Goal: Task Accomplishment & Management: Manage account settings

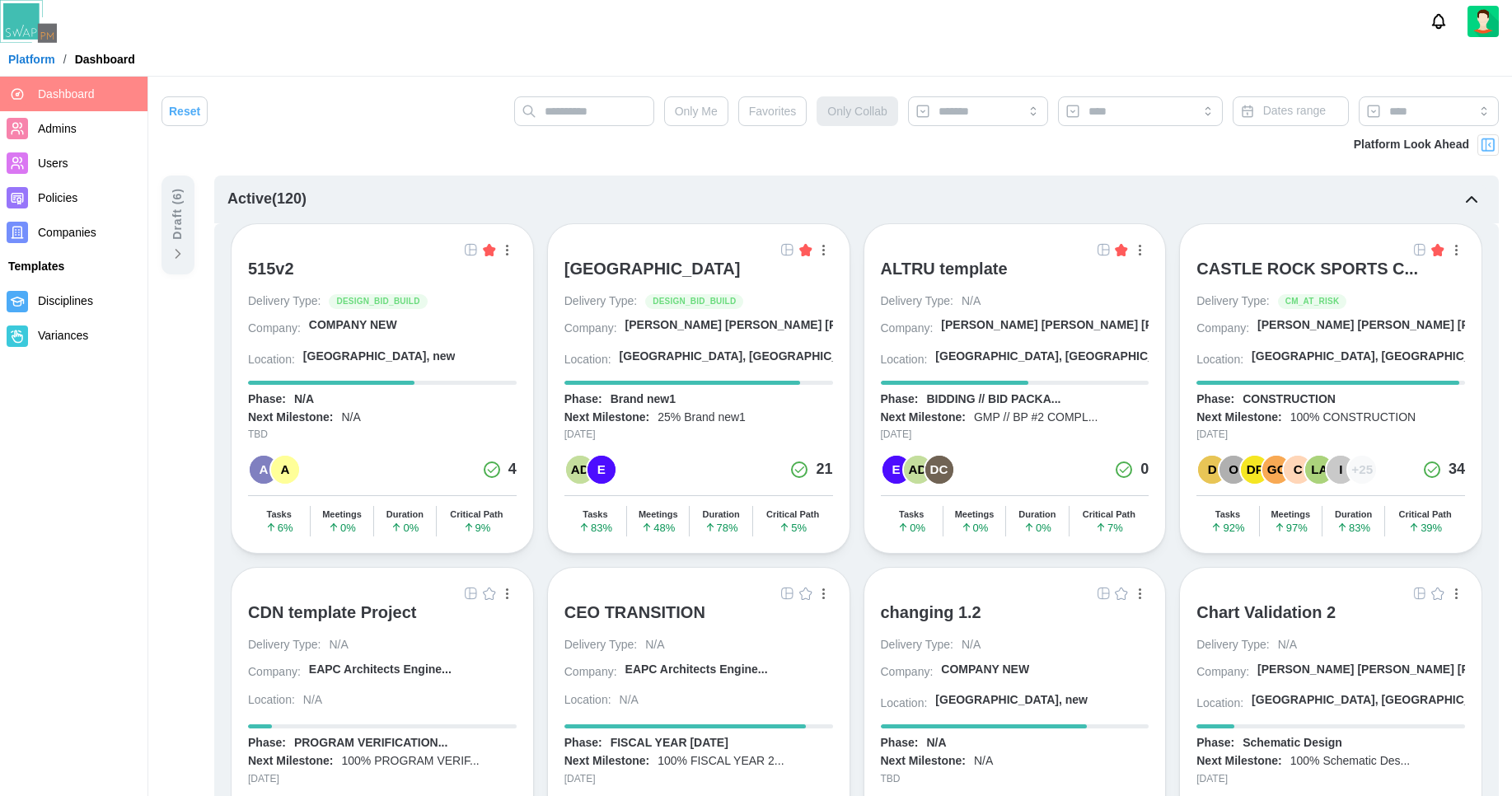
click at [1489, 16] on img at bounding box center [1483, 21] width 31 height 31
click at [1483, 27] on img at bounding box center [1483, 21] width 31 height 31
click at [1481, 28] on img at bounding box center [1483, 21] width 31 height 31
click at [1481, 27] on img at bounding box center [1483, 21] width 31 height 31
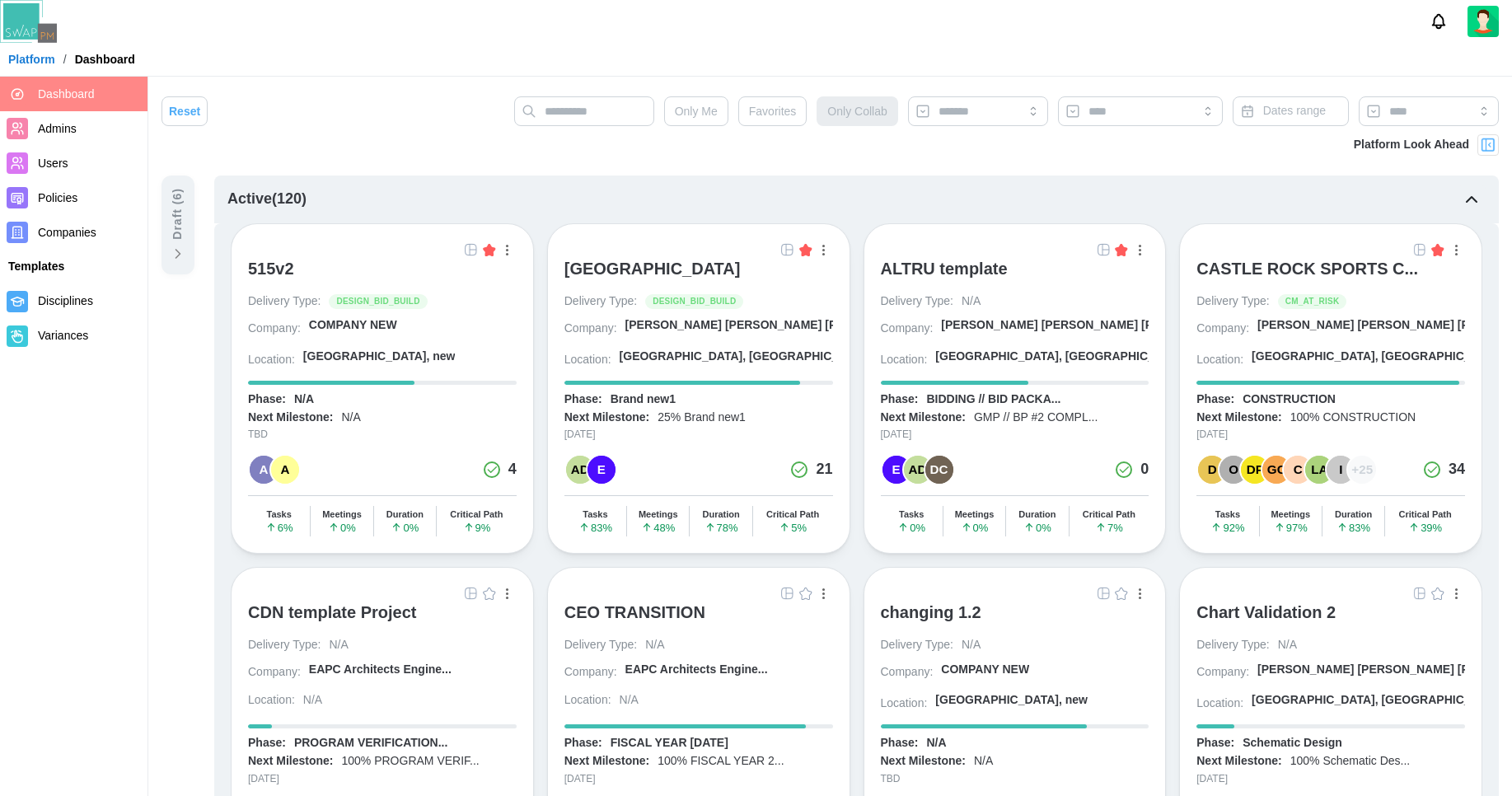
click at [1481, 27] on img at bounding box center [1483, 21] width 31 height 31
click at [1482, 27] on img at bounding box center [1483, 21] width 31 height 31
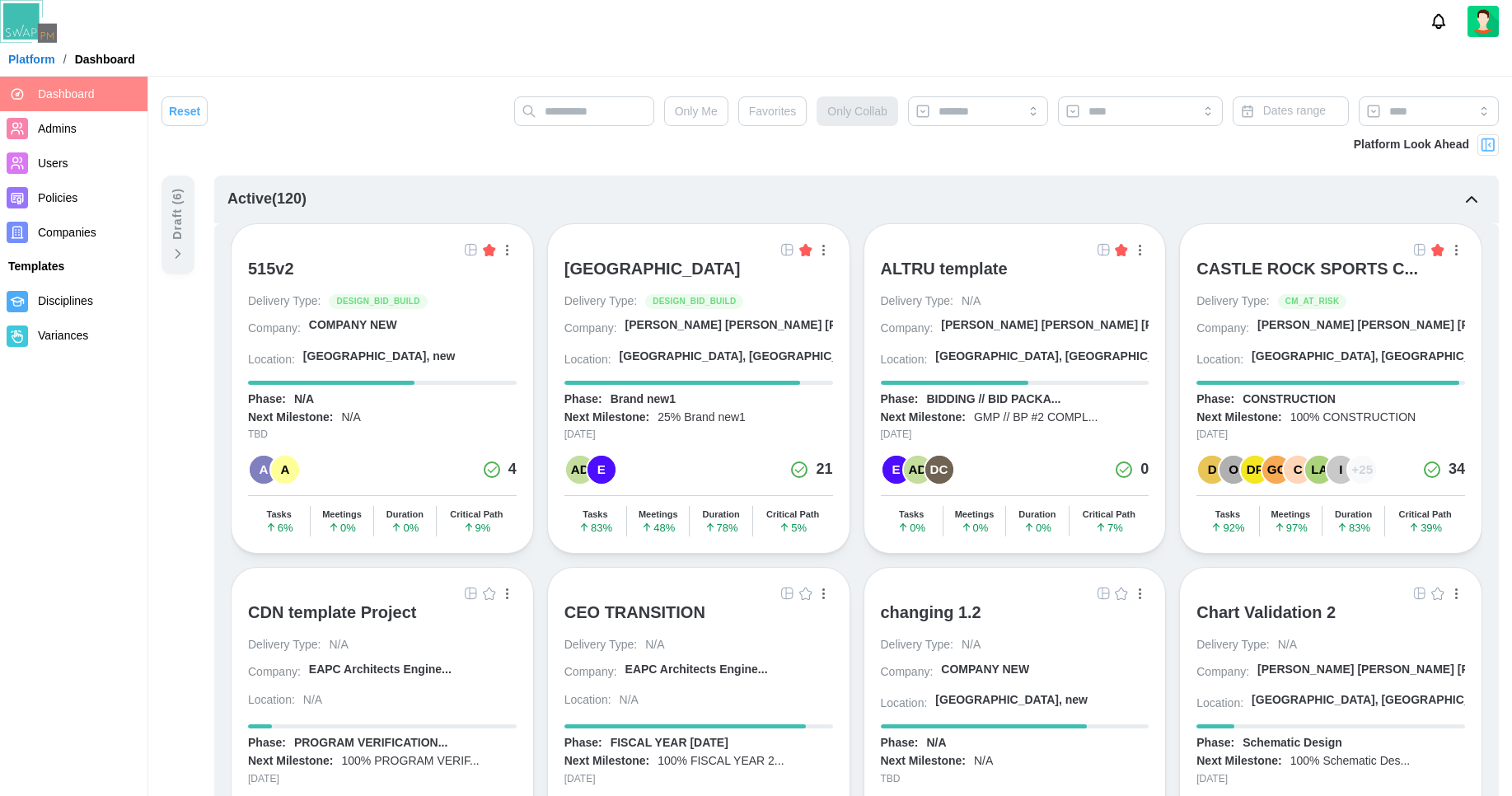
click at [1482, 27] on img at bounding box center [1483, 21] width 31 height 31
click at [1471, 22] on img at bounding box center [1483, 21] width 31 height 31
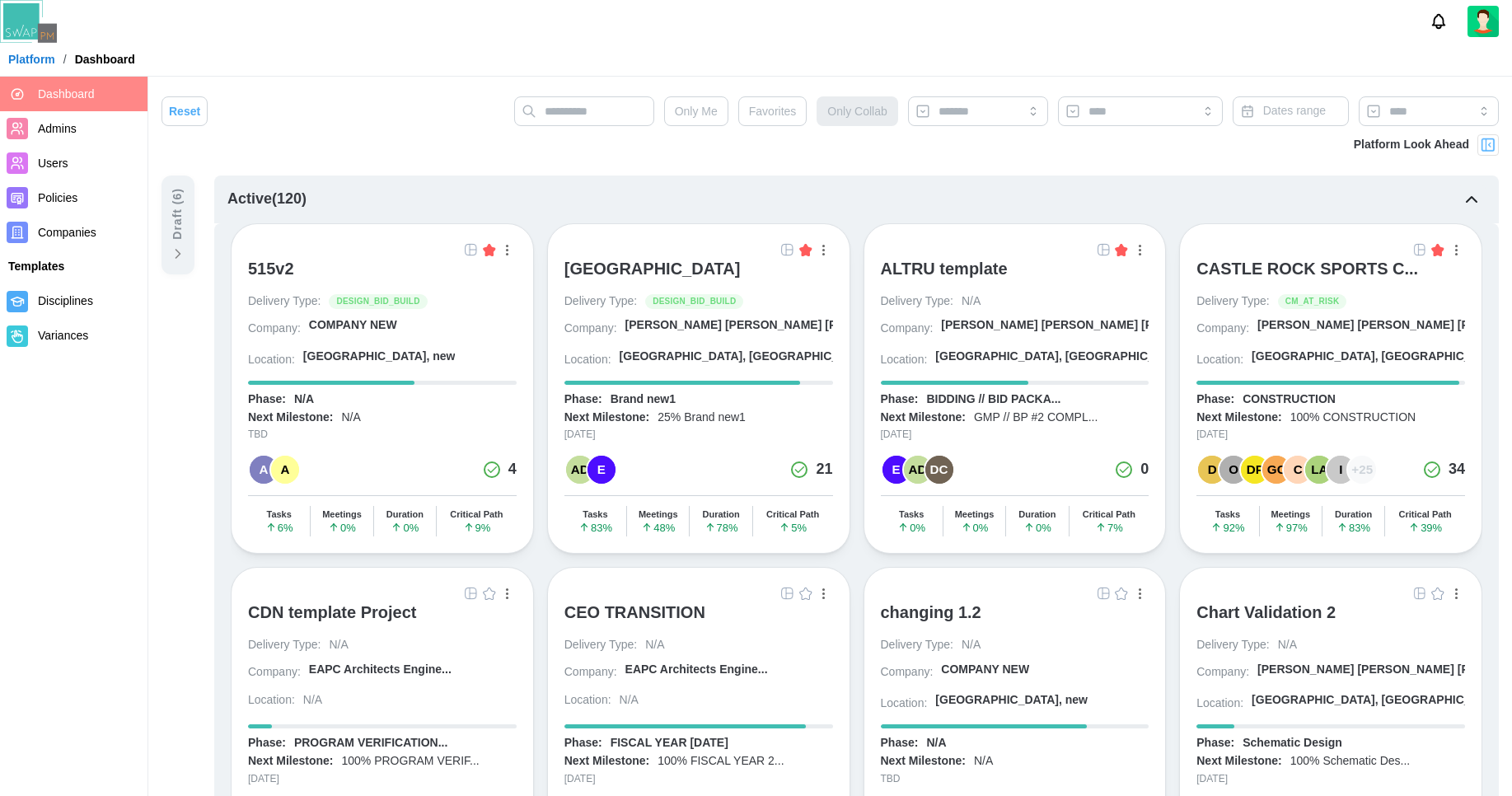
click at [1471, 22] on img at bounding box center [1483, 21] width 31 height 31
click at [1489, 27] on img at bounding box center [1483, 21] width 31 height 31
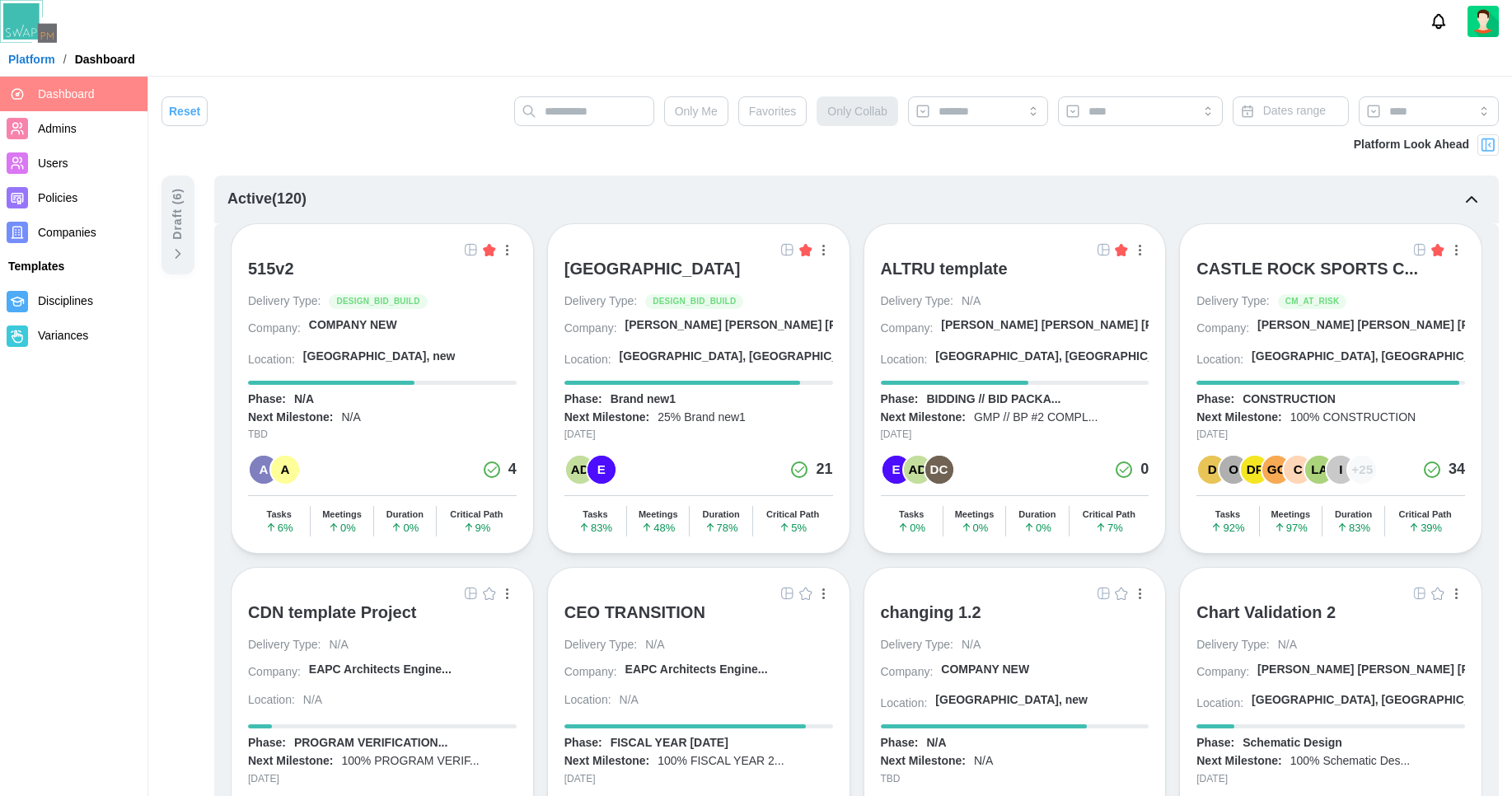
click at [1489, 27] on img at bounding box center [1483, 21] width 31 height 31
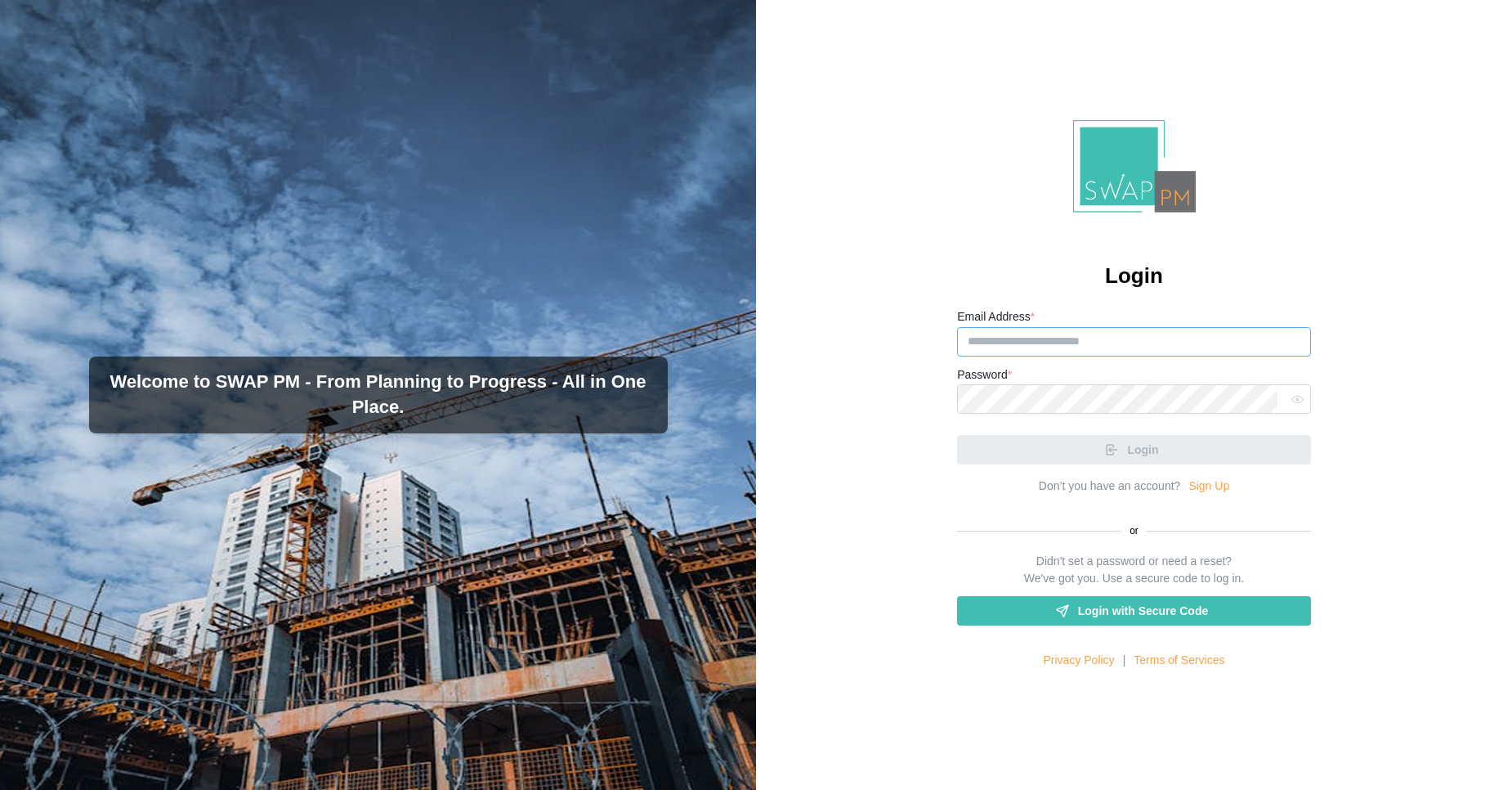
type input "**********"
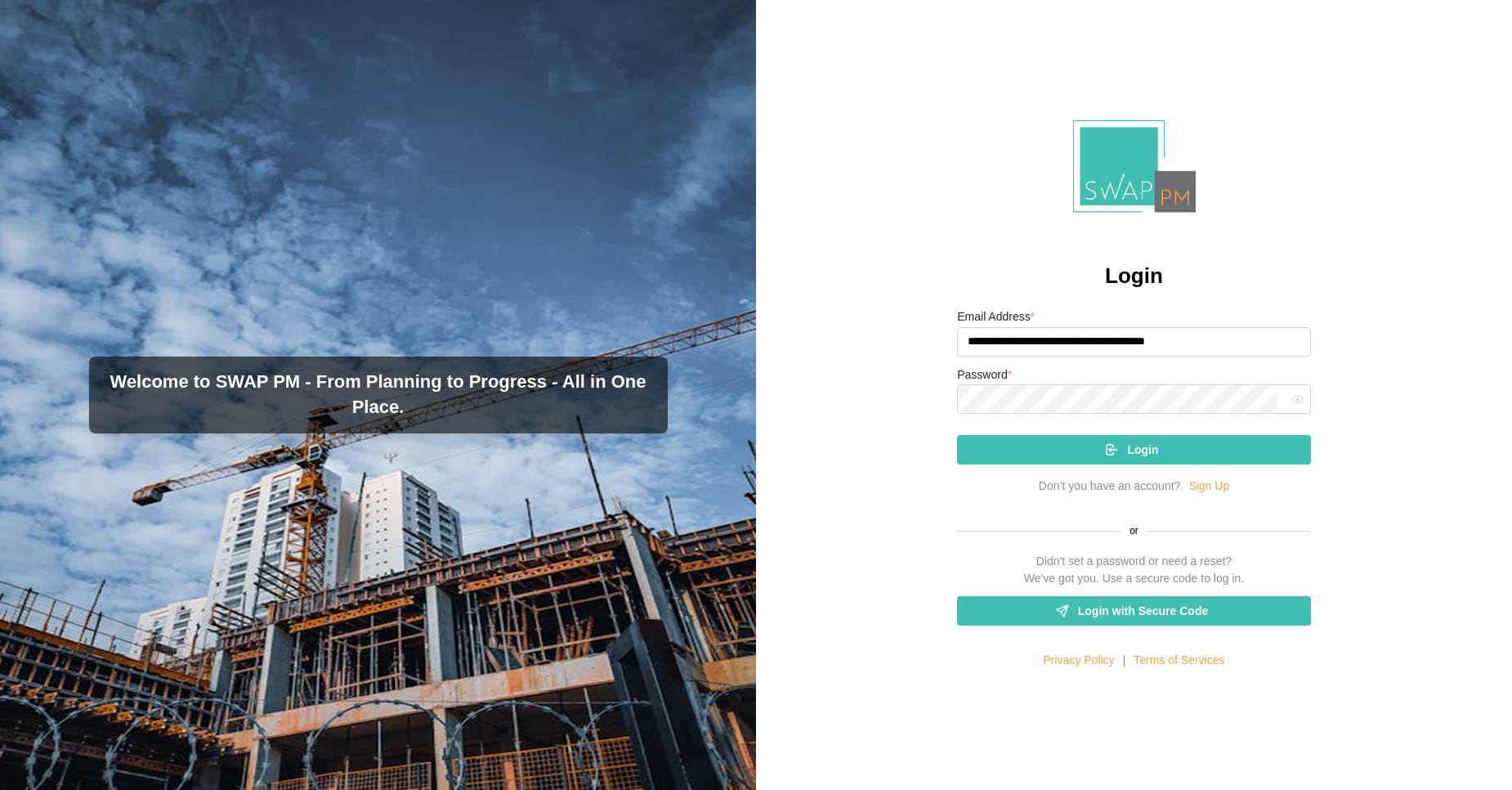
click at [1194, 490] on link "Sign Up" at bounding box center [1209, 486] width 41 height 18
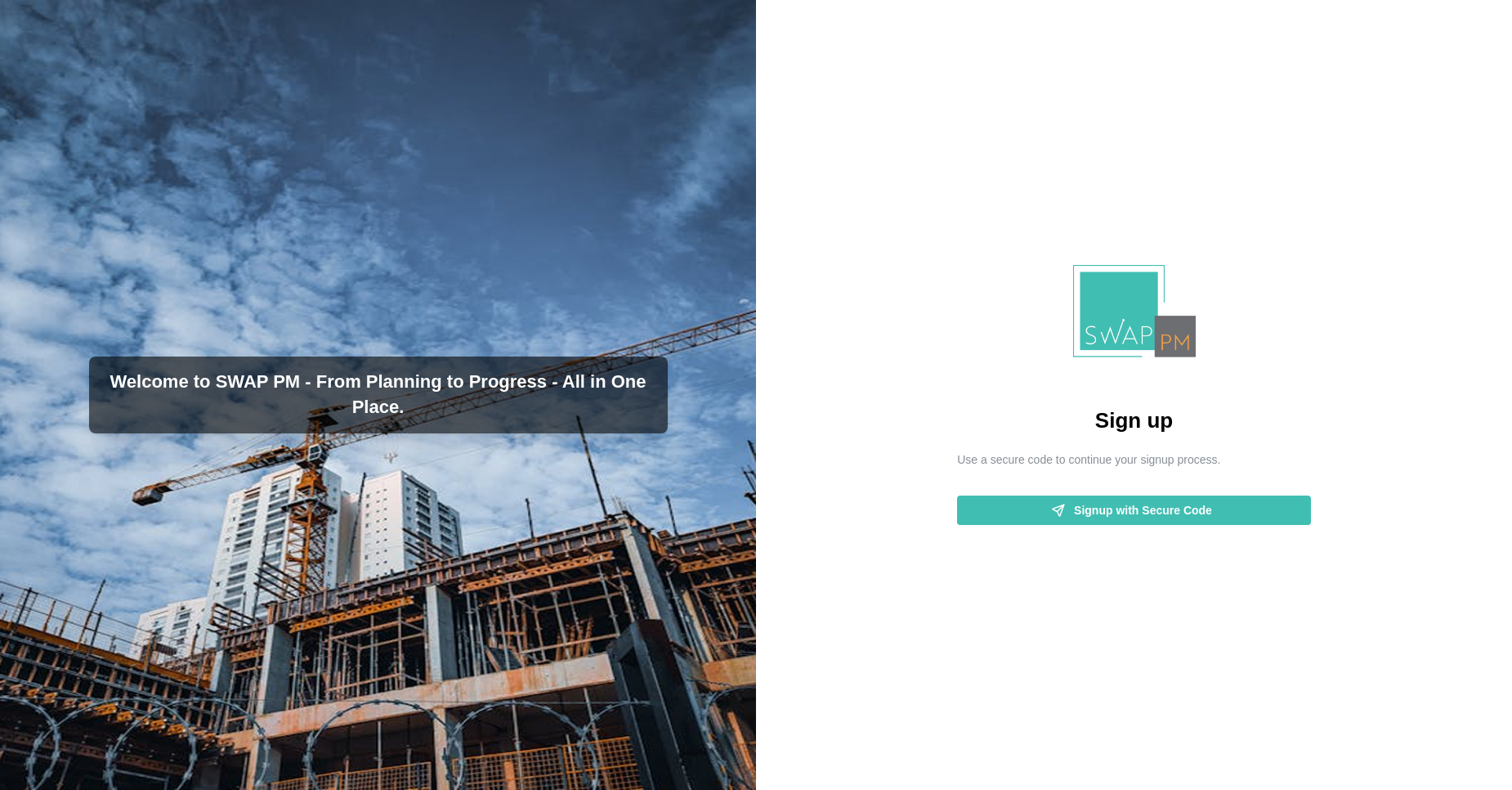
click at [1170, 513] on span "Signup with Secure Code" at bounding box center [1143, 510] width 138 height 28
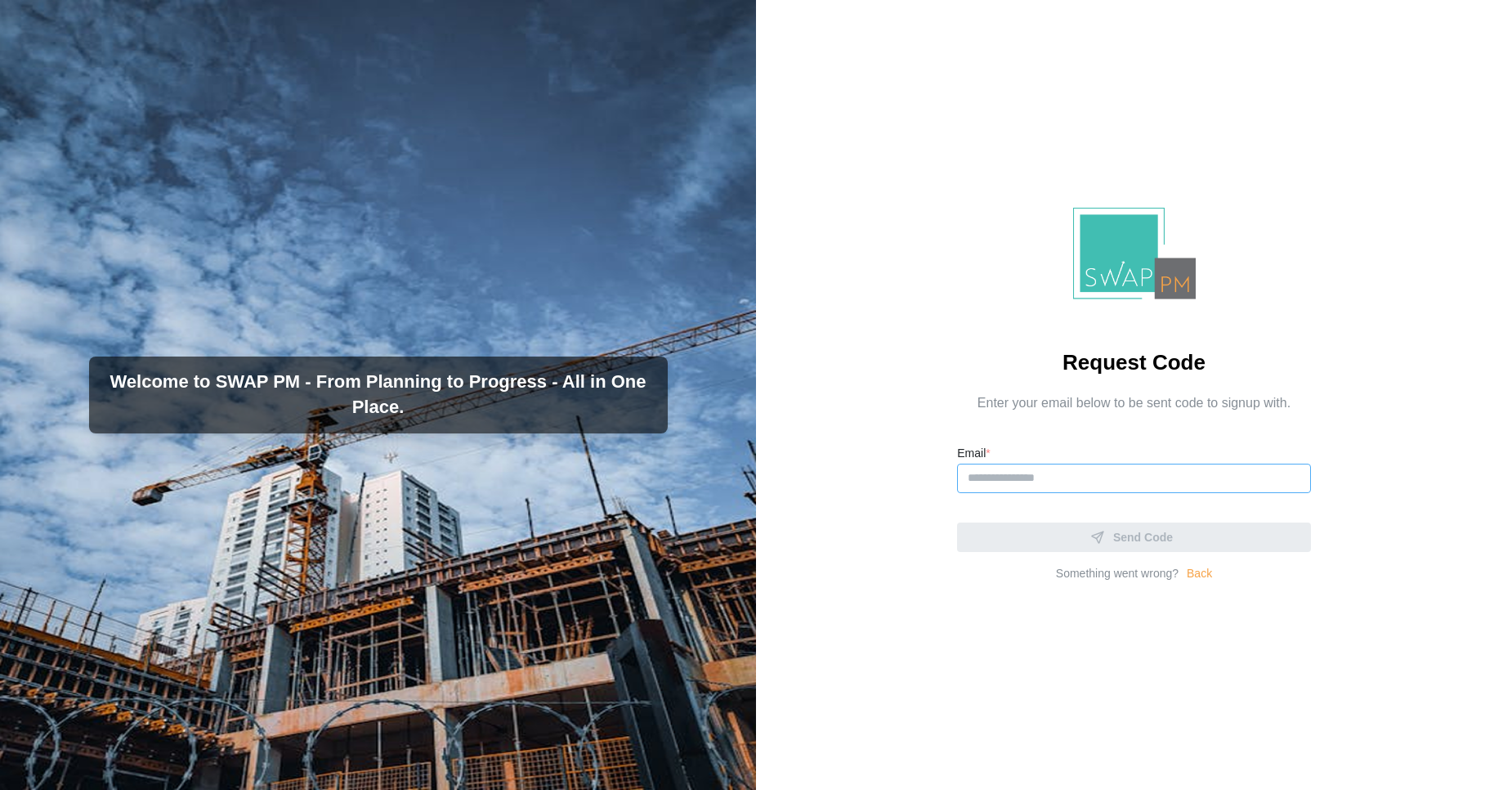
click at [997, 490] on input "Email *" at bounding box center [1134, 478] width 354 height 29
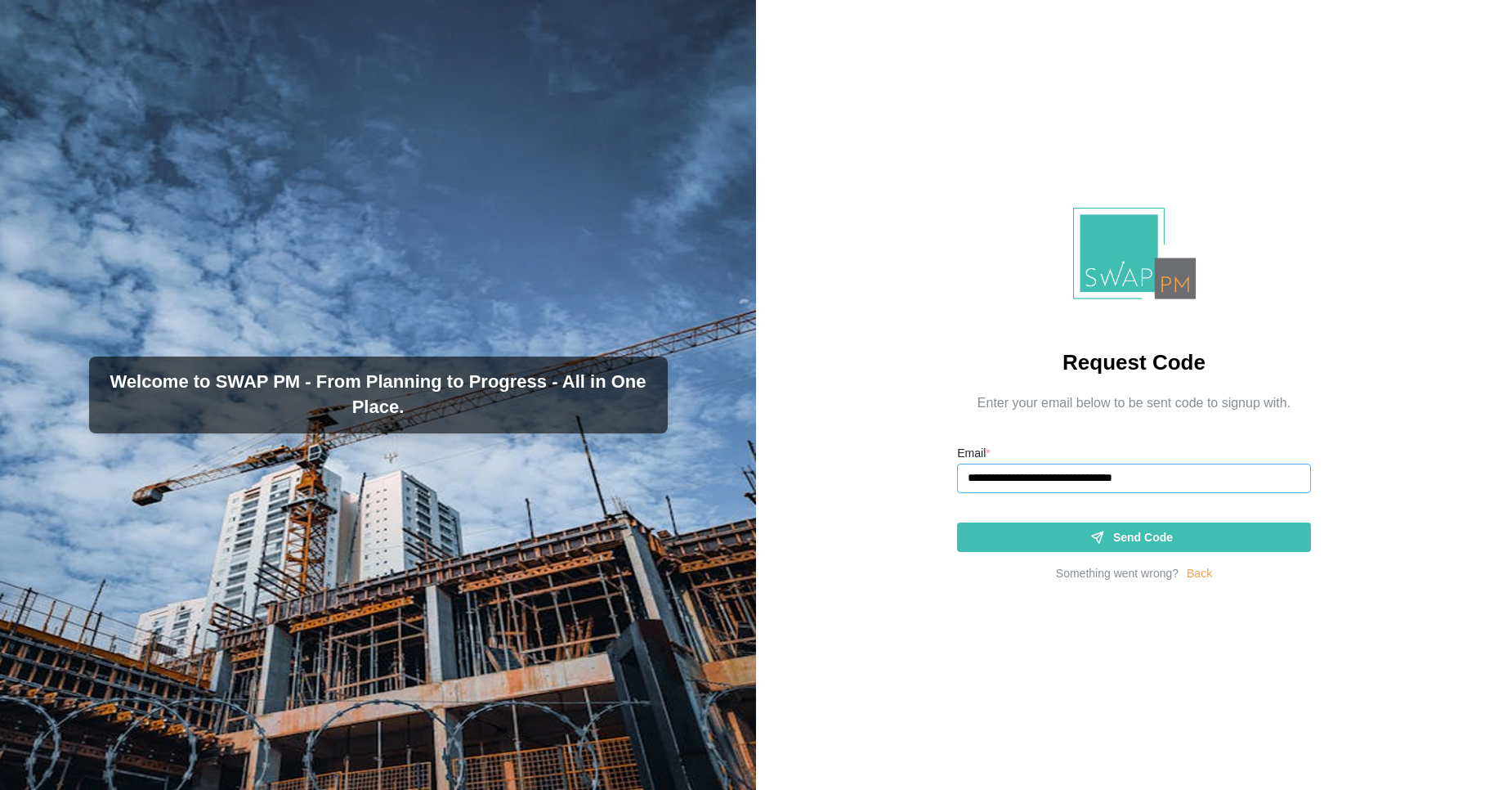
type input "**********"
click at [957, 523] on button "Send Code" at bounding box center [1134, 537] width 354 height 29
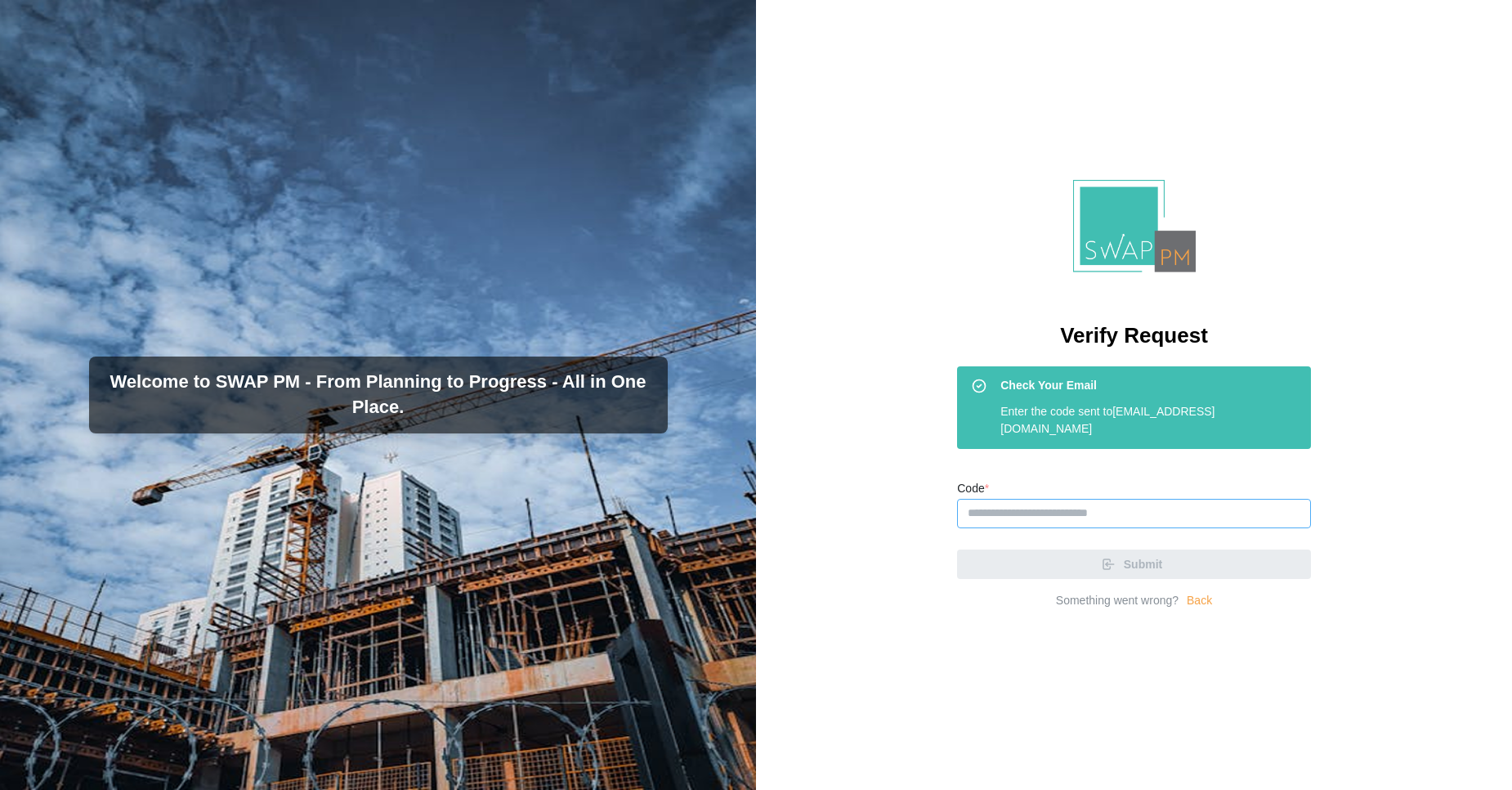
click at [988, 519] on input "Code *" at bounding box center [1134, 513] width 354 height 29
paste input "******"
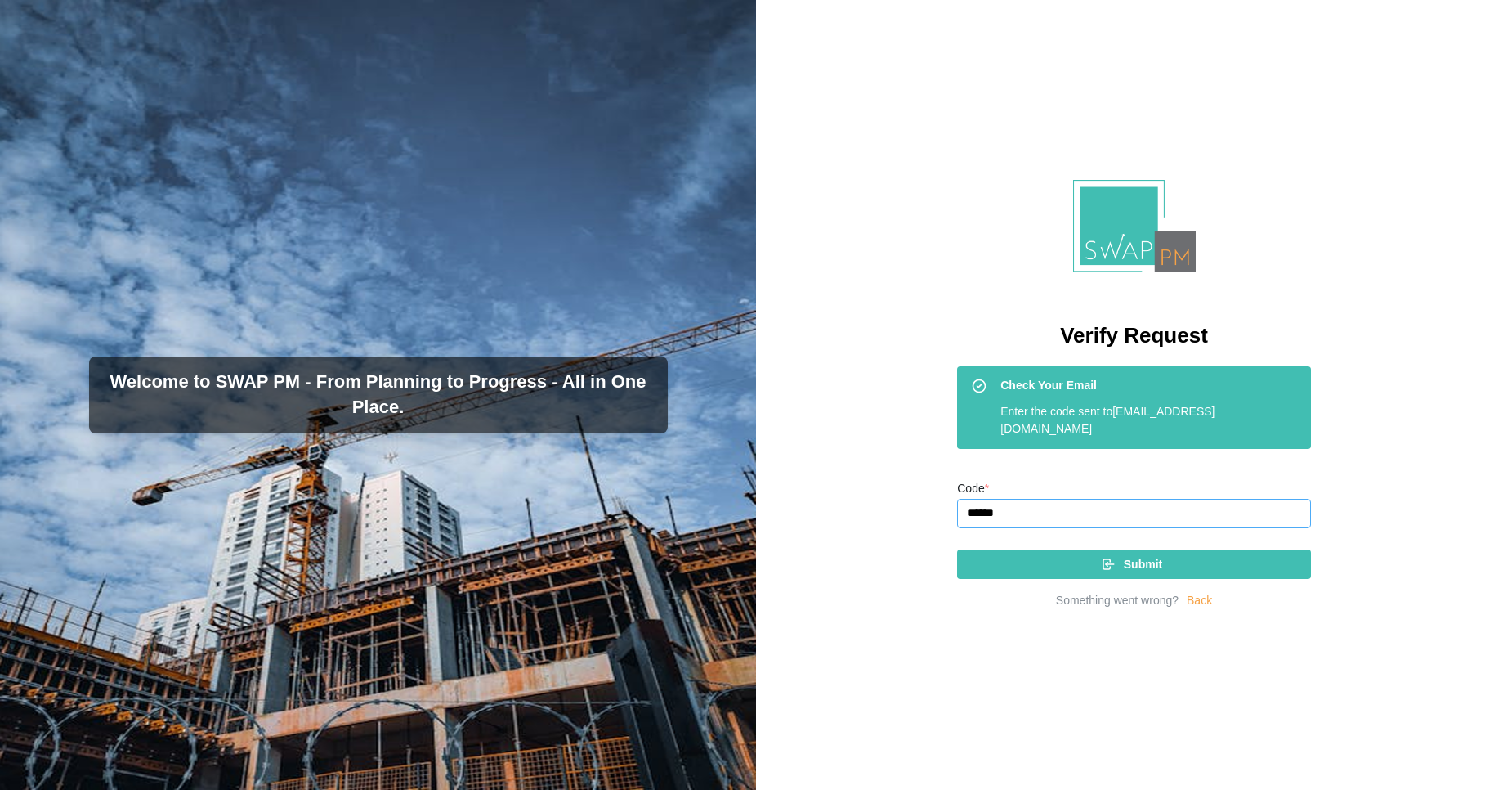
type input "******"
click at [1056, 560] on div "Submit" at bounding box center [1132, 564] width 328 height 28
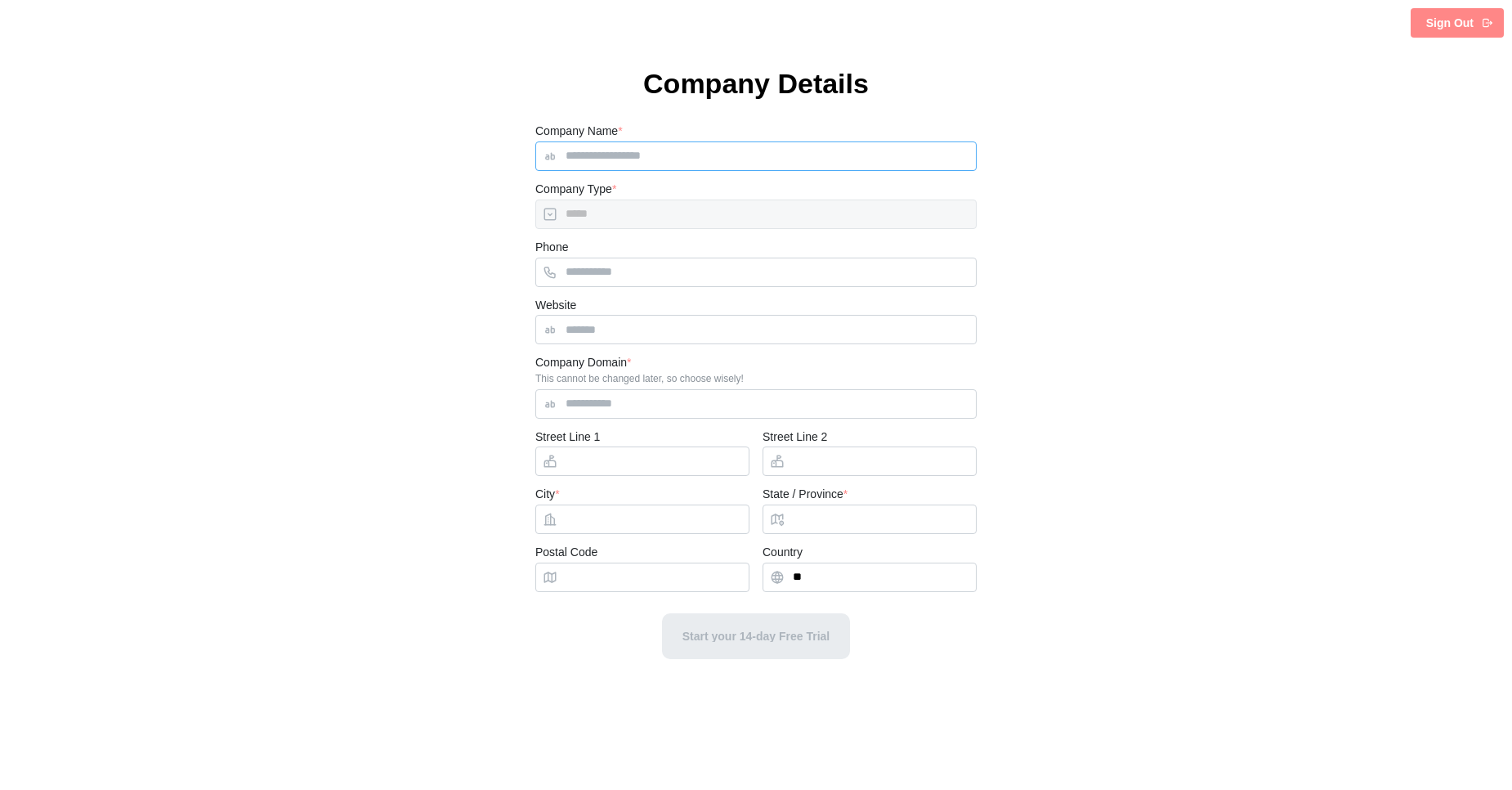
click at [567, 153] on input "Company Name *" at bounding box center [756, 156] width 441 height 29
click at [588, 160] on input "Company Name *" at bounding box center [756, 156] width 441 height 29
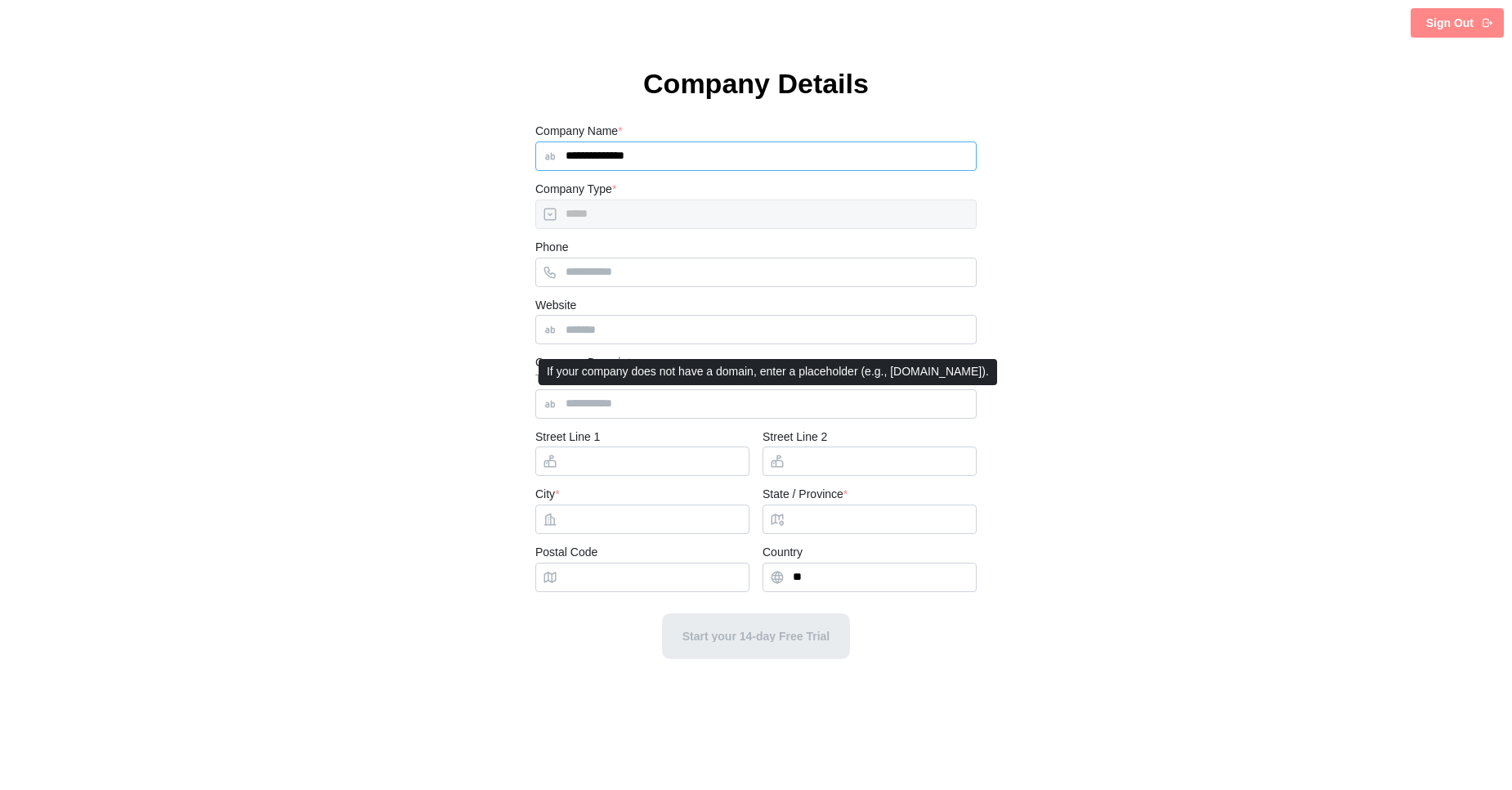
type input "**********"
click at [610, 416] on input "Company Domain *" at bounding box center [756, 403] width 441 height 29
type input "**********"
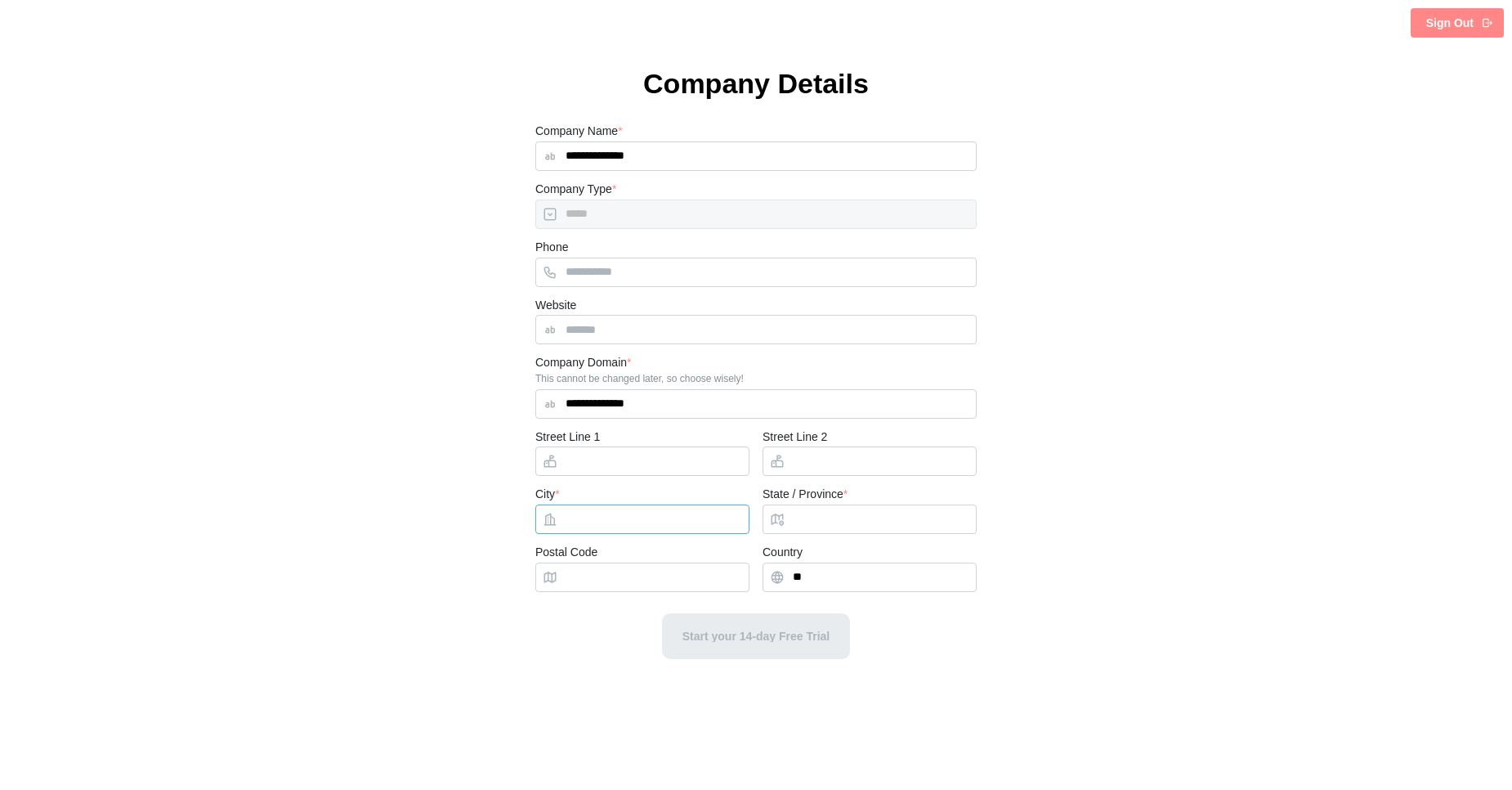
click at [604, 518] on input "City *" at bounding box center [643, 519] width 214 height 29
type input "*"
click at [805, 531] on input "State / Province *" at bounding box center [869, 519] width 214 height 29
type input "*"
click at [745, 634] on span "Start your 14-day Free Trial" at bounding box center [757, 636] width 148 height 12
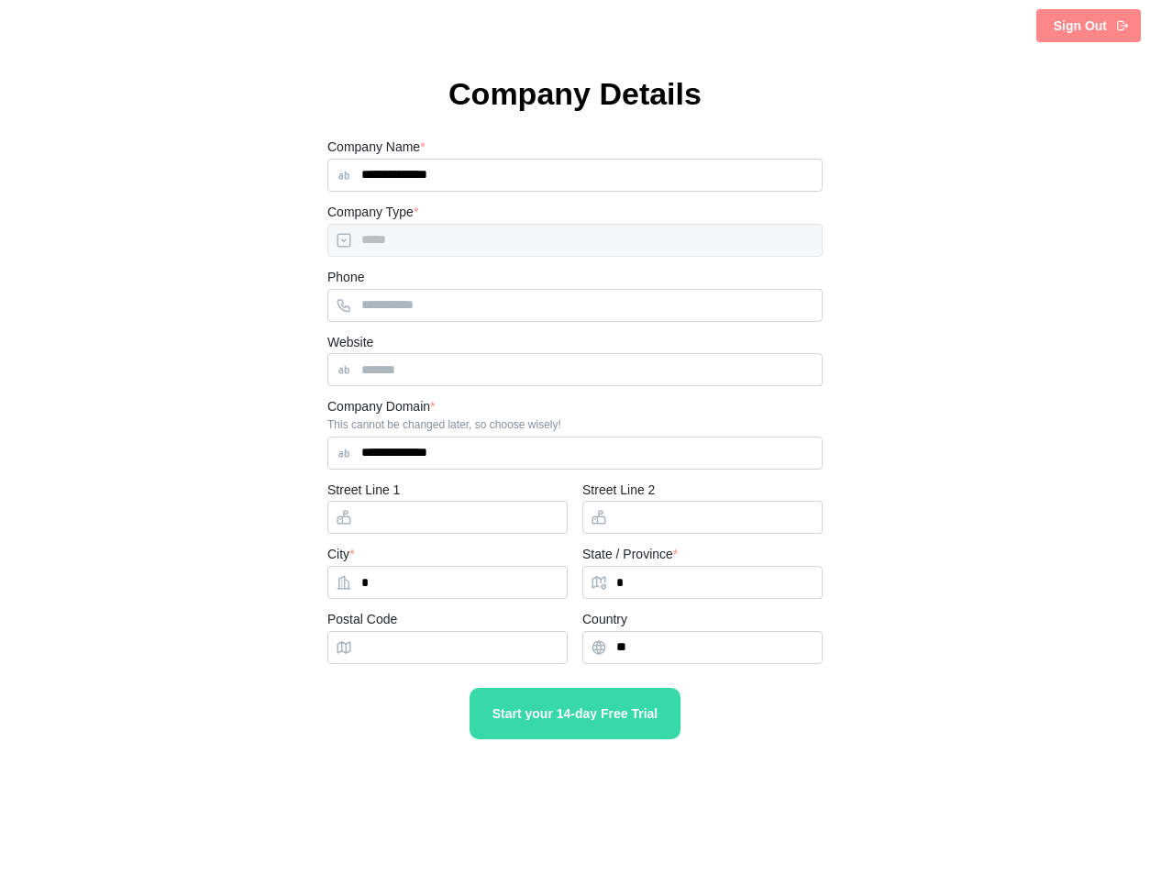
click at [555, 731] on button "Start your 14-day Free Trial" at bounding box center [574, 713] width 211 height 51
click at [1113, 17] on div "Sign Out" at bounding box center [1090, 25] width 75 height 31
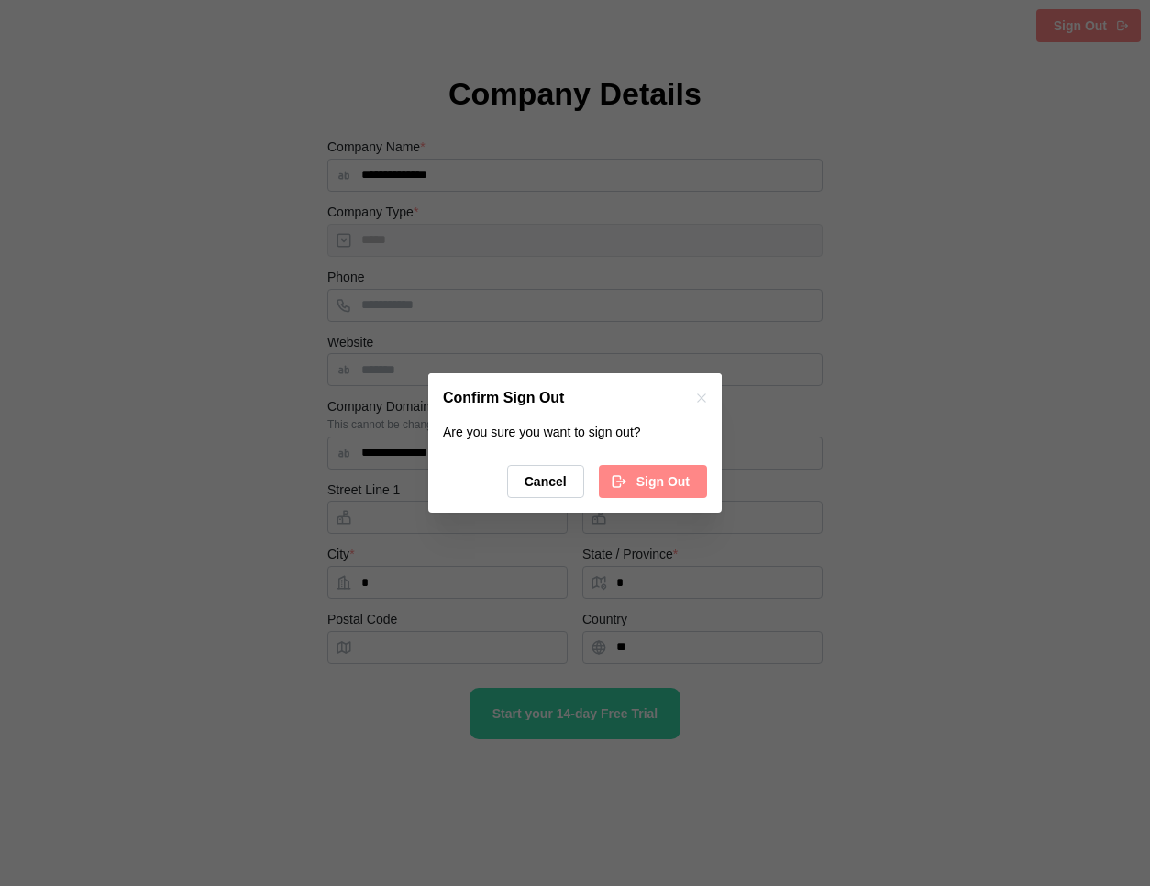
click at [669, 478] on span "Sign Out" at bounding box center [662, 481] width 53 height 31
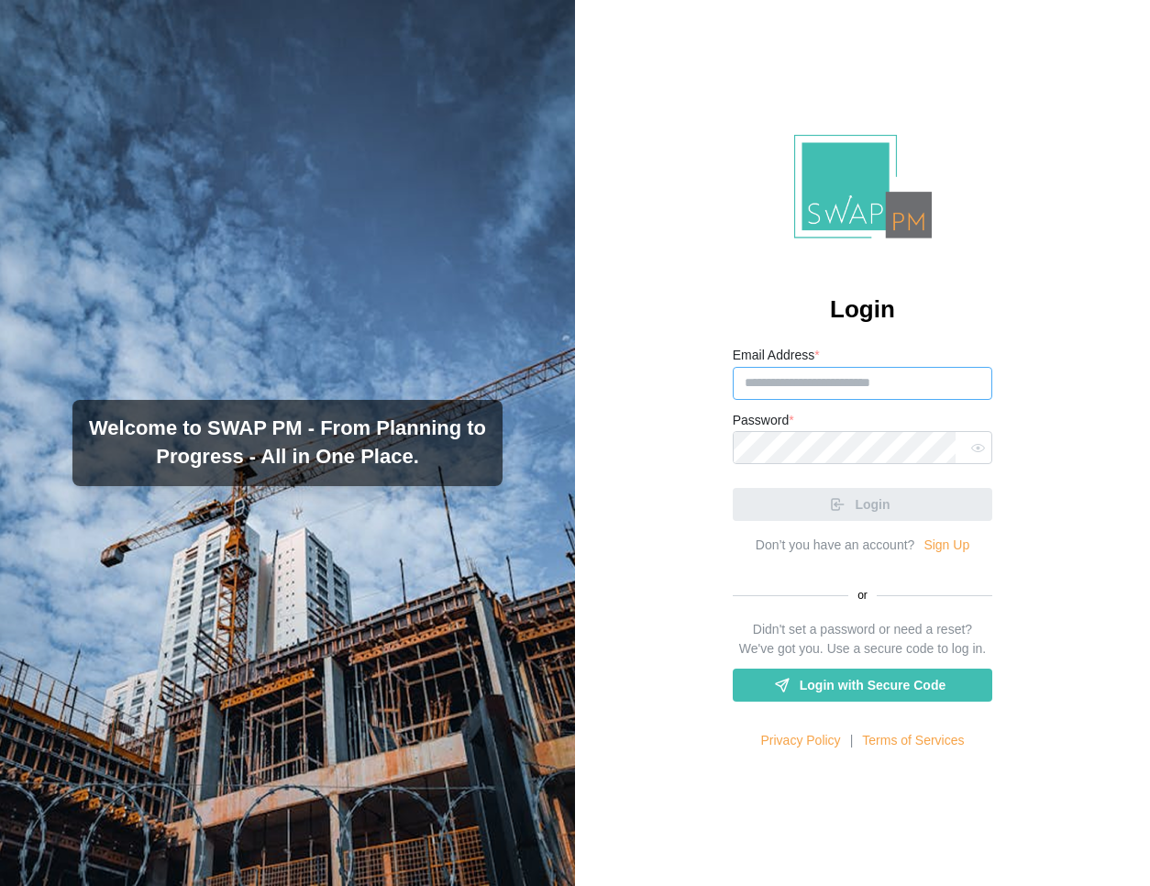
type input "**********"
click at [887, 501] on div "Login" at bounding box center [863, 497] width 260 height 48
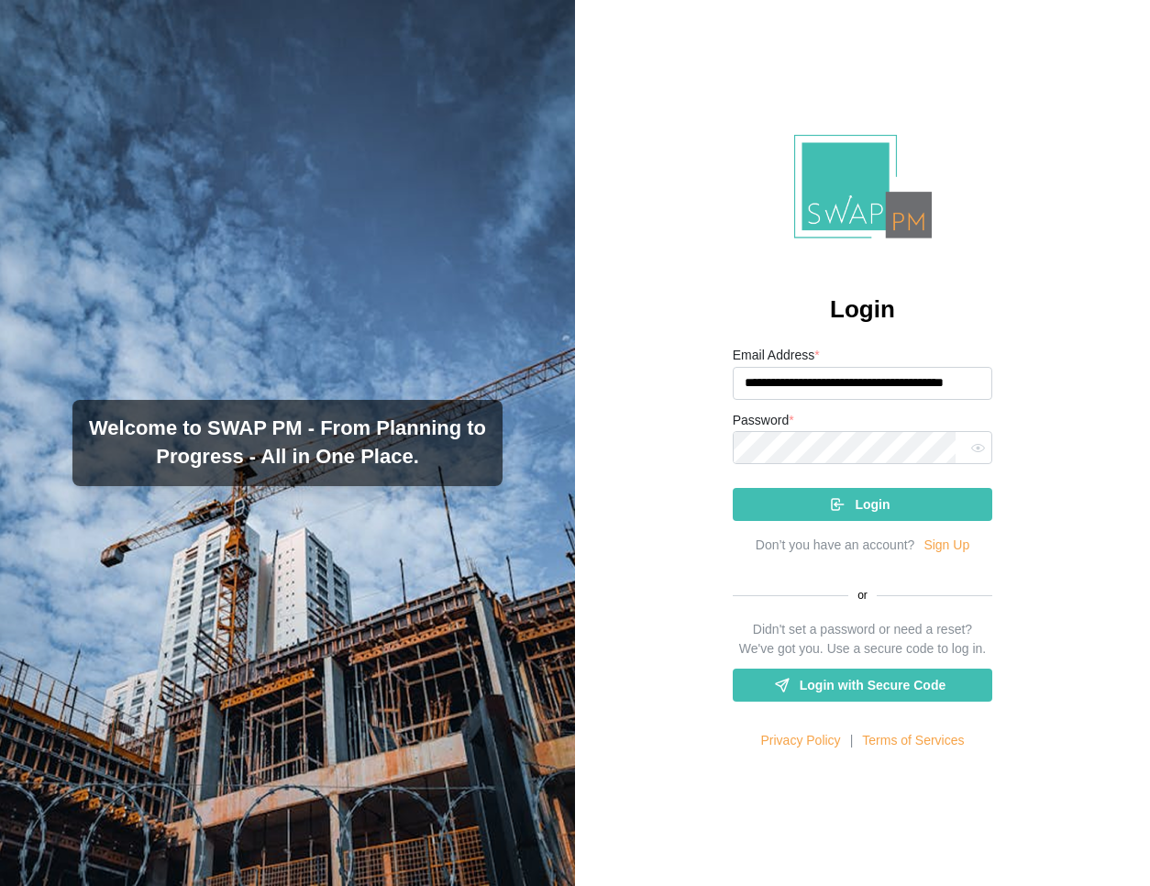
click at [887, 501] on div "Login" at bounding box center [859, 504] width 231 height 31
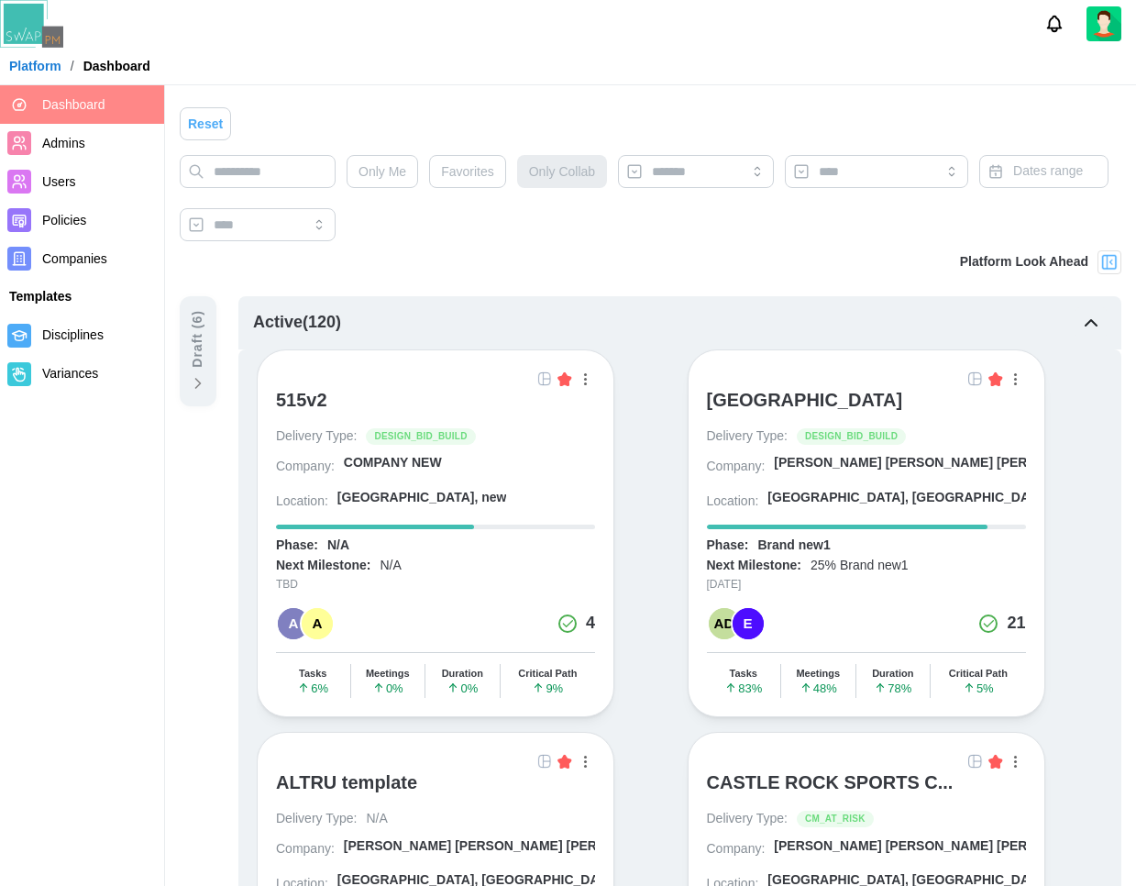
click at [405, 462] on div "COMPANY NEW" at bounding box center [393, 463] width 98 height 18
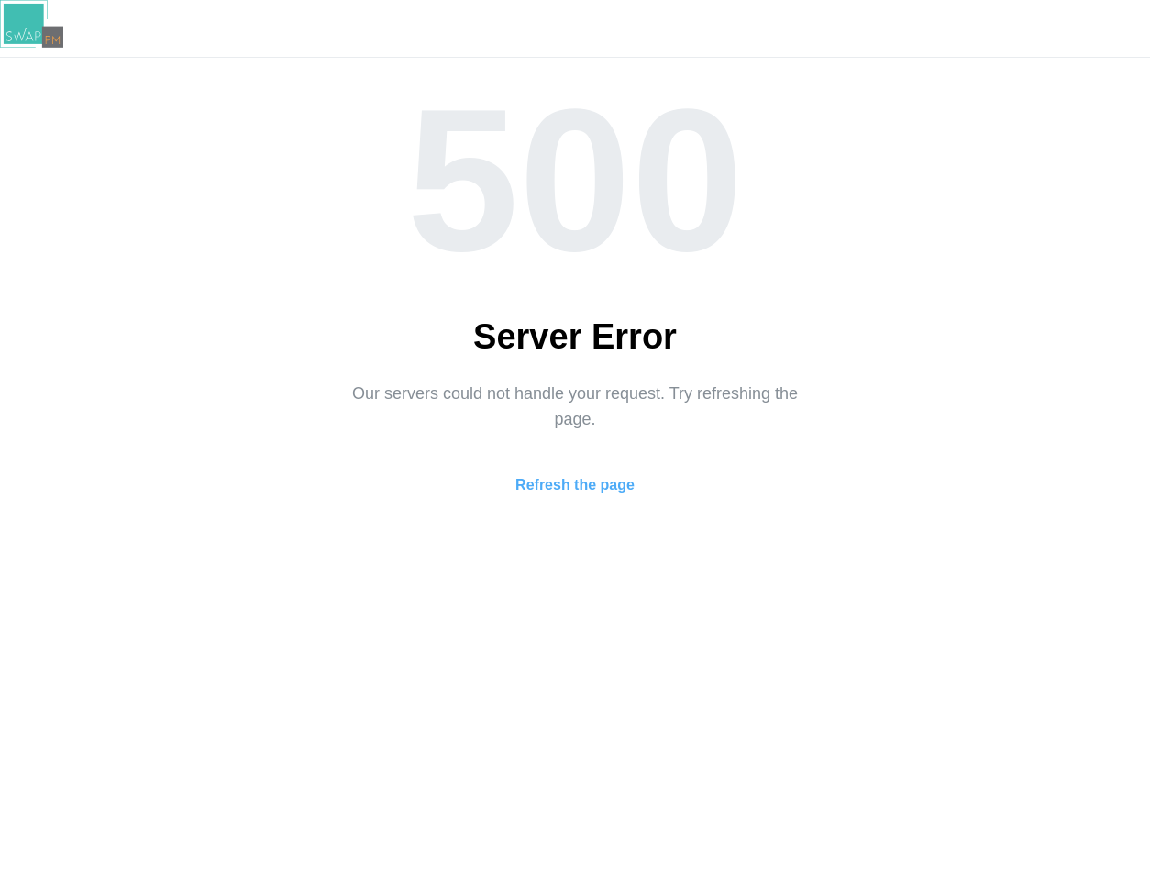
click at [550, 477] on span "Refresh the page" at bounding box center [574, 485] width 119 height 37
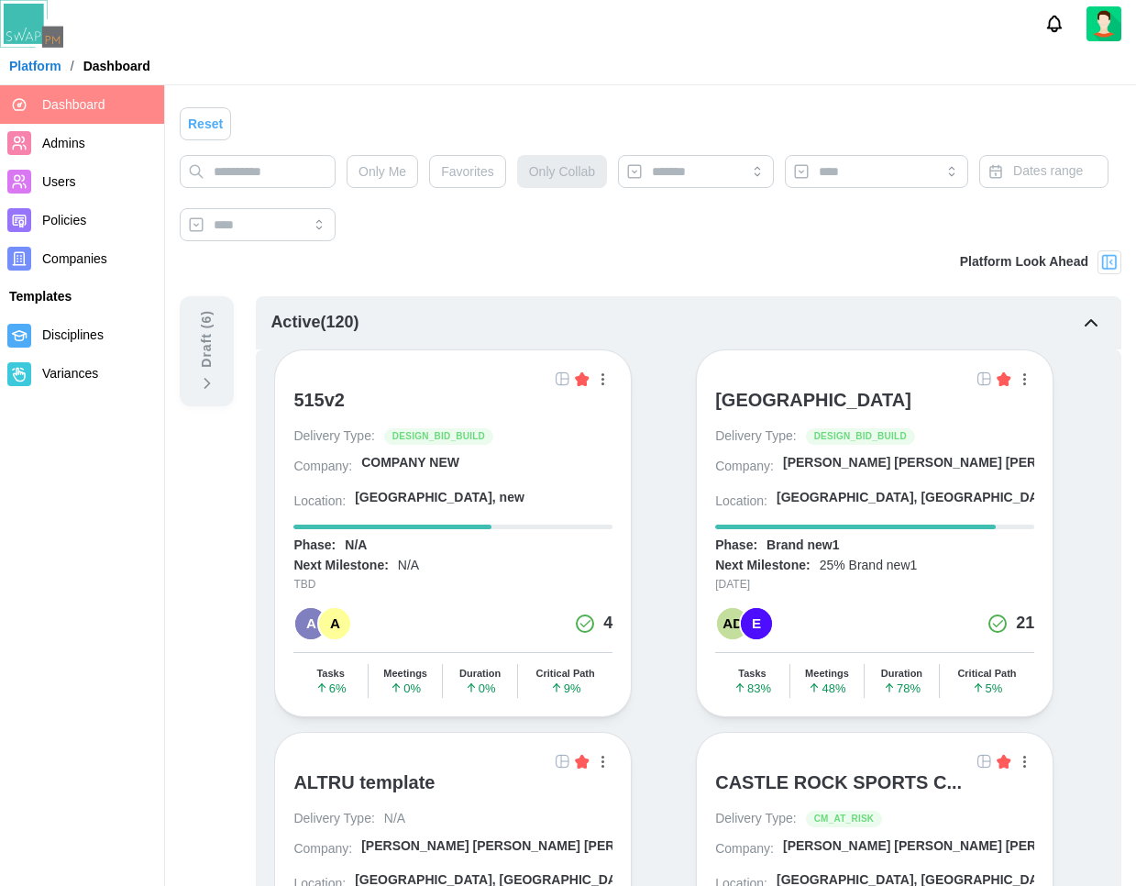
click at [401, 460] on div "COMPANY NEW" at bounding box center [410, 463] width 98 height 18
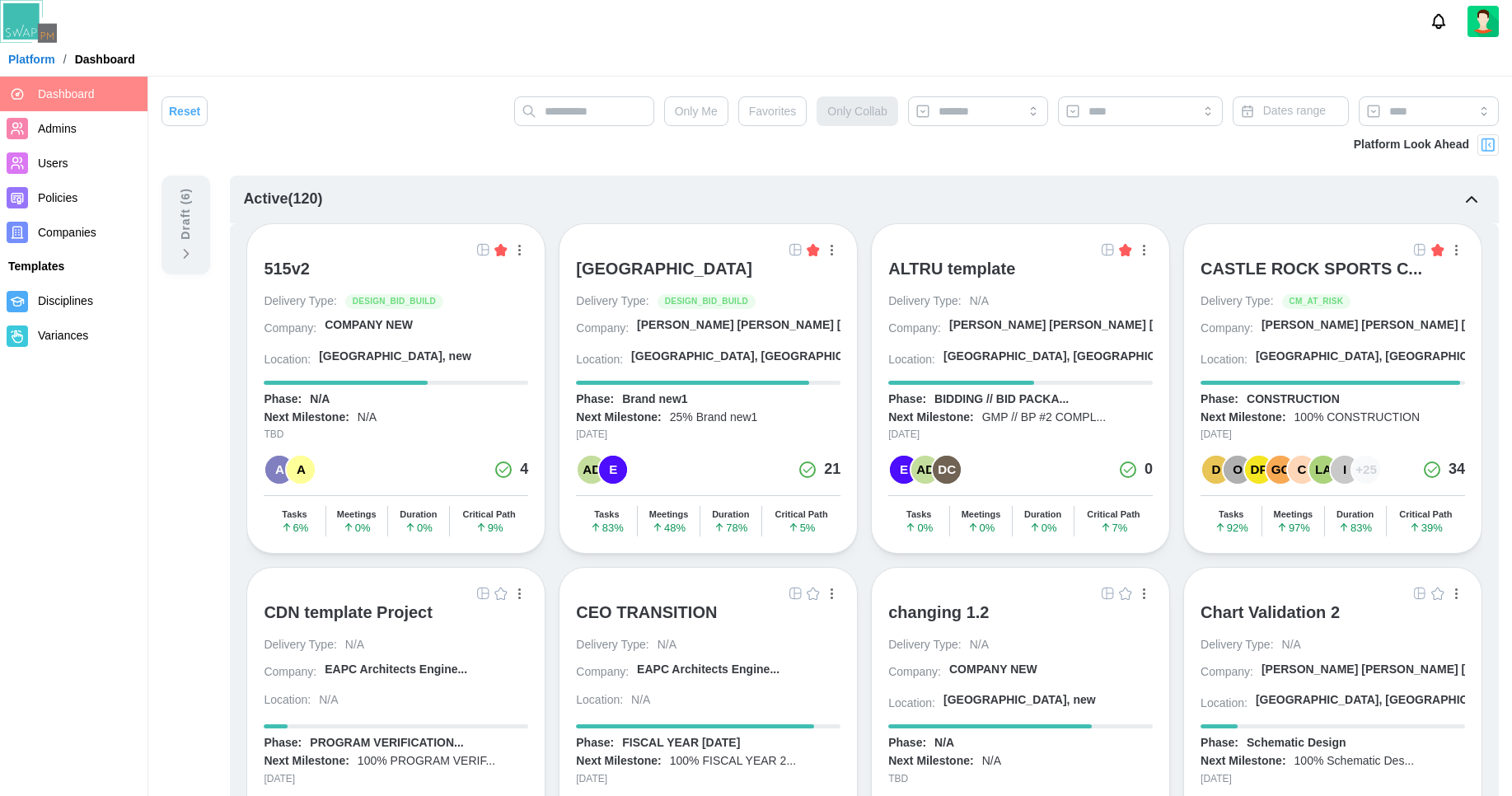
click at [639, 324] on div "[PERSON_NAME] [PERSON_NAME] [PERSON_NAME] A..." at bounding box center [796, 325] width 317 height 16
click at [1486, 22] on img at bounding box center [1483, 21] width 31 height 31
click at [1482, 151] on img at bounding box center [1489, 145] width 16 height 16
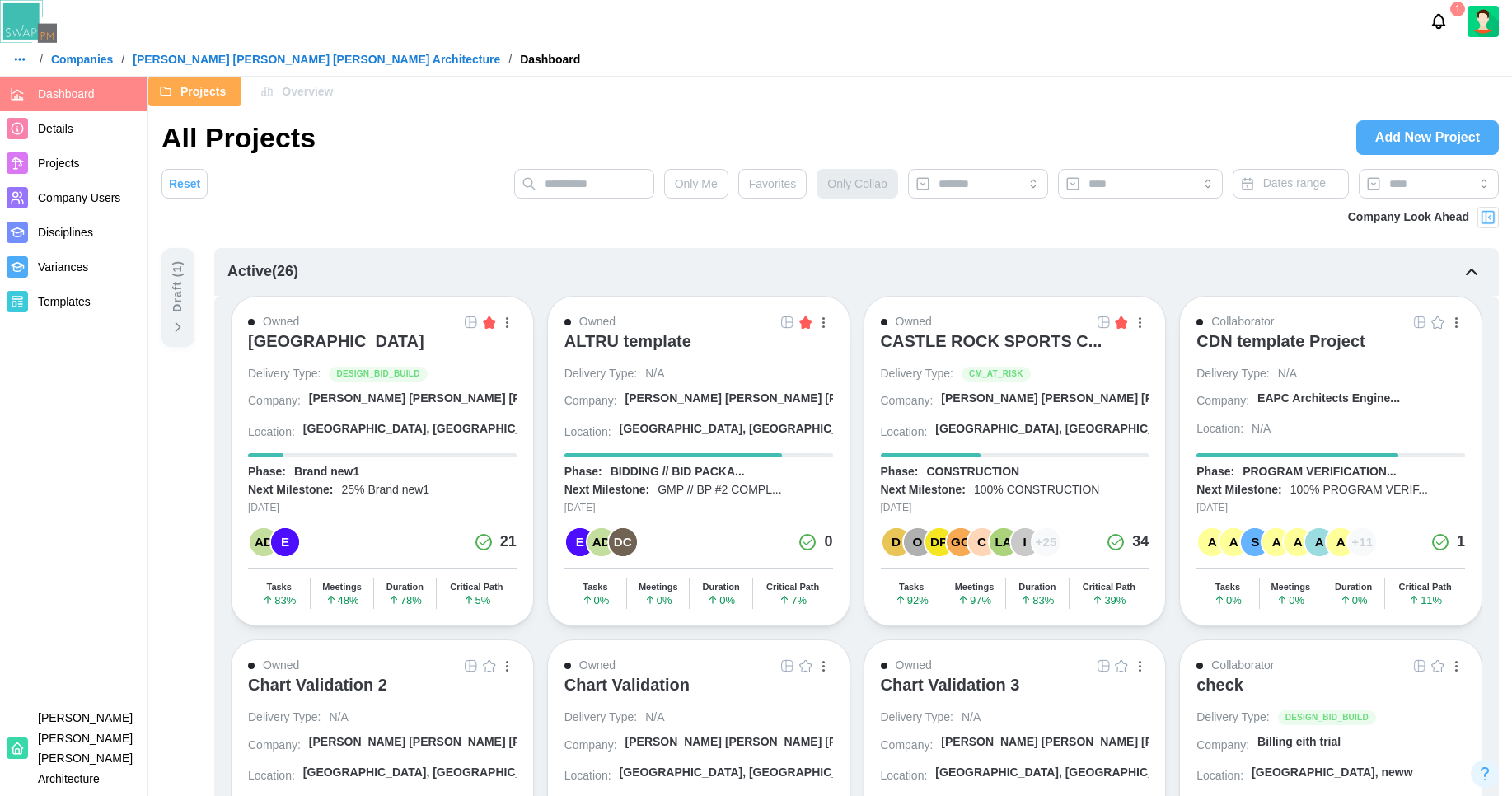
click at [81, 123] on span "Details" at bounding box center [89, 128] width 103 height 21
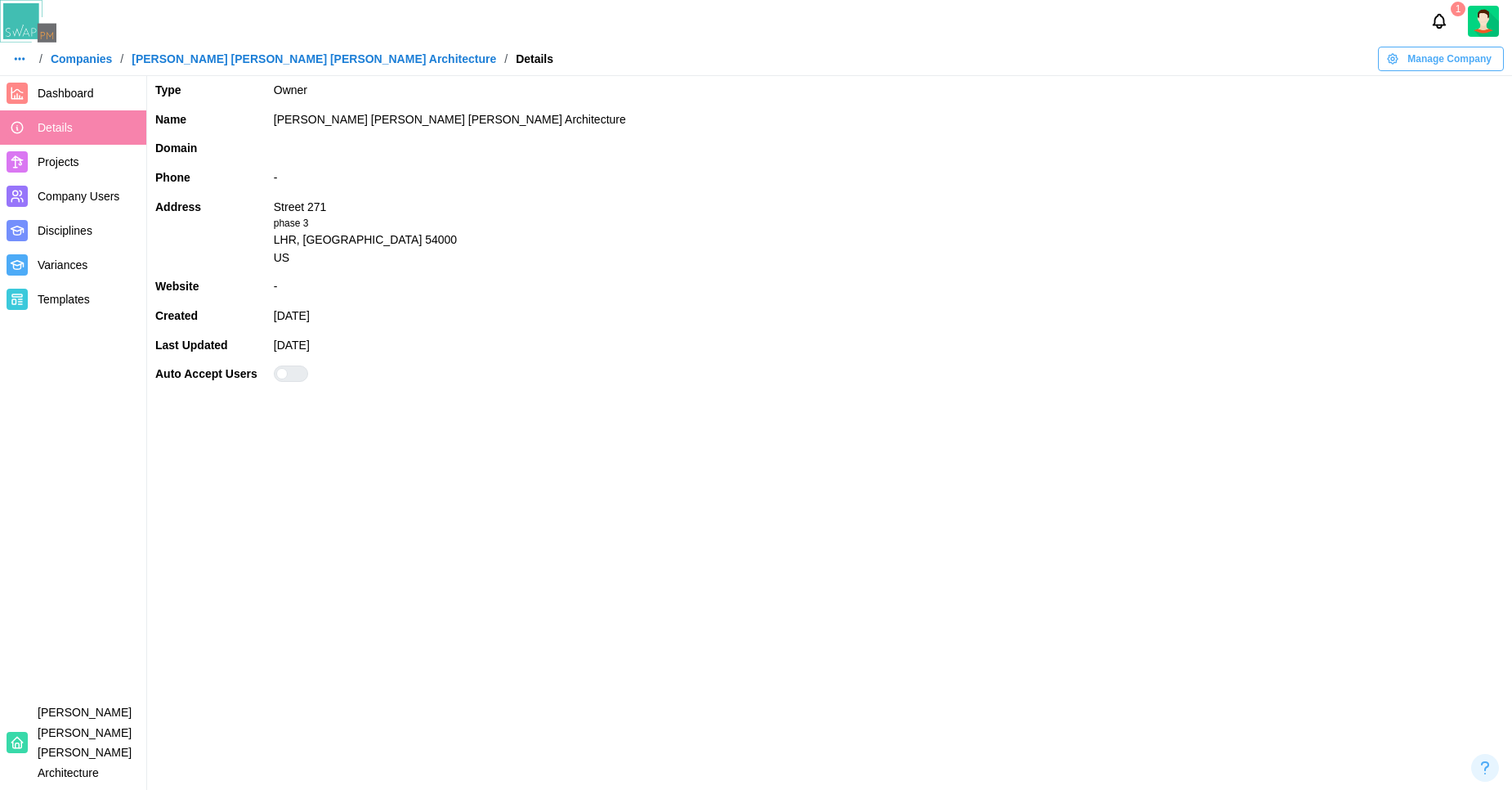
click at [295, 376] on div at bounding box center [298, 374] width 20 height 15
click at [88, 184] on link "Company Users" at bounding box center [73, 196] width 146 height 35
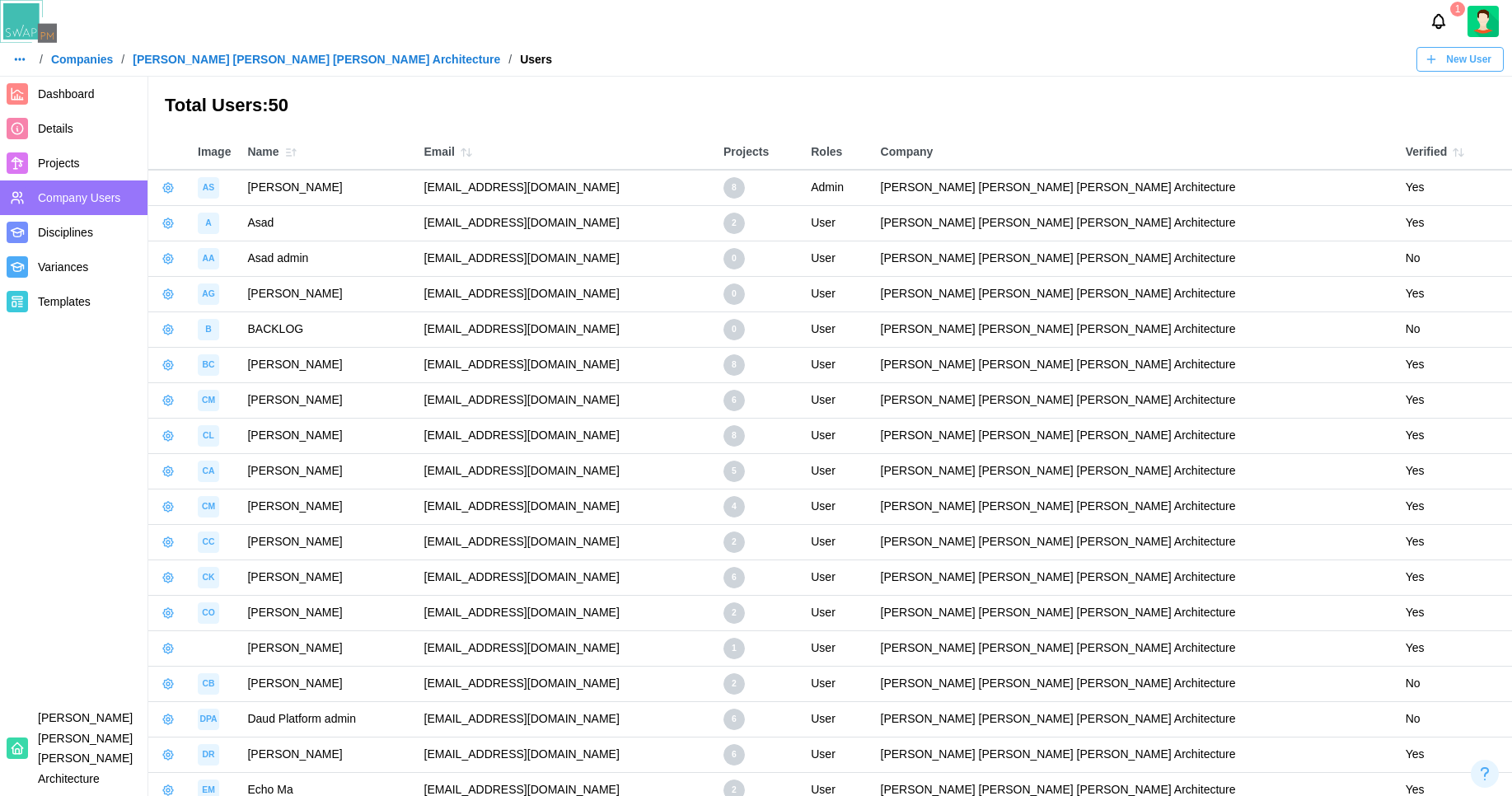
click at [630, 189] on td "[EMAIL_ADDRESS][DOMAIN_NAME]" at bounding box center [565, 187] width 299 height 35
copy td "brsarch"
click at [101, 134] on span "Details" at bounding box center [89, 128] width 103 height 21
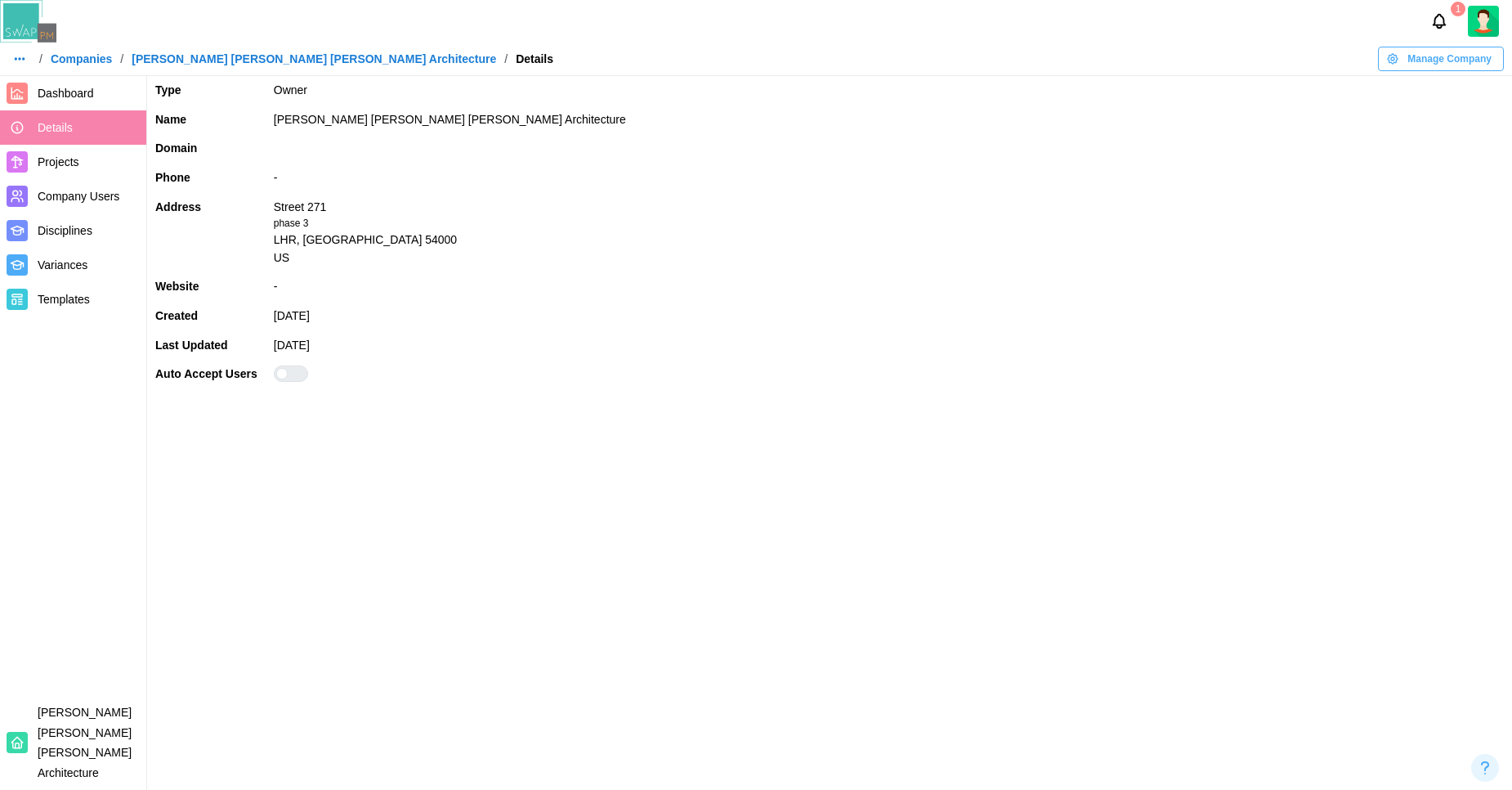
click at [1024, 67] on span "Manage Company" at bounding box center [1450, 59] width 84 height 23
click at [1024, 79] on button "Edit Company" at bounding box center [1443, 92] width 124 height 29
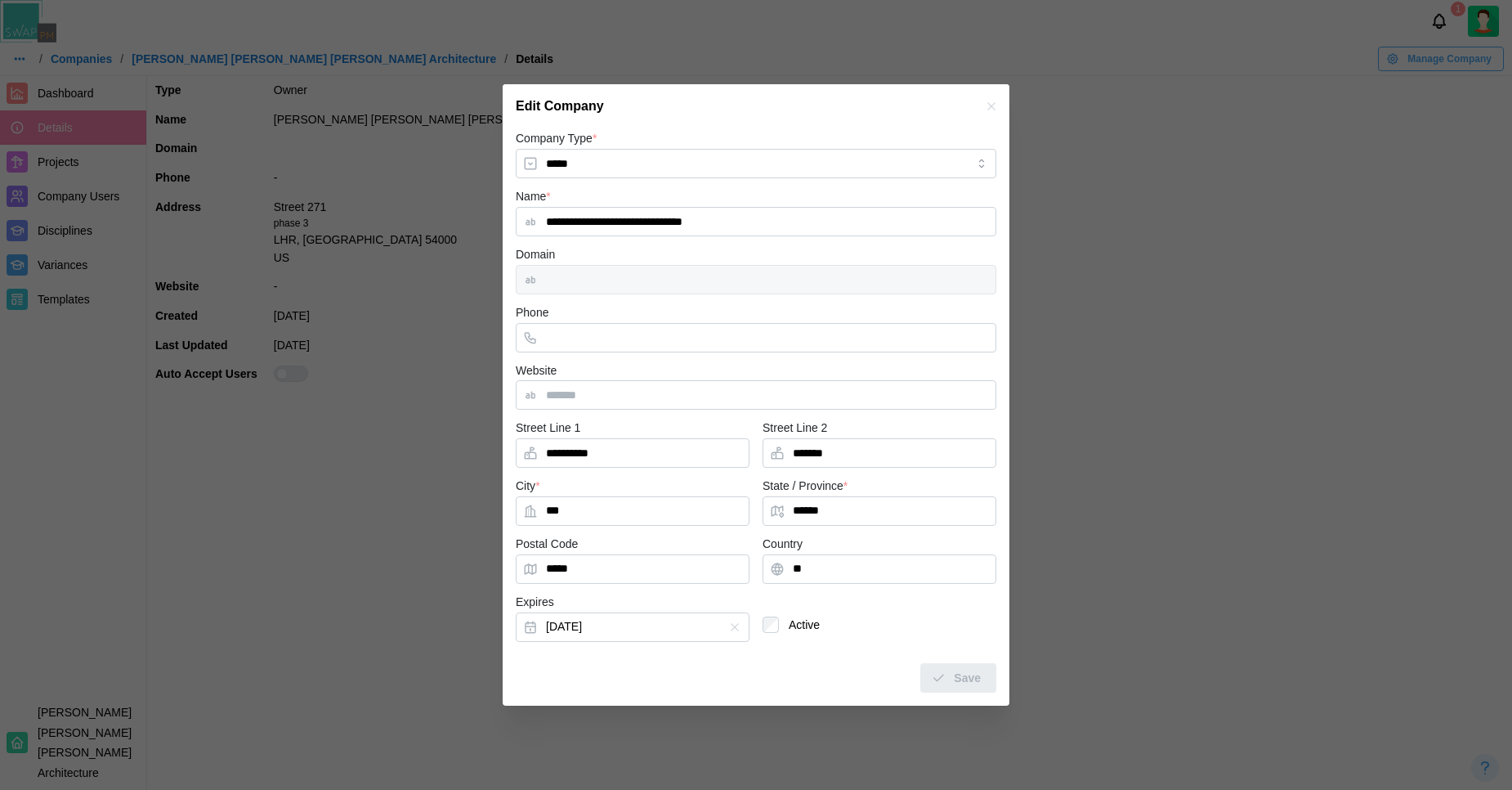
click at [570, 271] on div at bounding box center [756, 279] width 481 height 29
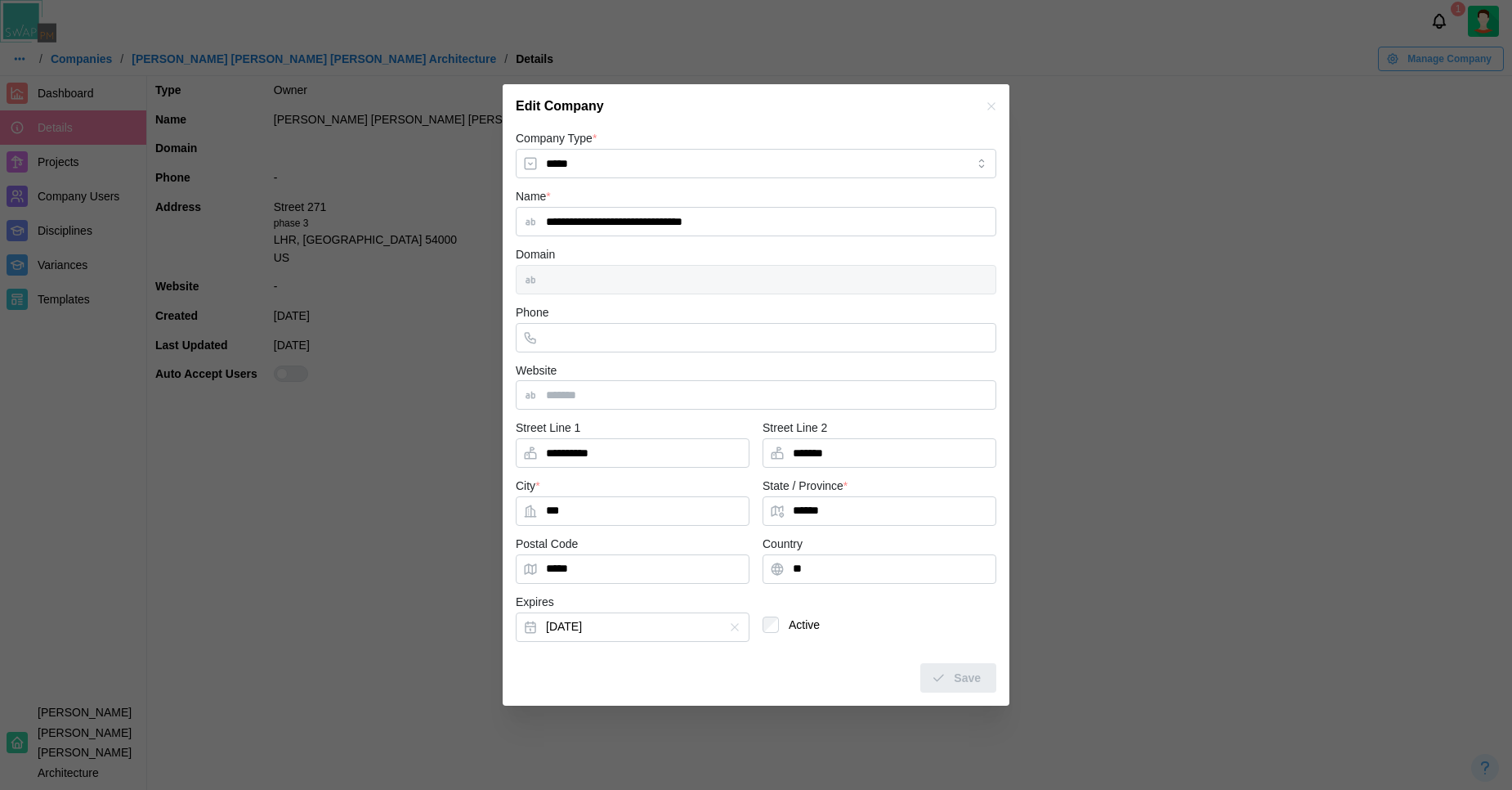
click at [570, 271] on div at bounding box center [756, 279] width 481 height 29
click at [989, 106] on icon "button" at bounding box center [991, 107] width 7 height 7
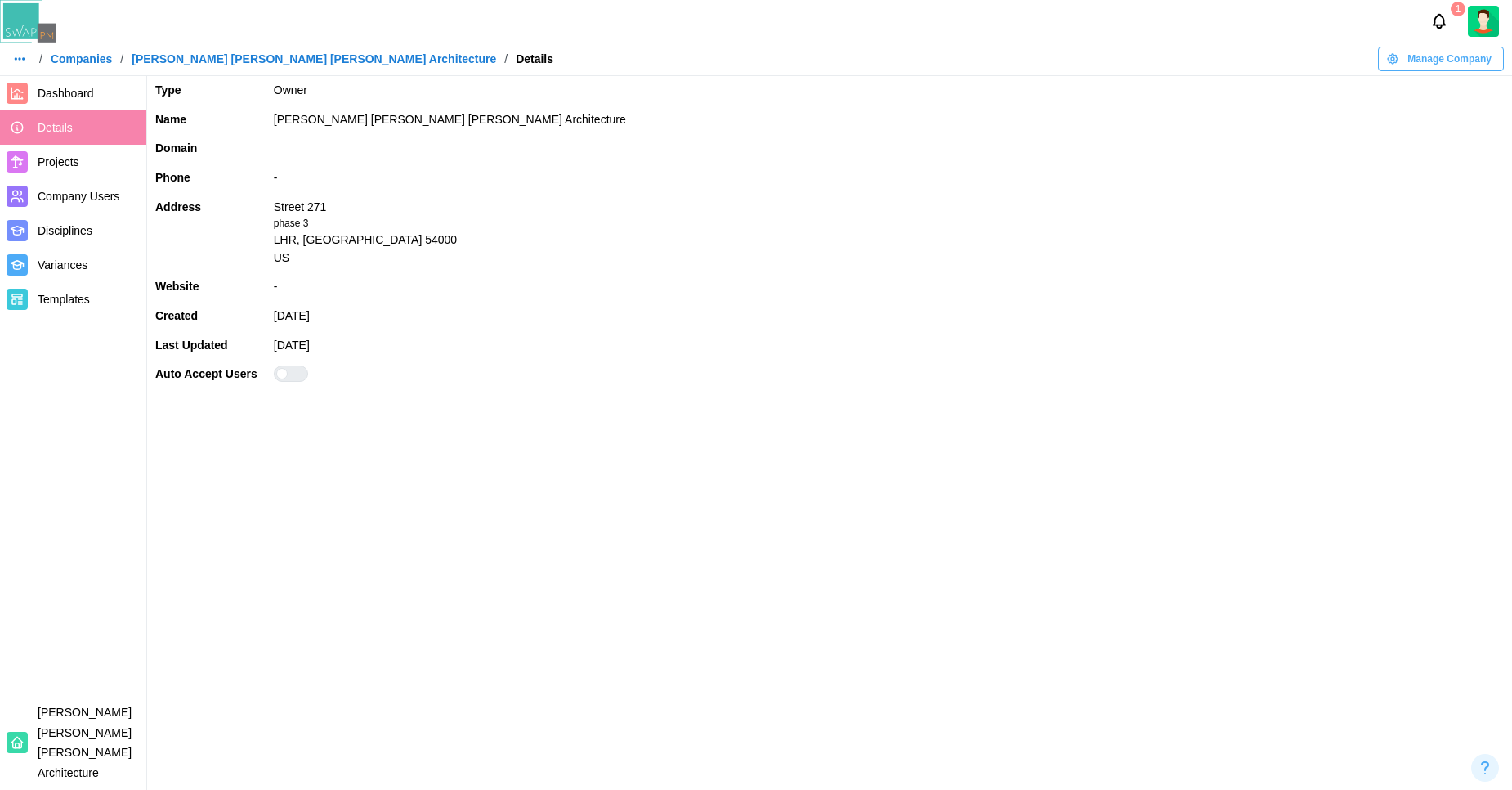
click at [57, 58] on link "Companies" at bounding box center [81, 59] width 62 height 12
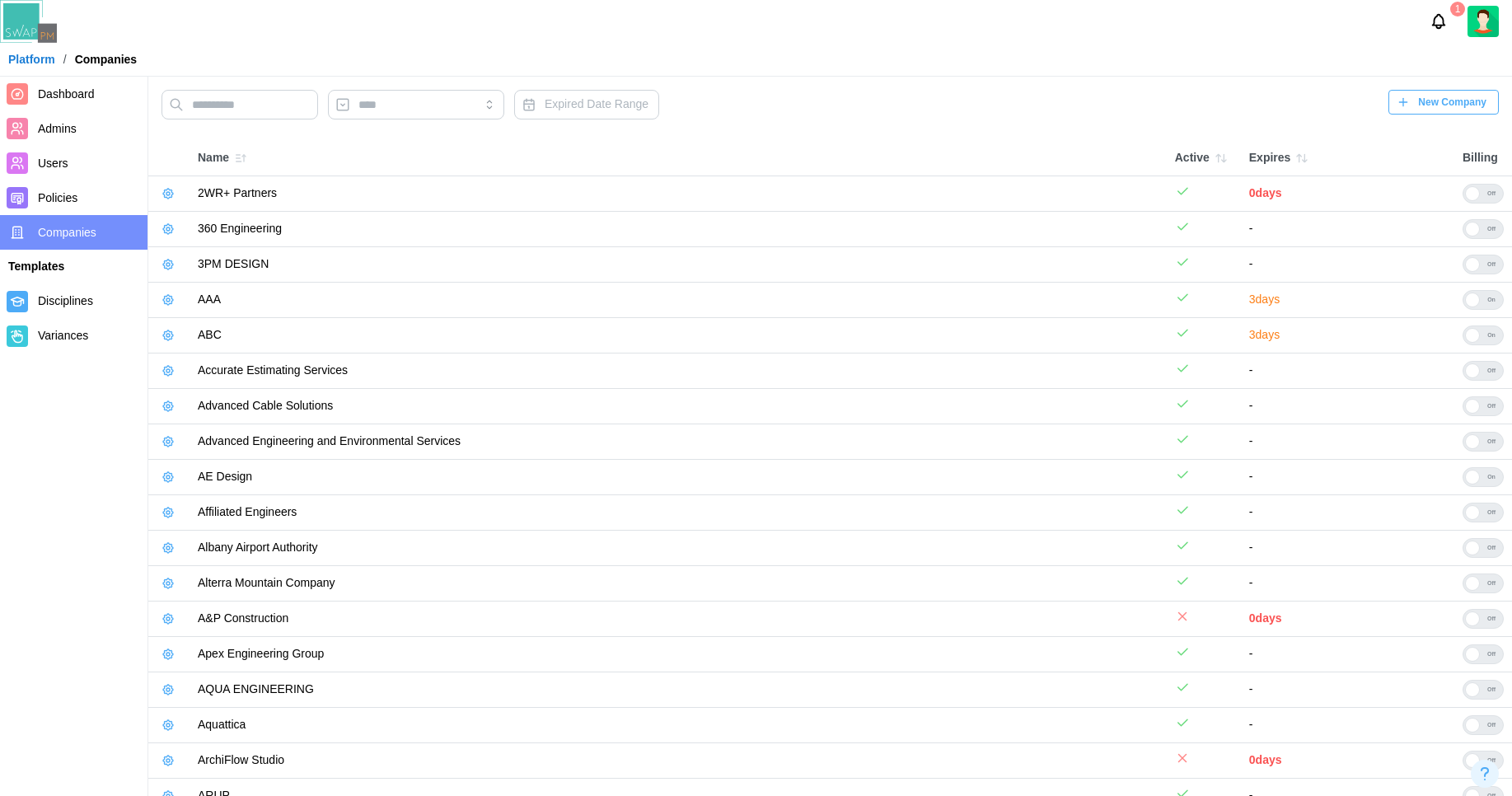
click at [1033, 99] on span "New Company" at bounding box center [1453, 102] width 68 height 23
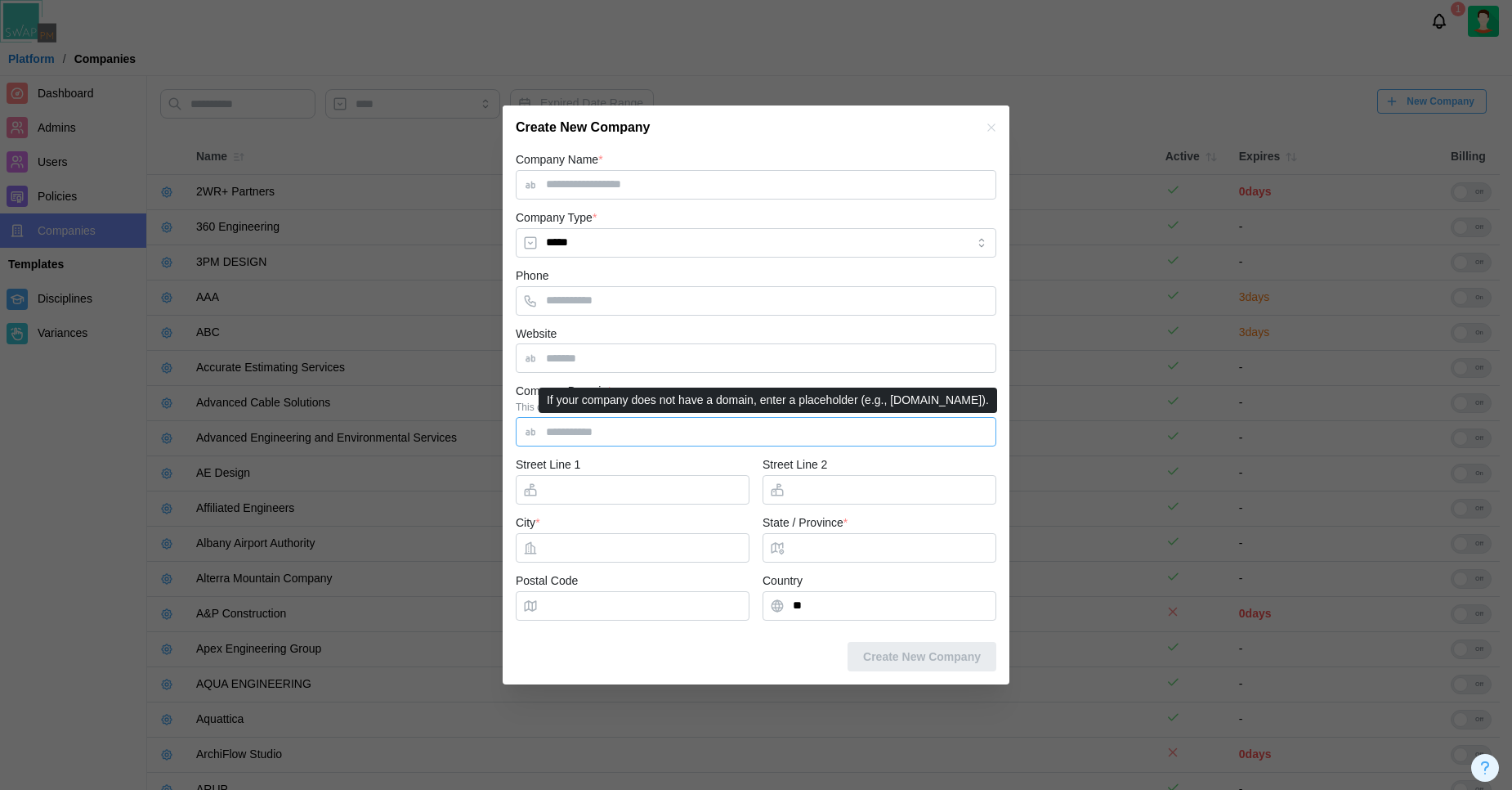
click at [574, 424] on input "Company Domain *" at bounding box center [756, 432] width 481 height 29
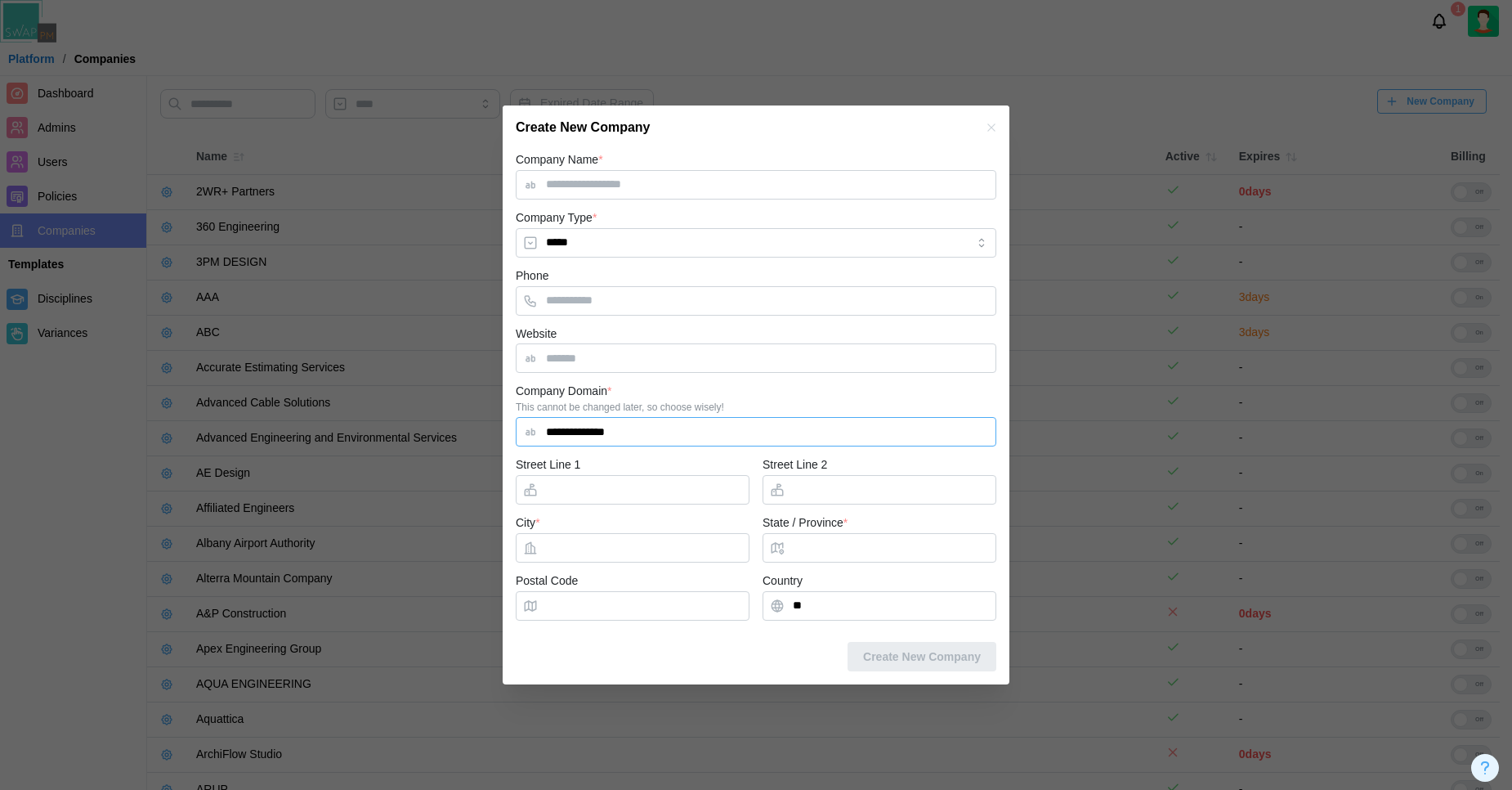
type input "**********"
click at [596, 185] on input "Company Name *" at bounding box center [756, 185] width 481 height 29
type input "**********"
click at [549, 548] on input "City *" at bounding box center [633, 547] width 234 height 29
type input "*"
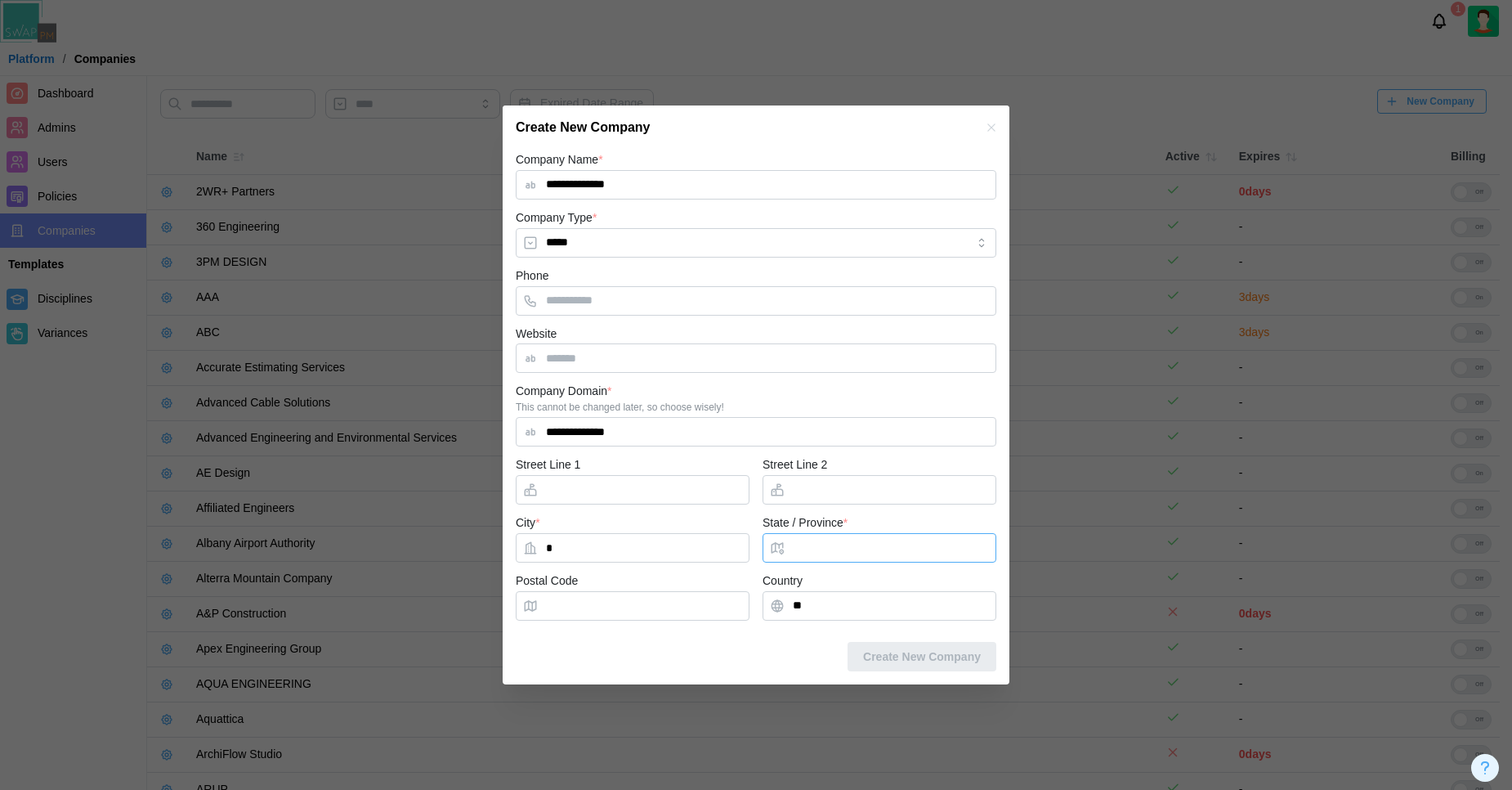
click at [830, 562] on input "State / Province *" at bounding box center [879, 547] width 234 height 29
type input "*"
click at [916, 664] on span "Create New Company" at bounding box center [922, 656] width 118 height 28
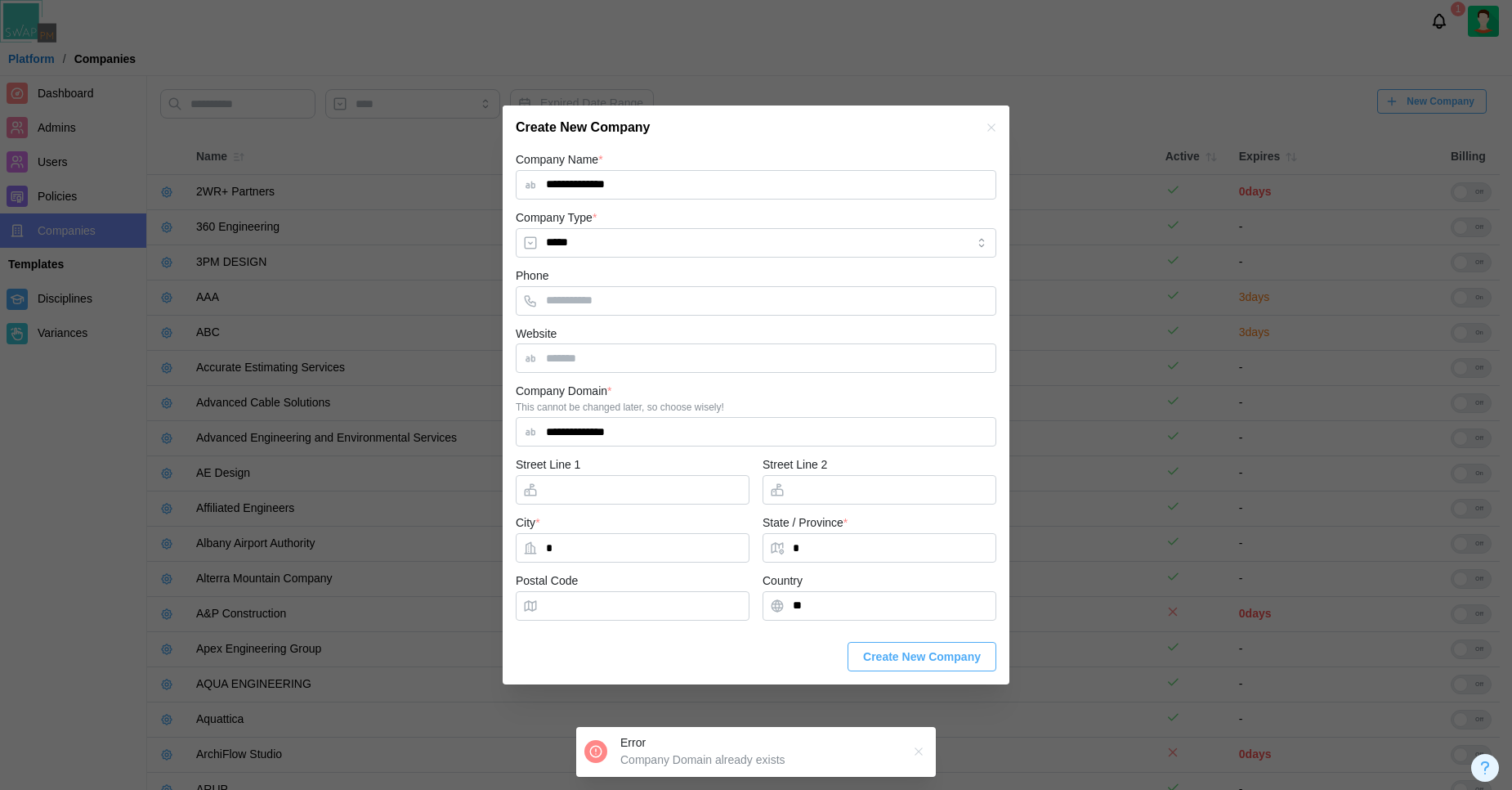
click at [990, 131] on icon "button" at bounding box center [991, 128] width 13 height 13
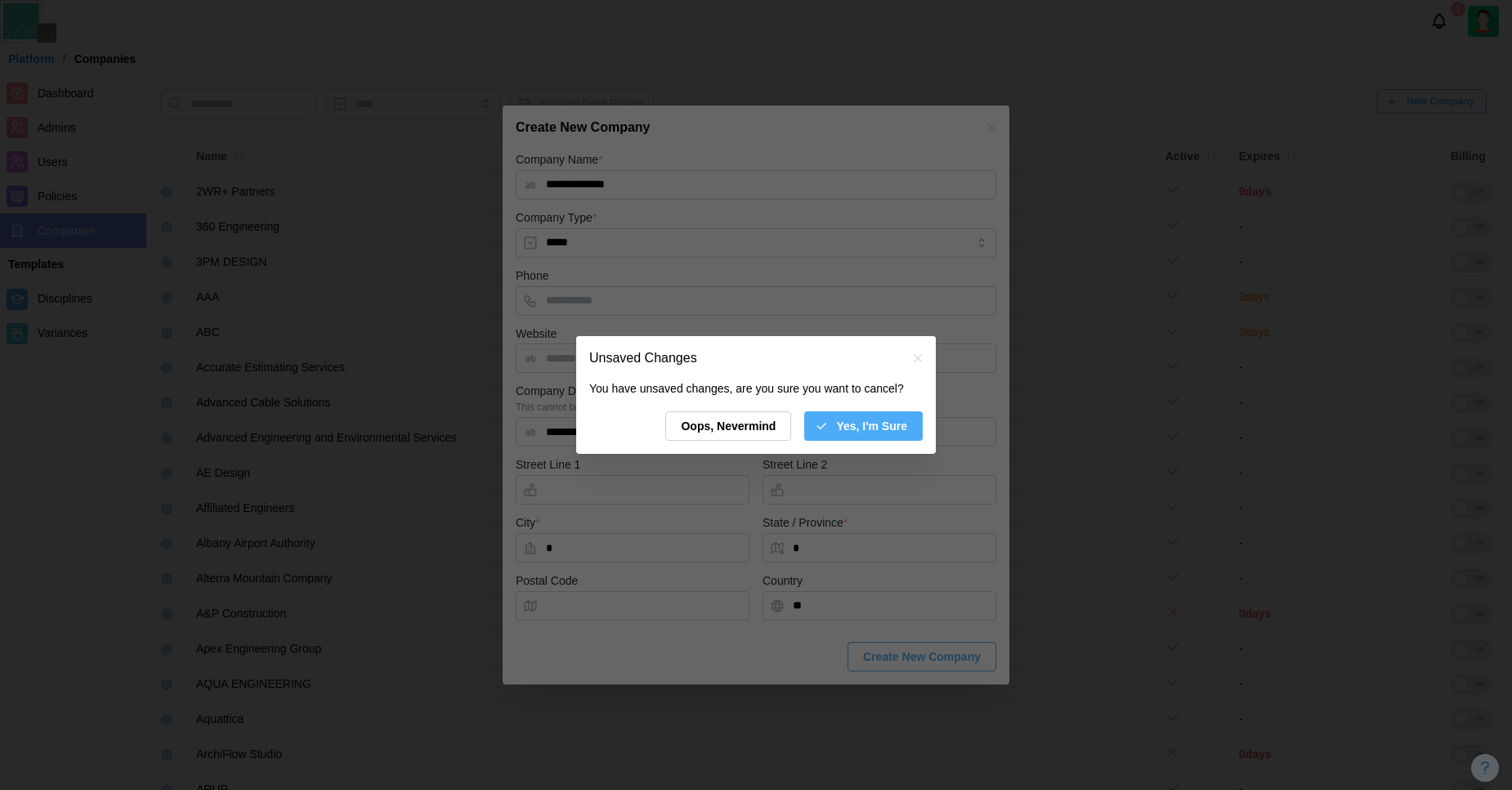
click at [844, 428] on span "Yes, I'm Sure" at bounding box center [872, 425] width 71 height 28
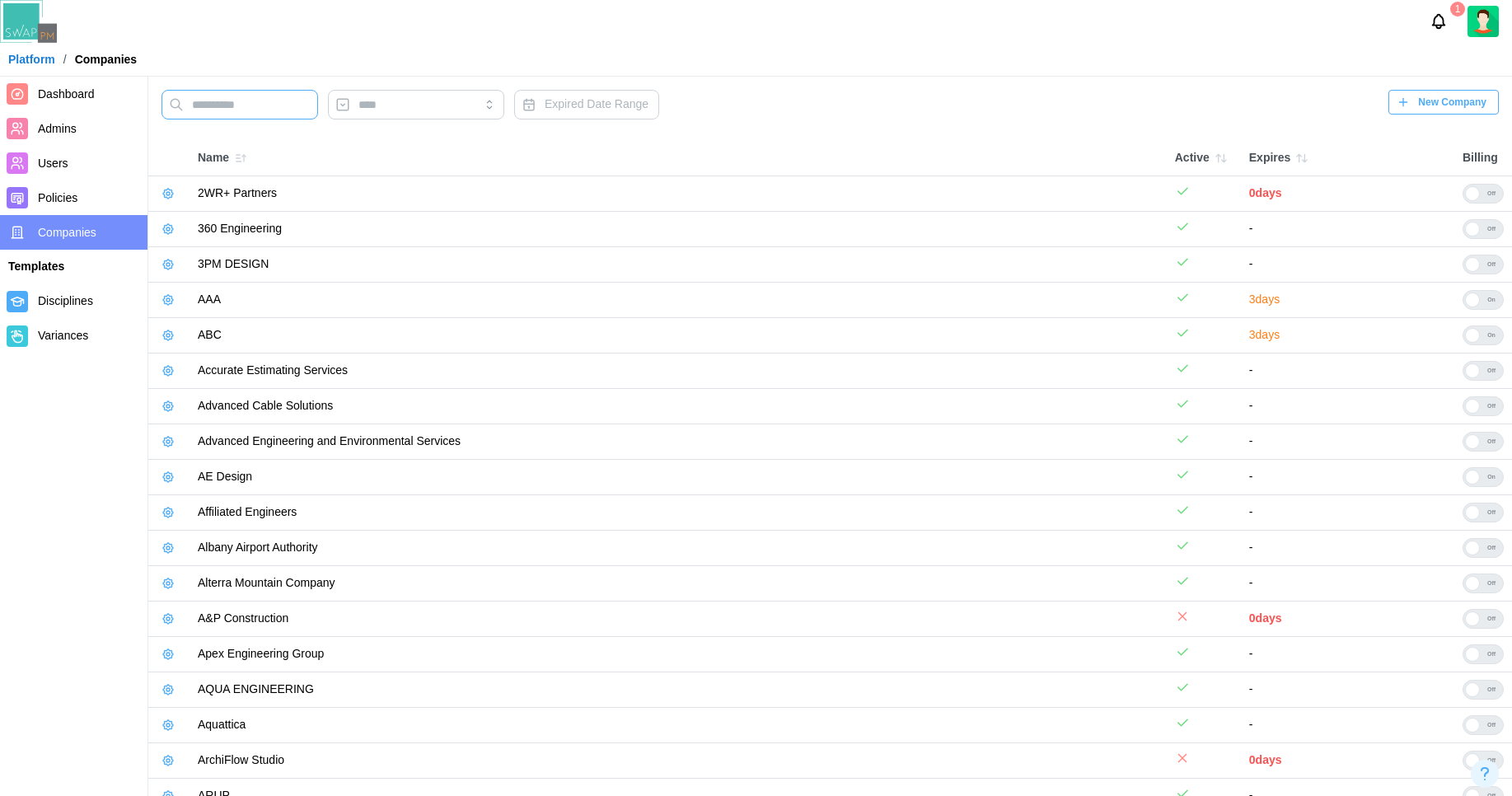
click at [205, 101] on input "text" at bounding box center [240, 104] width 156 height 30
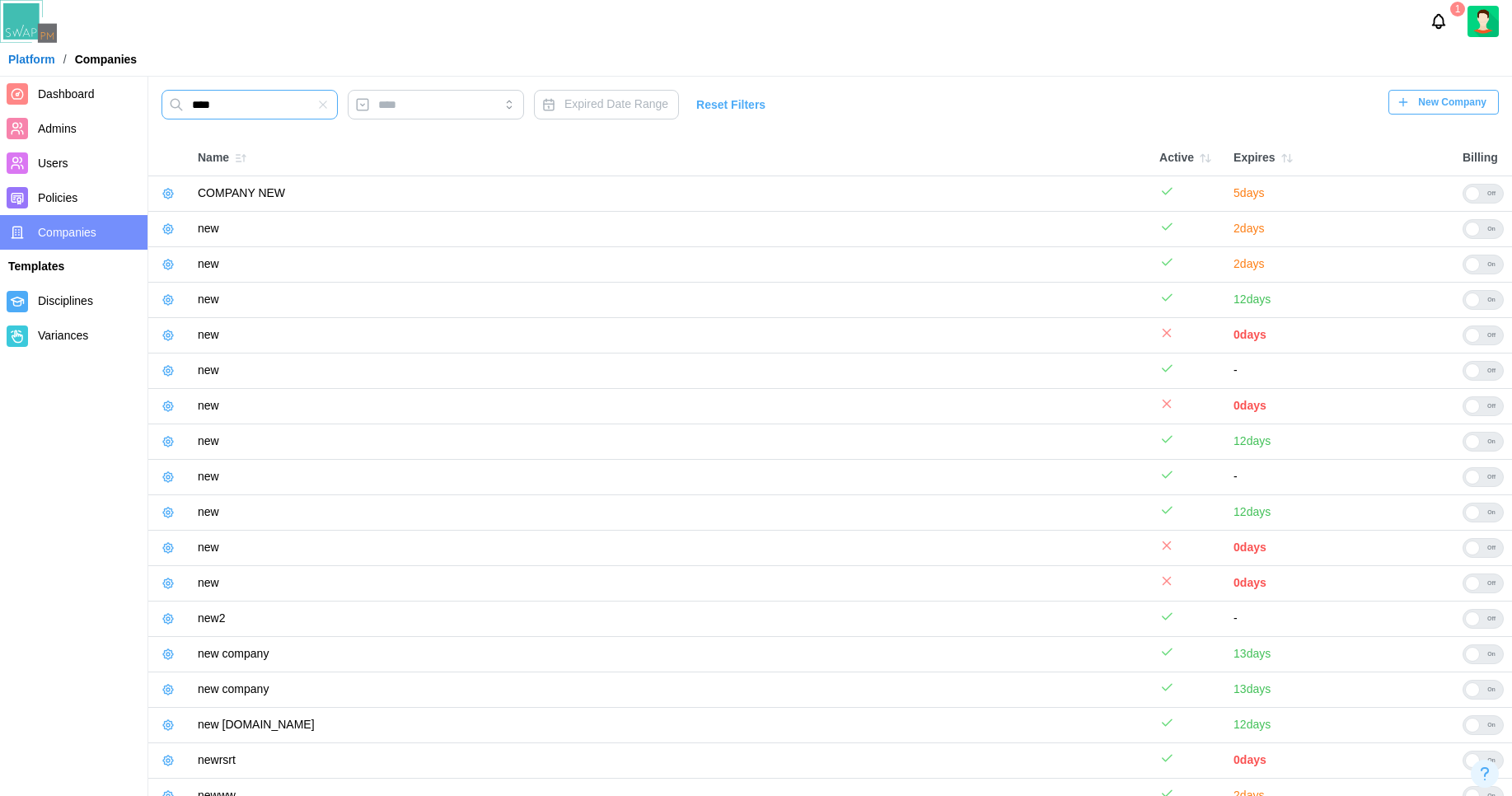
scroll to position [160, 0]
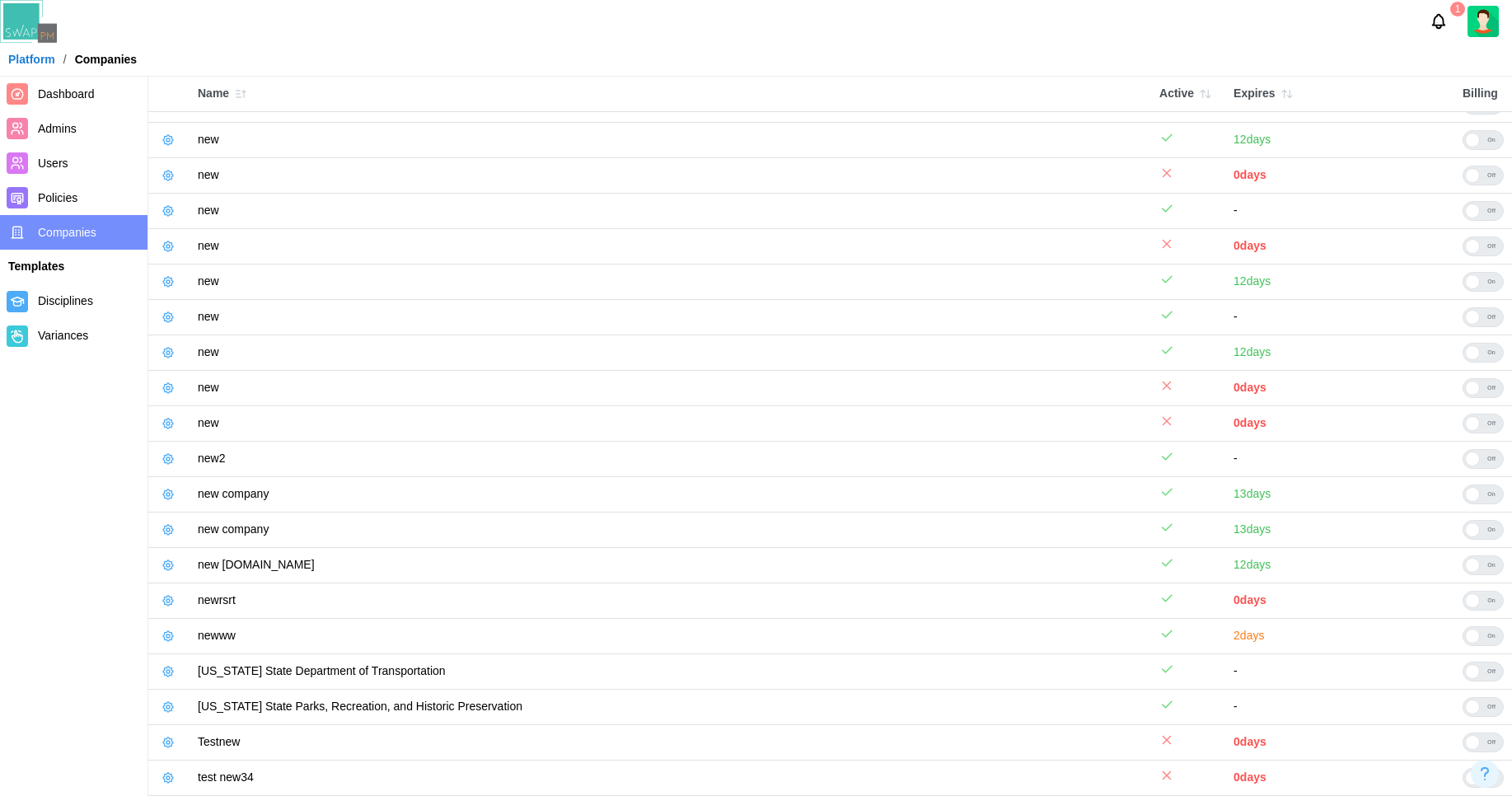
type input "***"
click at [165, 496] on icon "button" at bounding box center [168, 494] width 13 height 13
click at [1033, 18] on icon "Notifications" at bounding box center [1439, 22] width 18 height 18
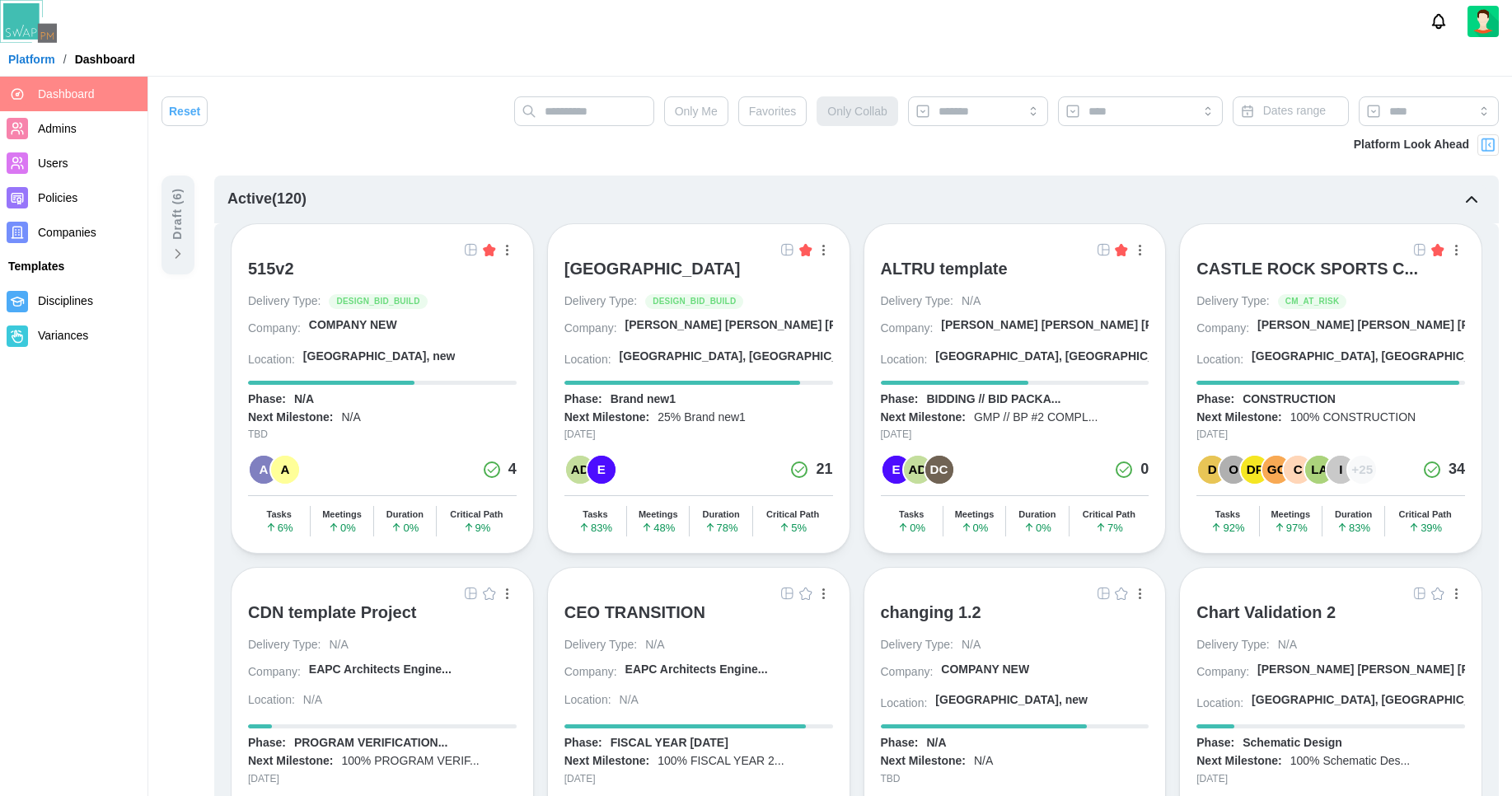
click at [1177, 202] on div "Active ( 120 )" at bounding box center [856, 199] width 1285 height 48
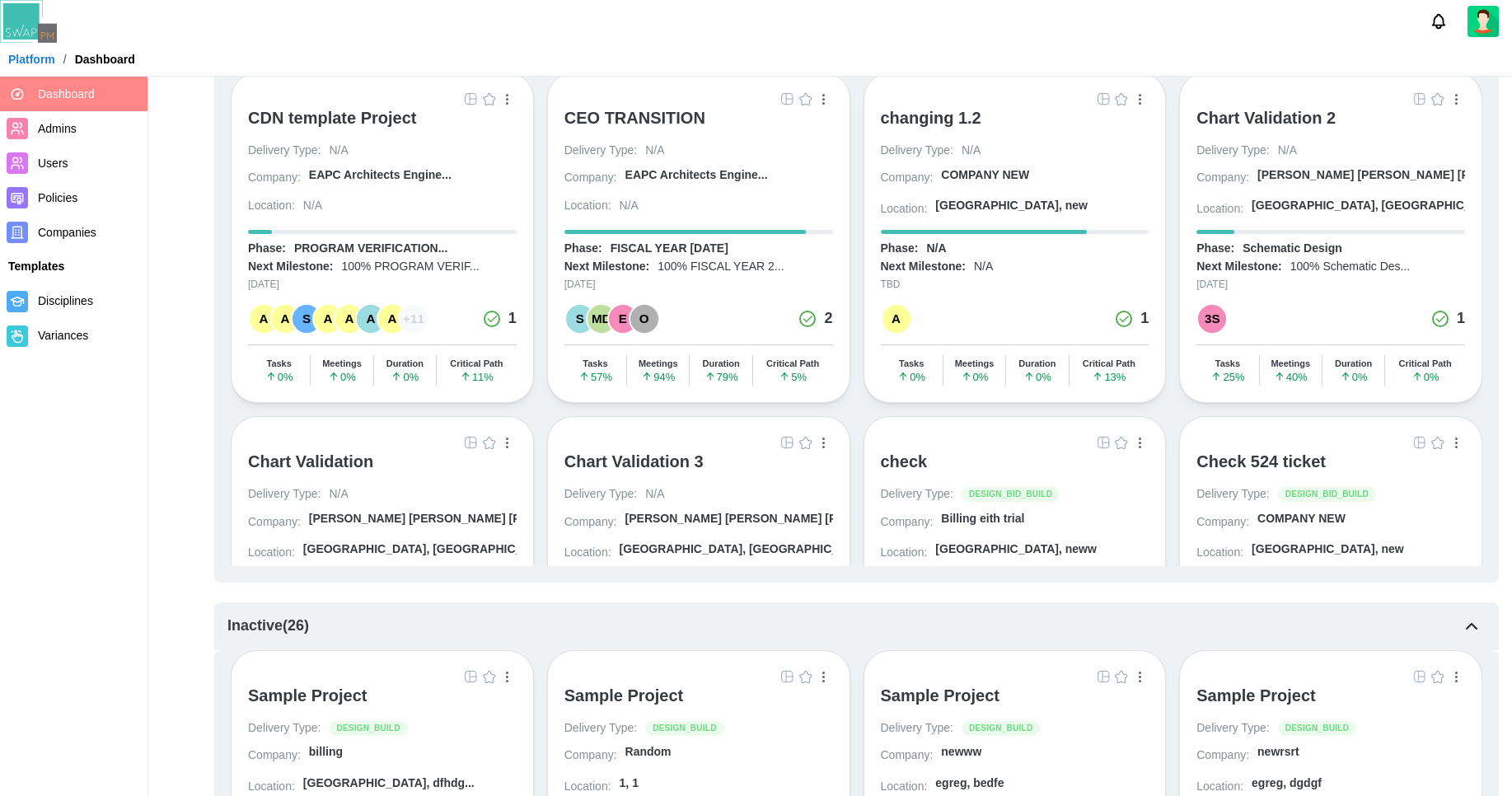
scroll to position [593, 0]
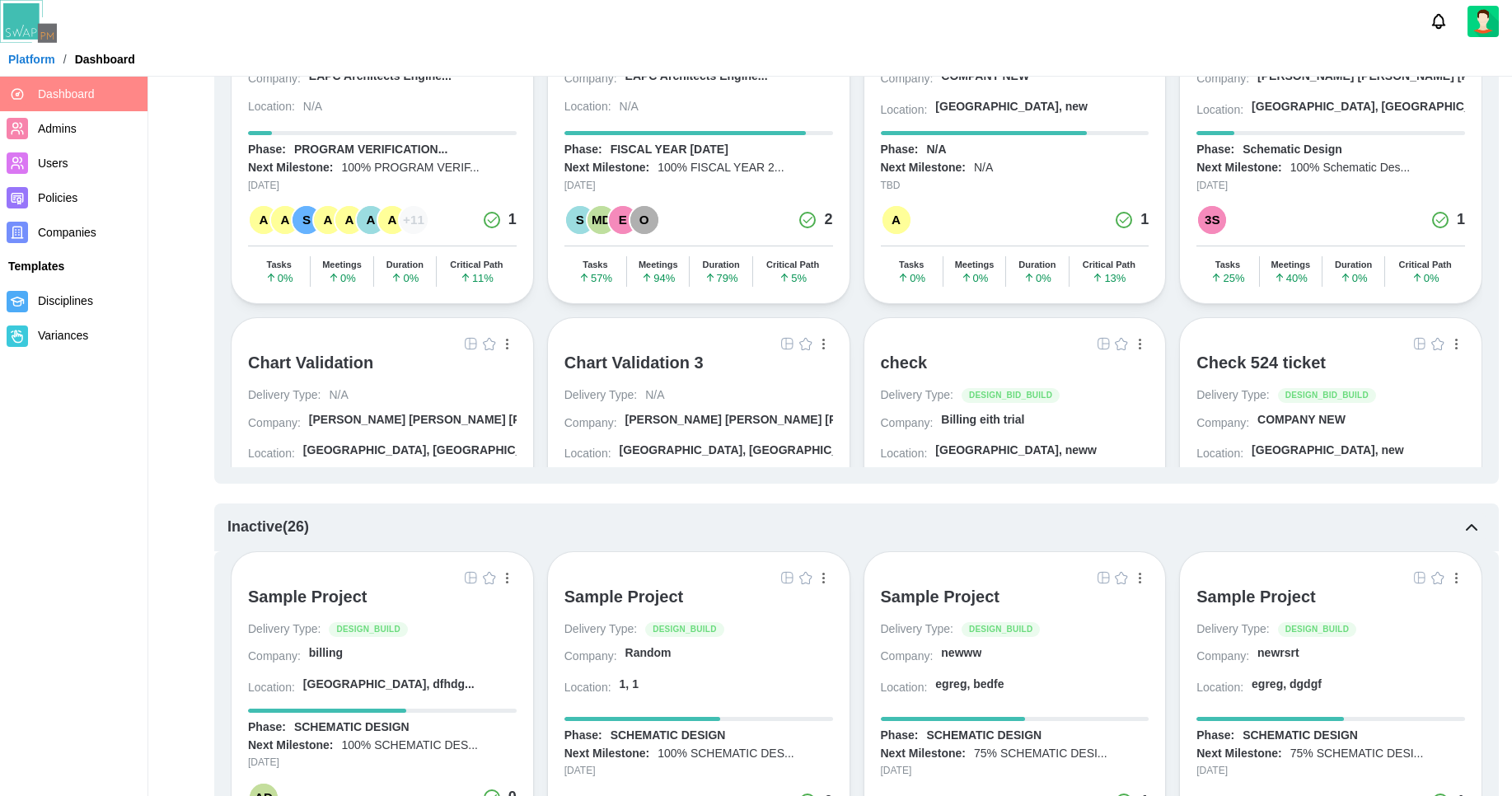
click at [1180, 317] on div "Check 524 ticket Delivery Type: DESIGN_BID_BUILD Company: COMPANY NEW Location:…" at bounding box center [1330, 482] width 303 height 331
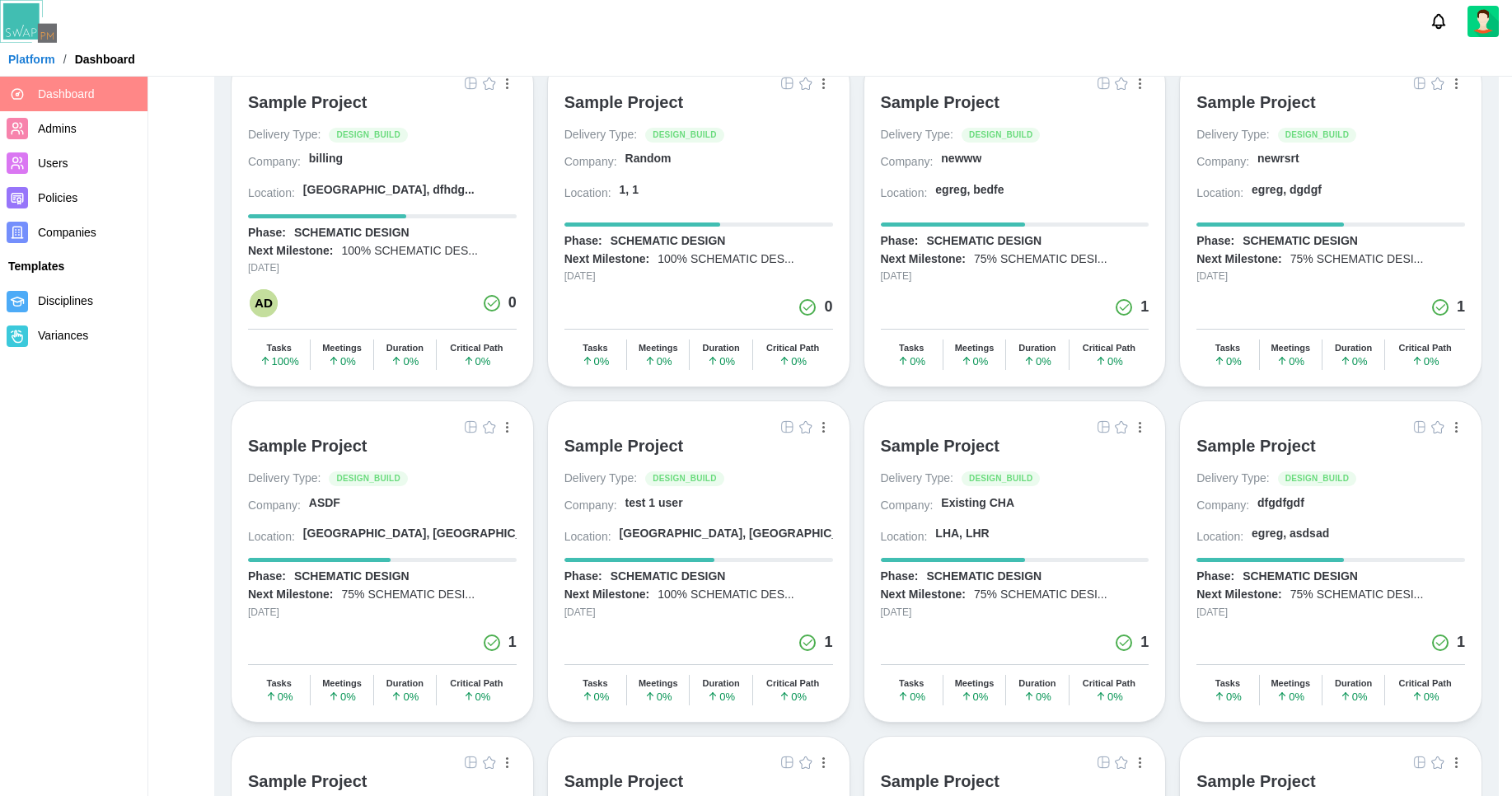
scroll to position [1186, 0]
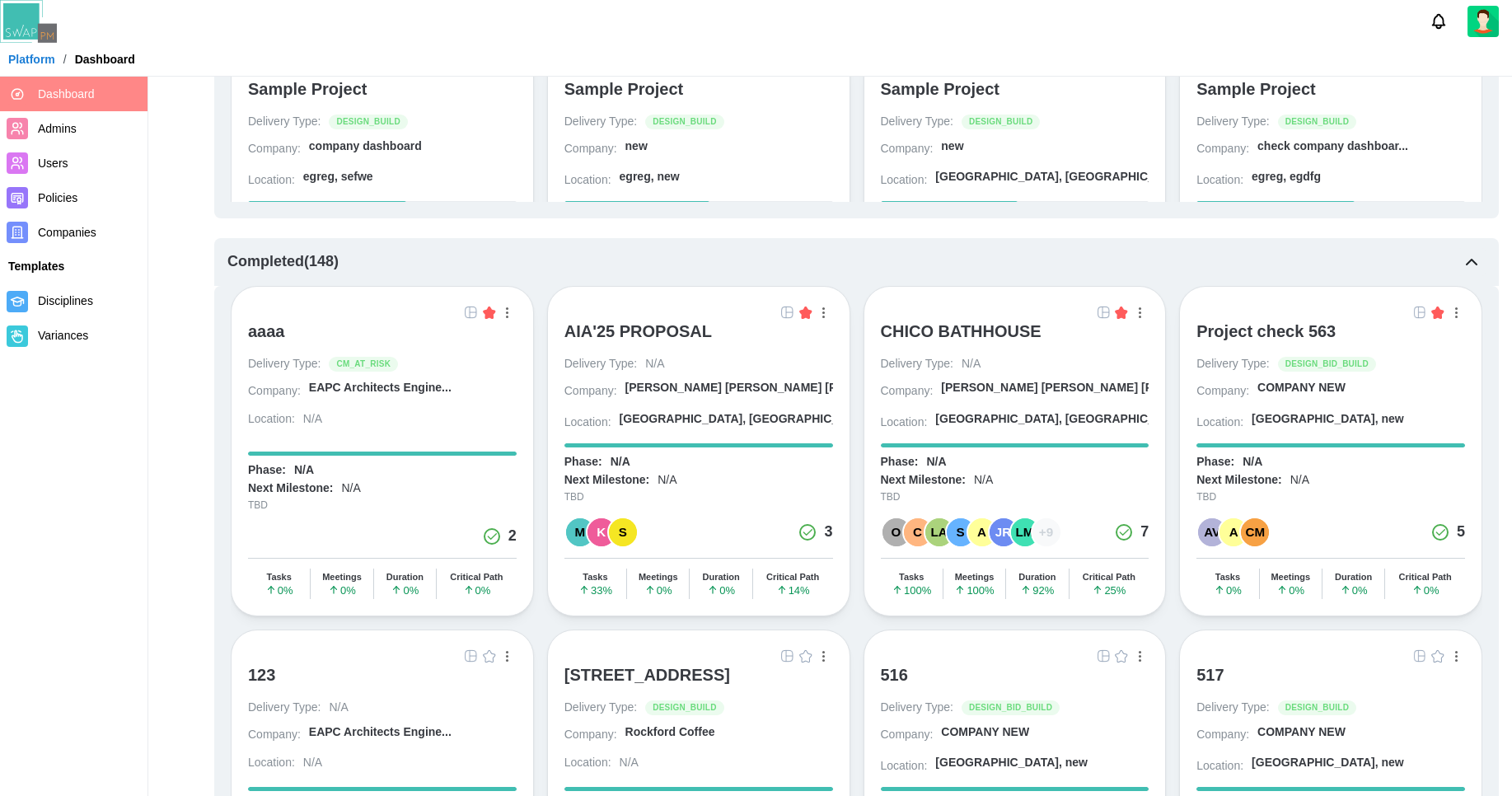
scroll to position [2143, 0]
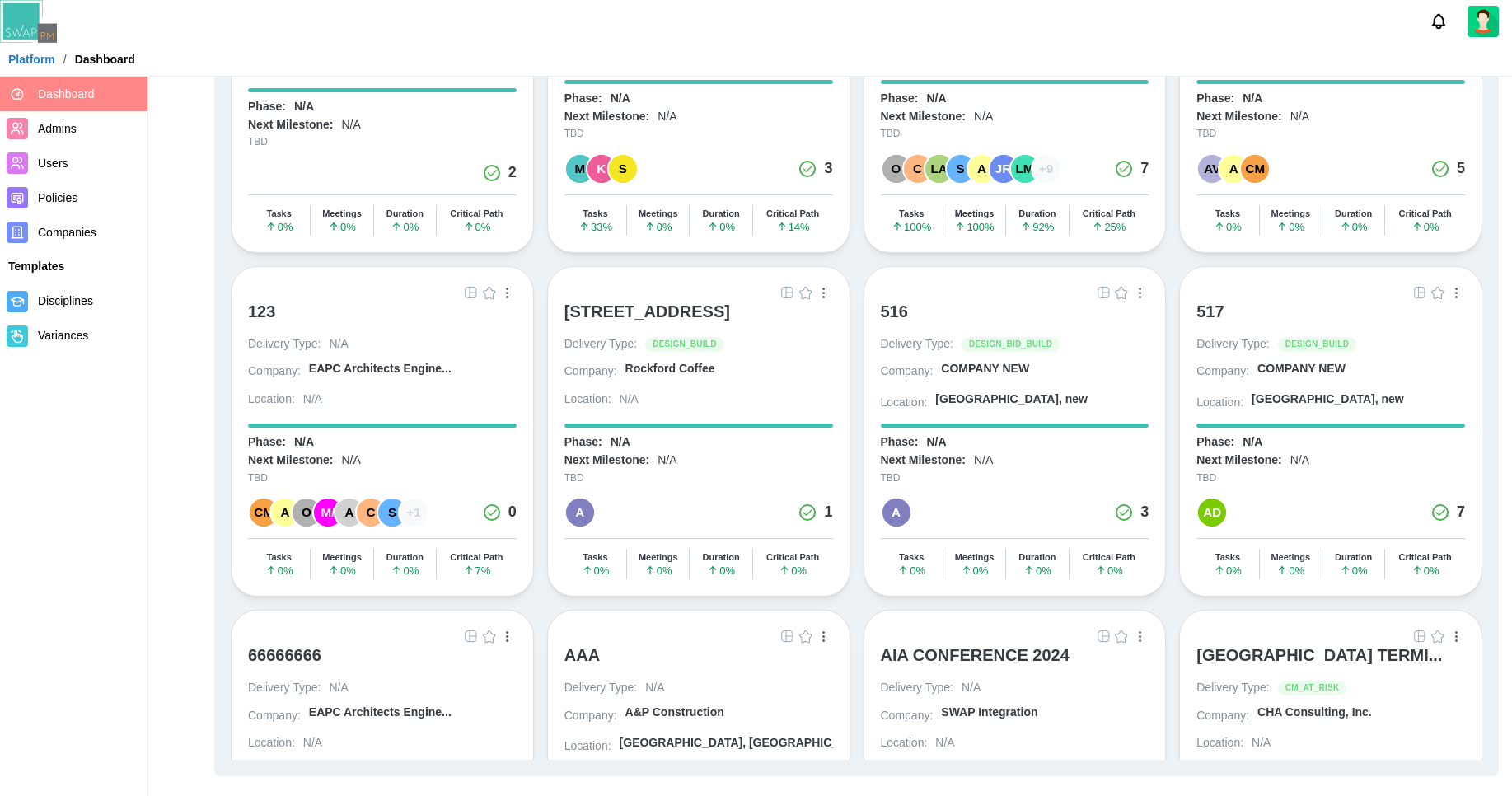
drag, startPoint x: 1174, startPoint y: 295, endPoint x: 1176, endPoint y: 282, distance: 13.2
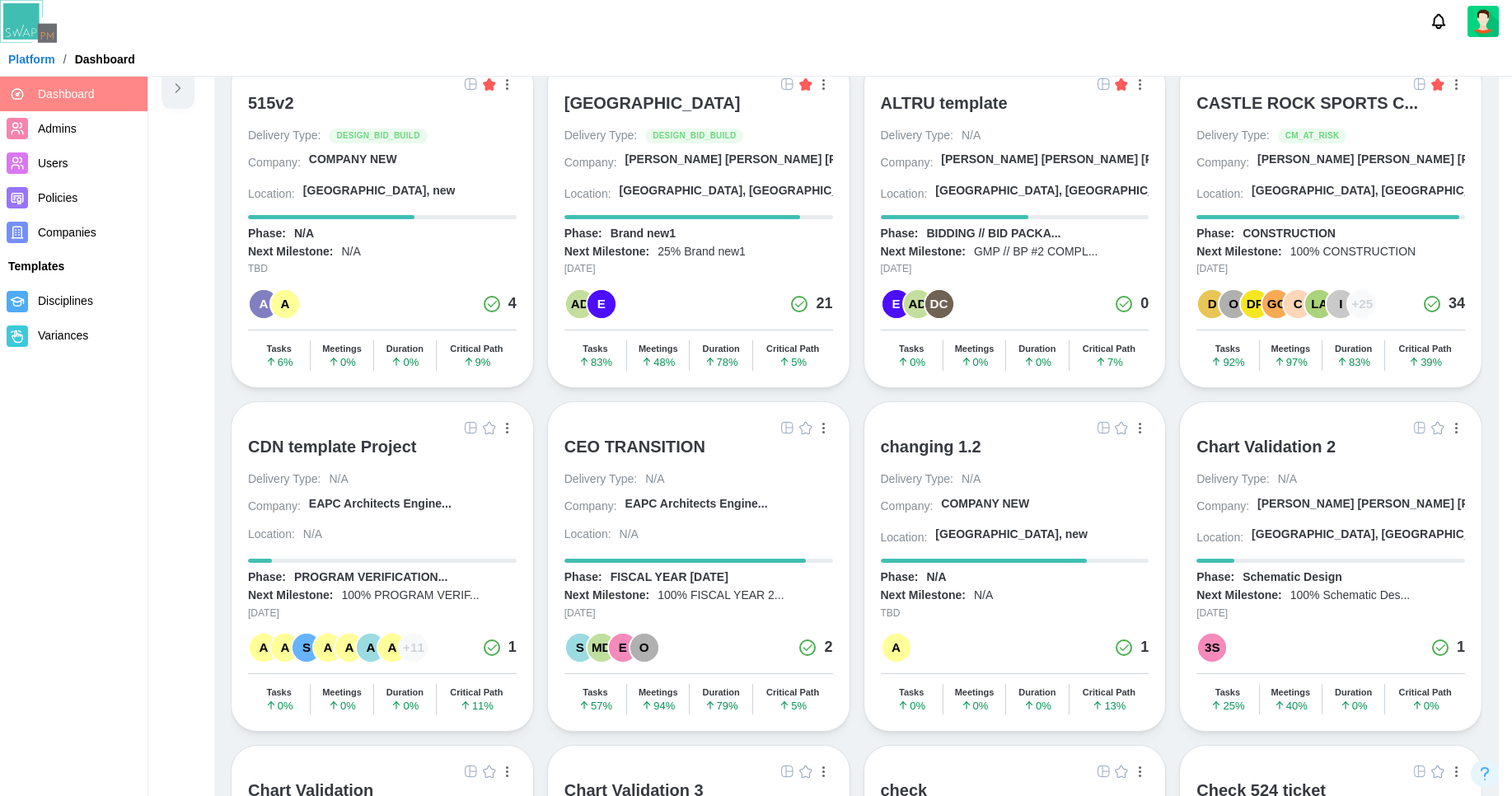
scroll to position [0, 0]
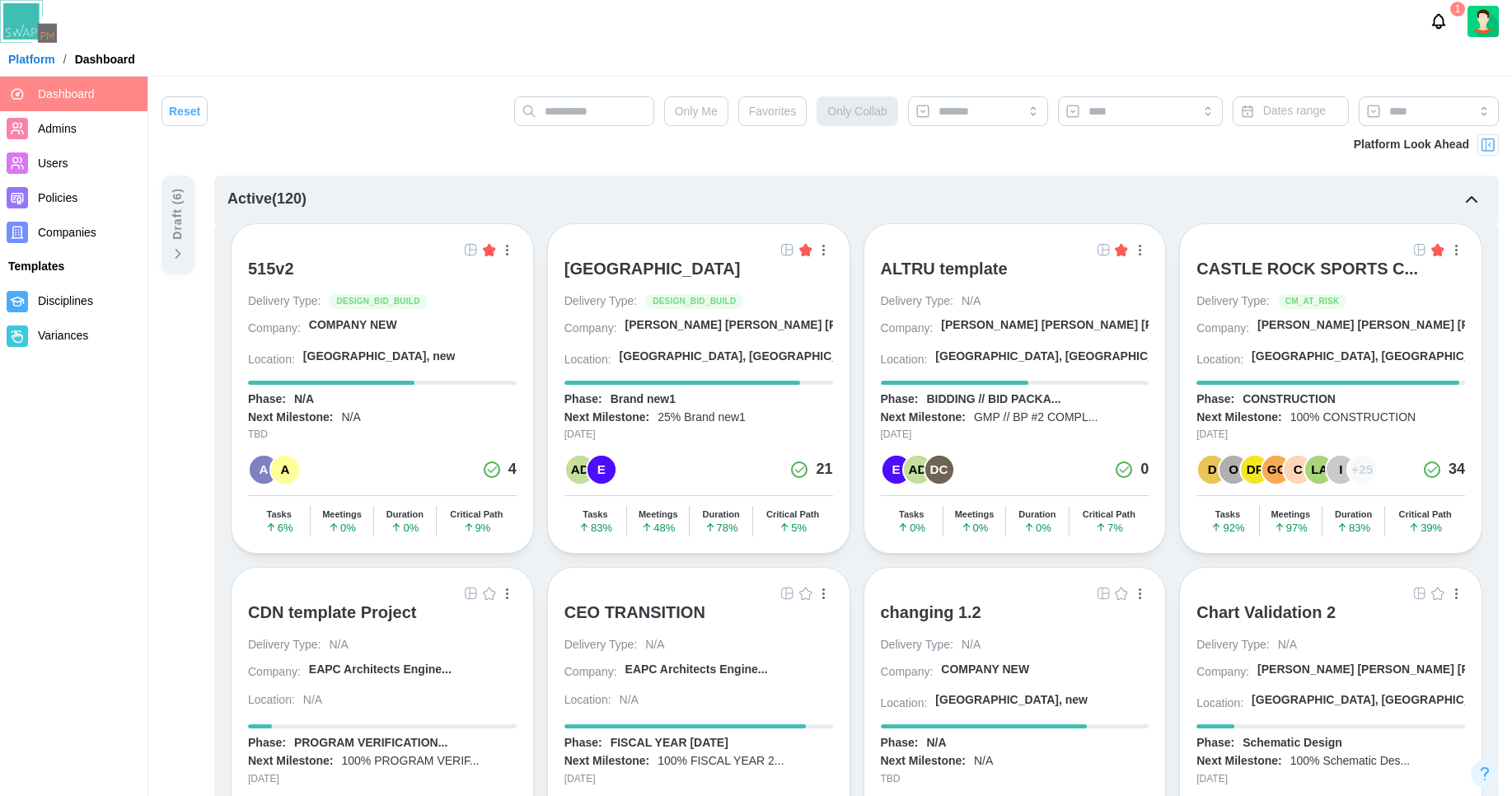
click at [184, 256] on icon at bounding box center [178, 253] width 16 height 16
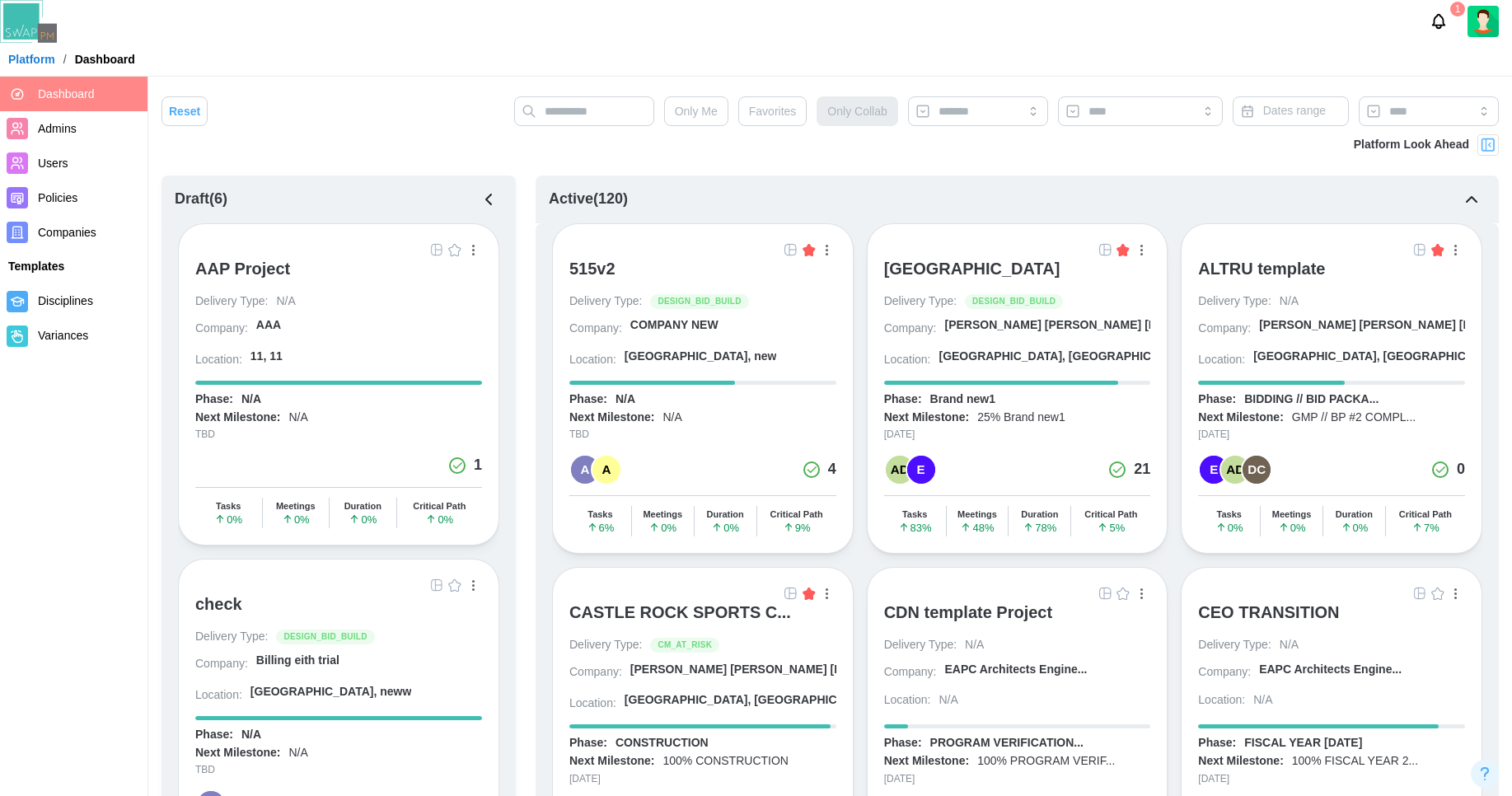
click at [180, 254] on div "AAP Project Delivery Type: N/A Company: AAA Location: 11, 11 Phase: N/A Next Mi…" at bounding box center [339, 384] width 322 height 322
click at [485, 203] on icon "button" at bounding box center [489, 199] width 20 height 20
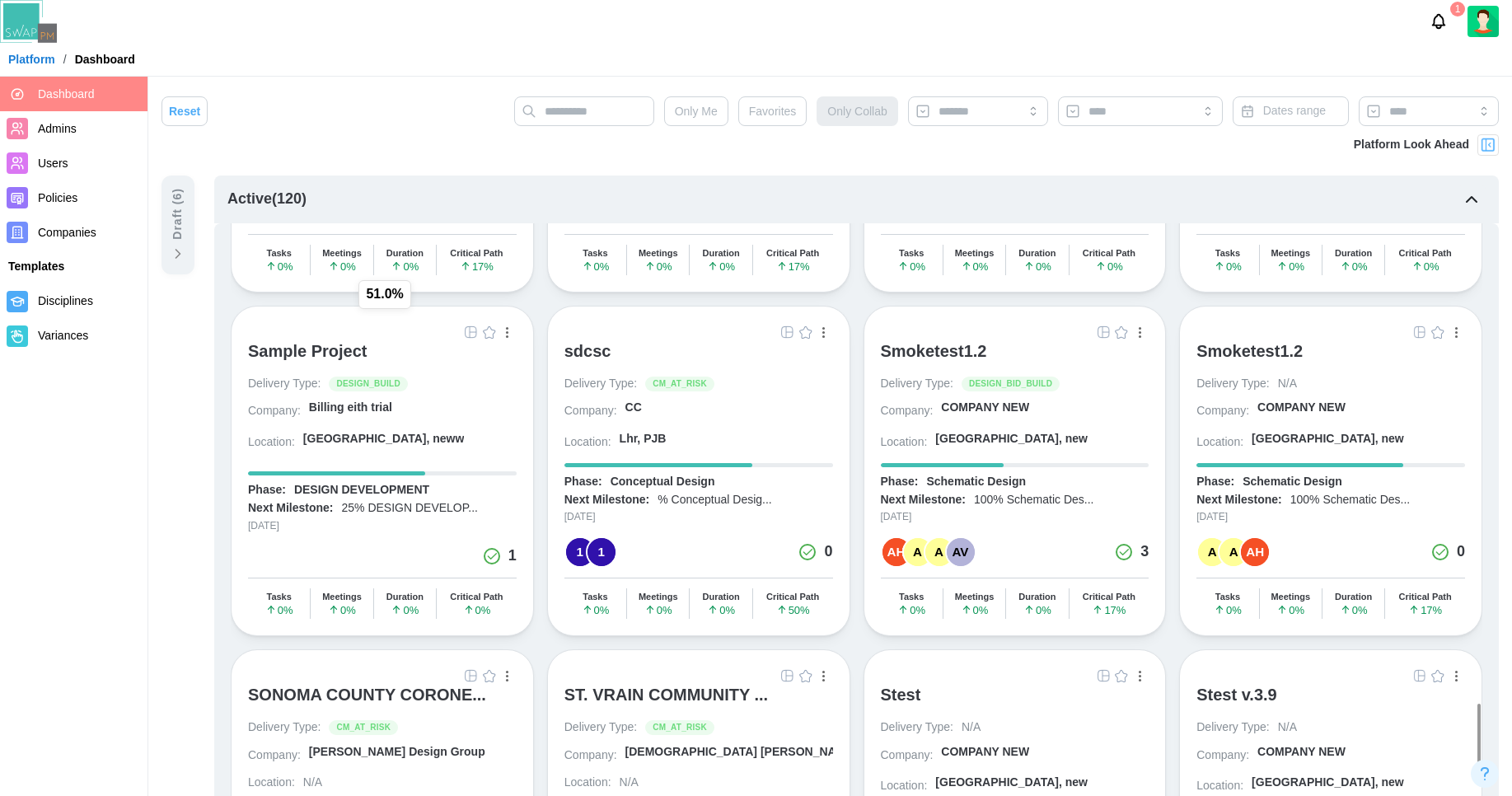
scroll to position [5900, 0]
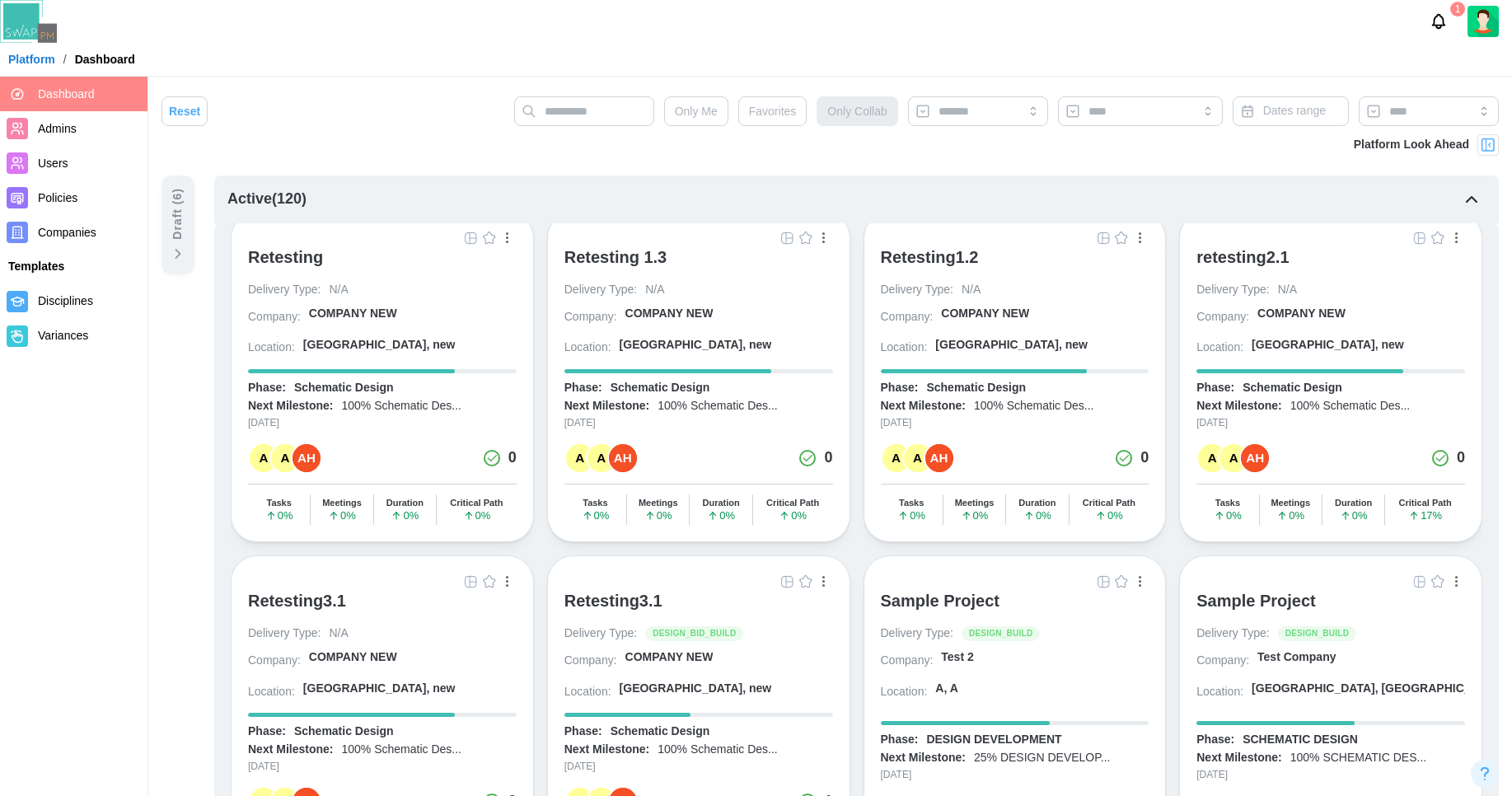
click at [1437, 18] on icon "Notifications" at bounding box center [1439, 22] width 18 height 18
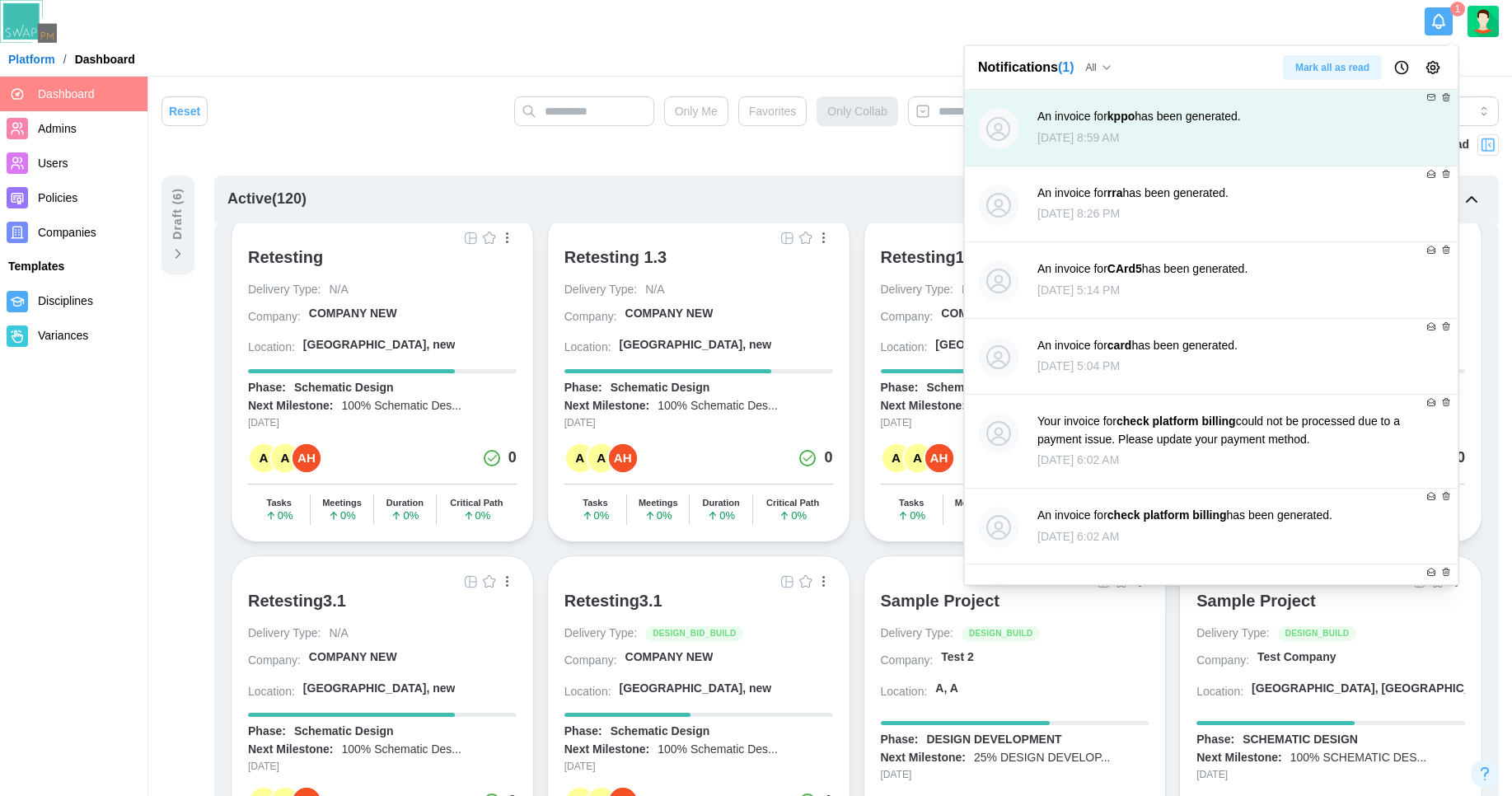
click at [1428, 23] on button "Notifications" at bounding box center [1438, 21] width 28 height 28
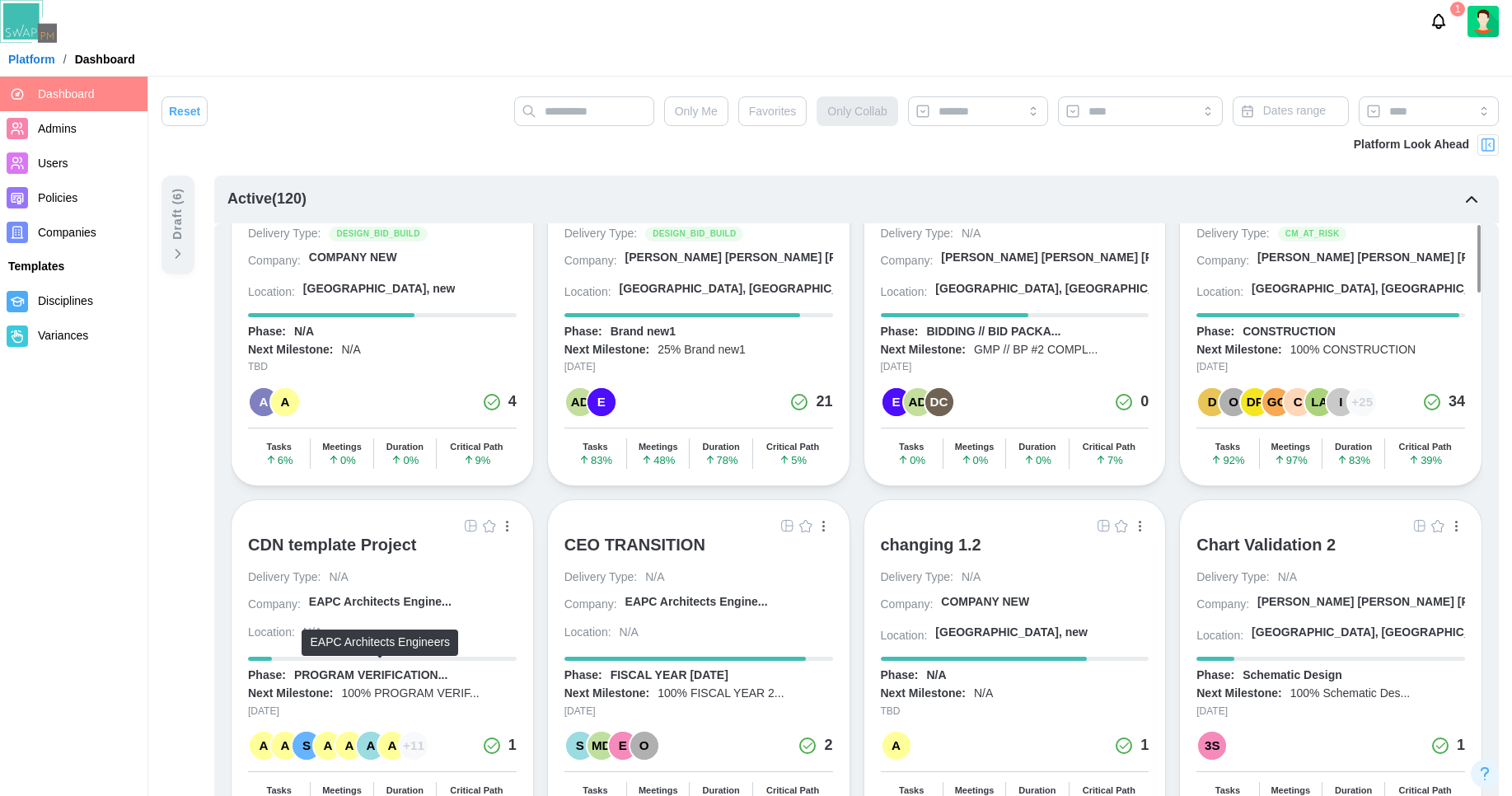
scroll to position [0, 0]
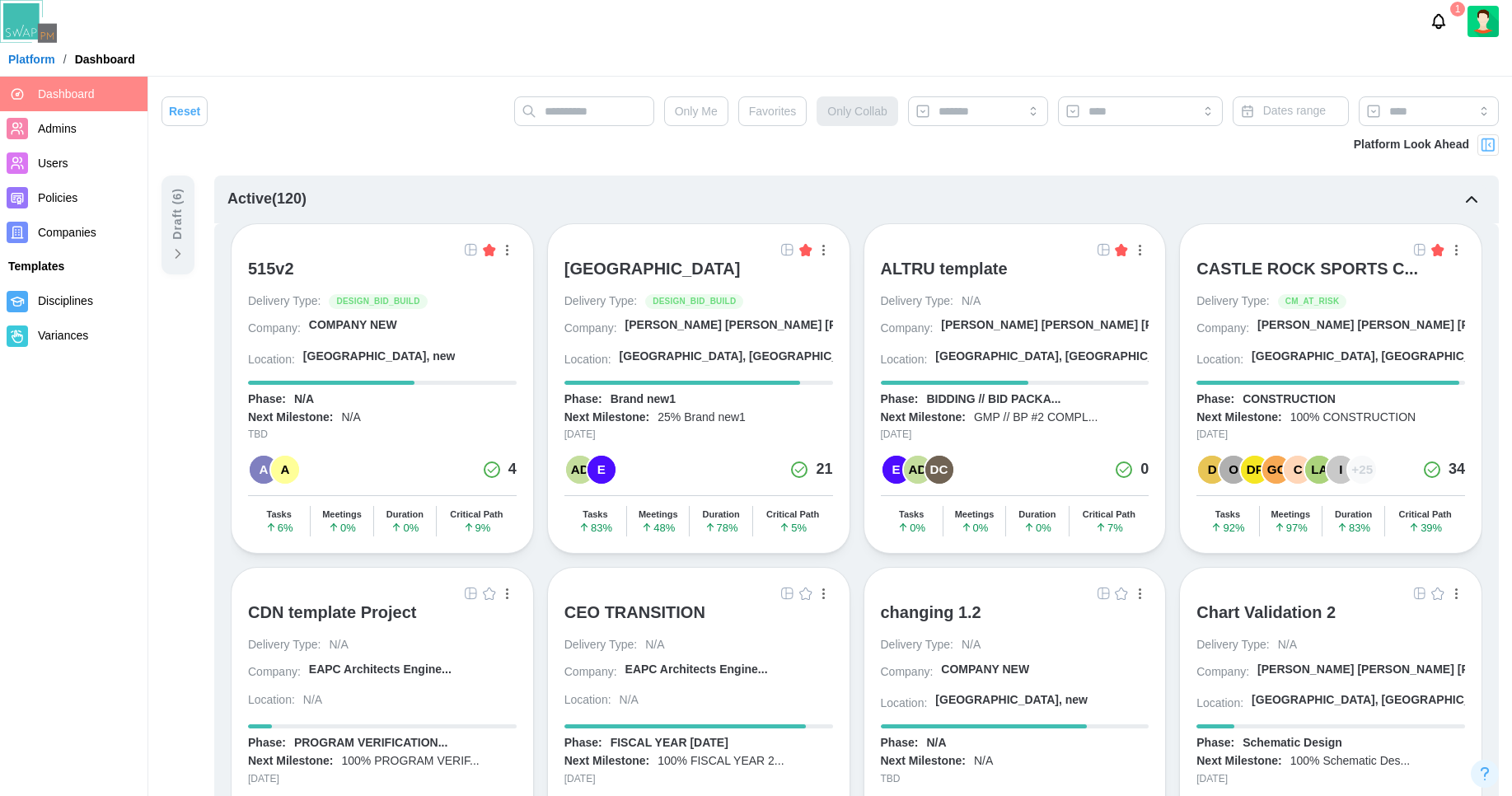
click at [1477, 28] on img at bounding box center [1483, 21] width 31 height 31
click at [1473, 91] on div "Sign Out" at bounding box center [1472, 93] width 51 height 13
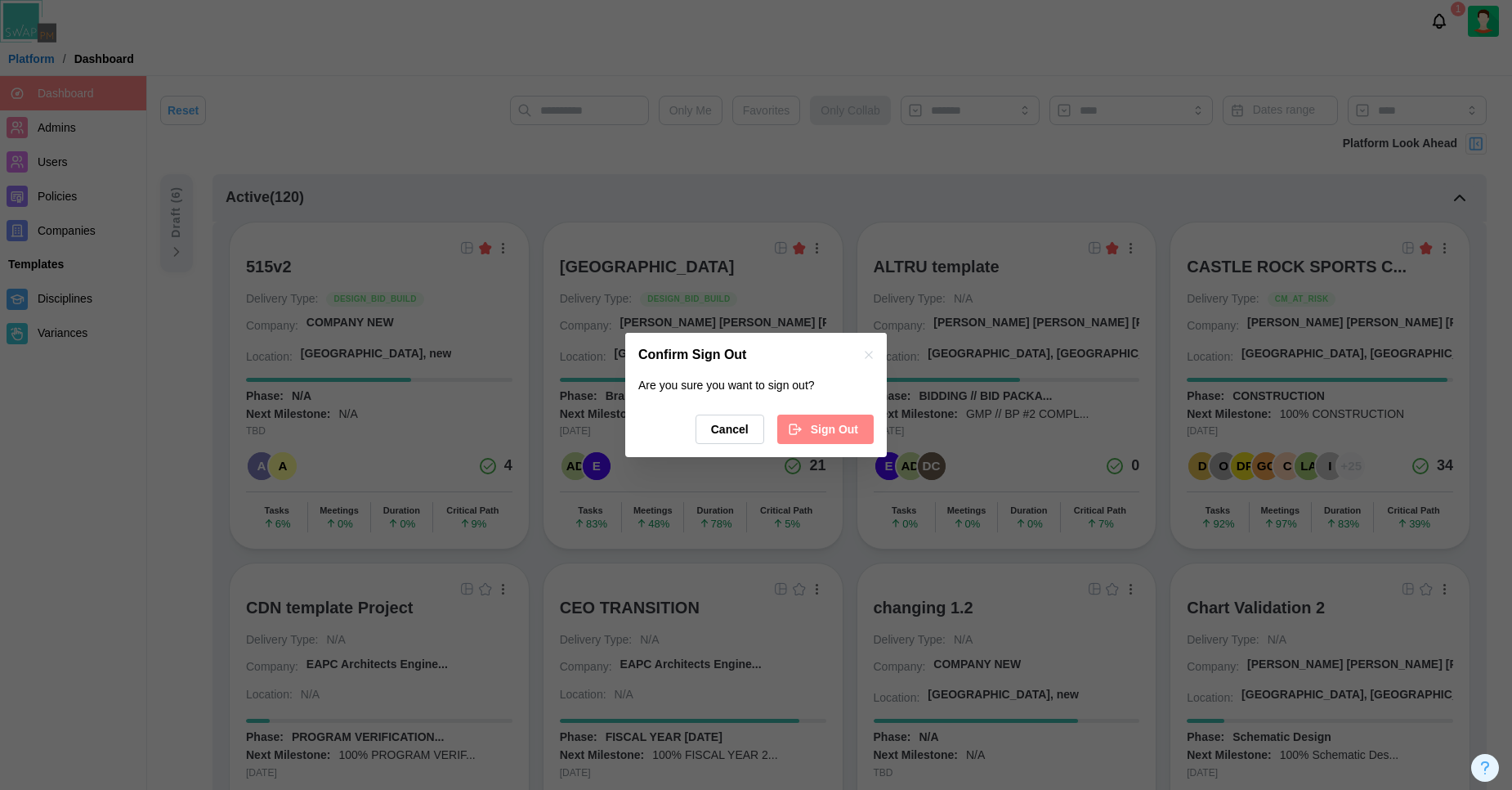
click at [866, 354] on icon "button" at bounding box center [868, 355] width 13 height 13
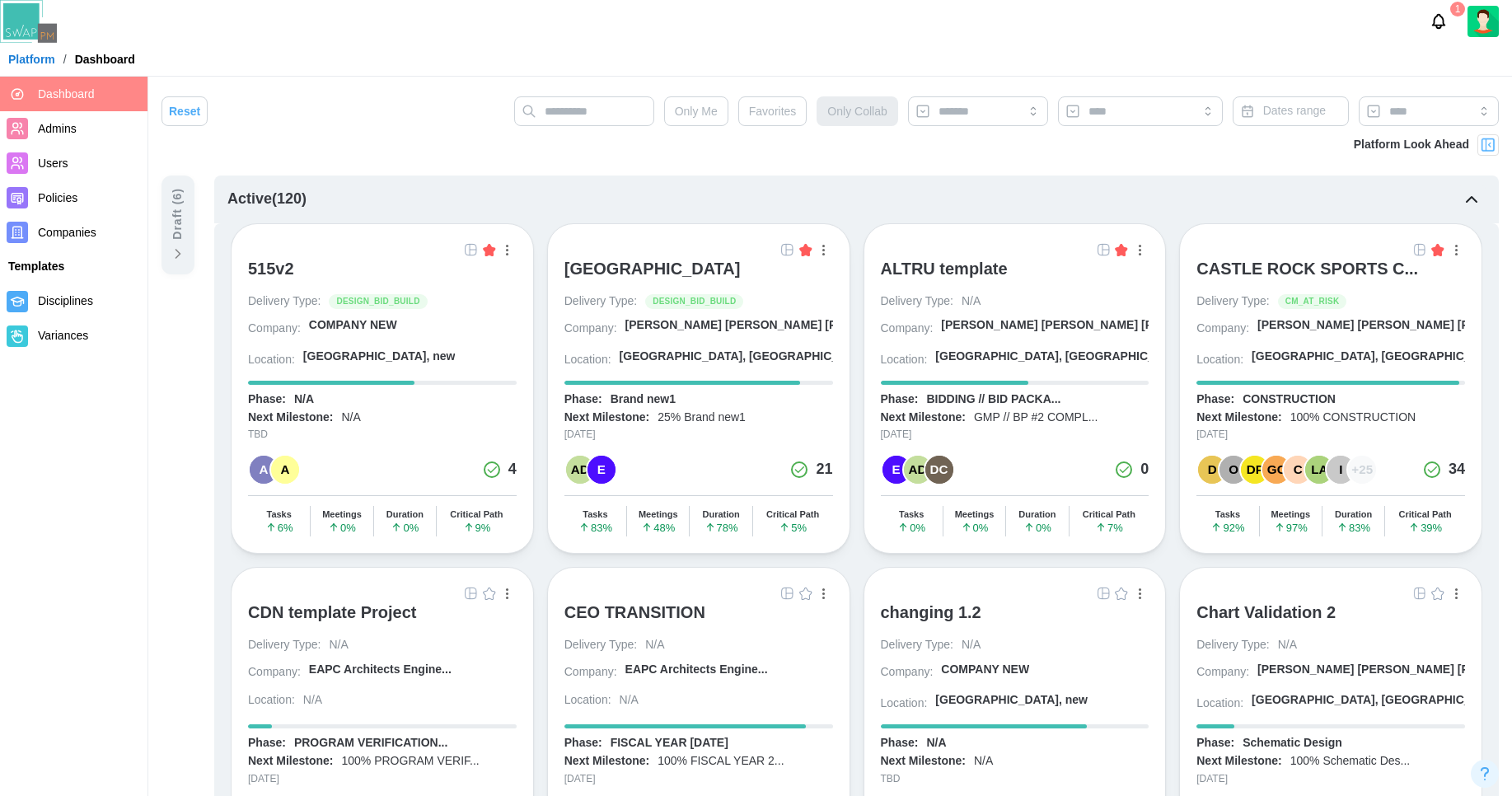
click at [67, 241] on span "Companies" at bounding box center [89, 233] width 103 height 21
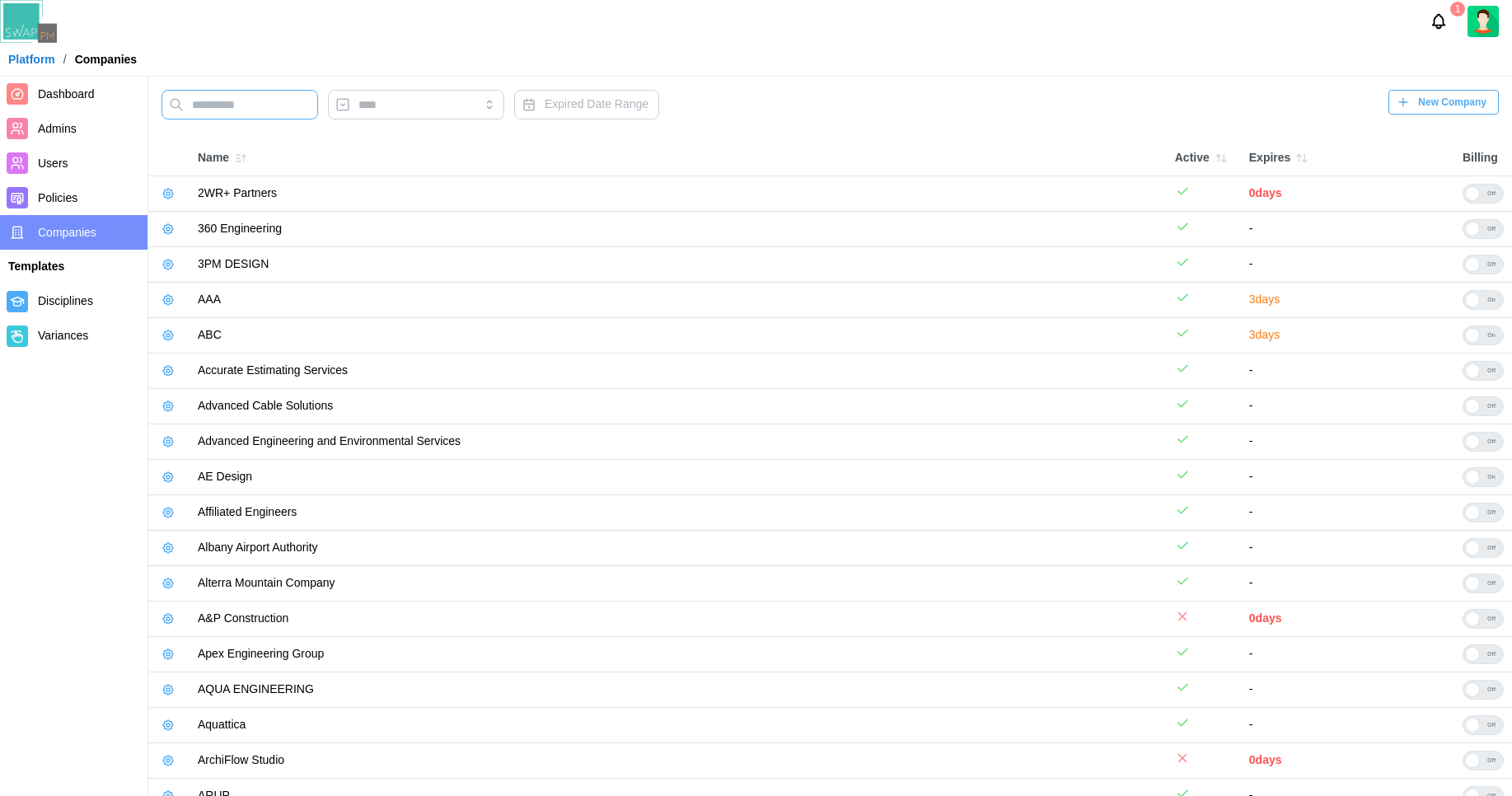
click at [246, 105] on input "text" at bounding box center [240, 104] width 156 height 30
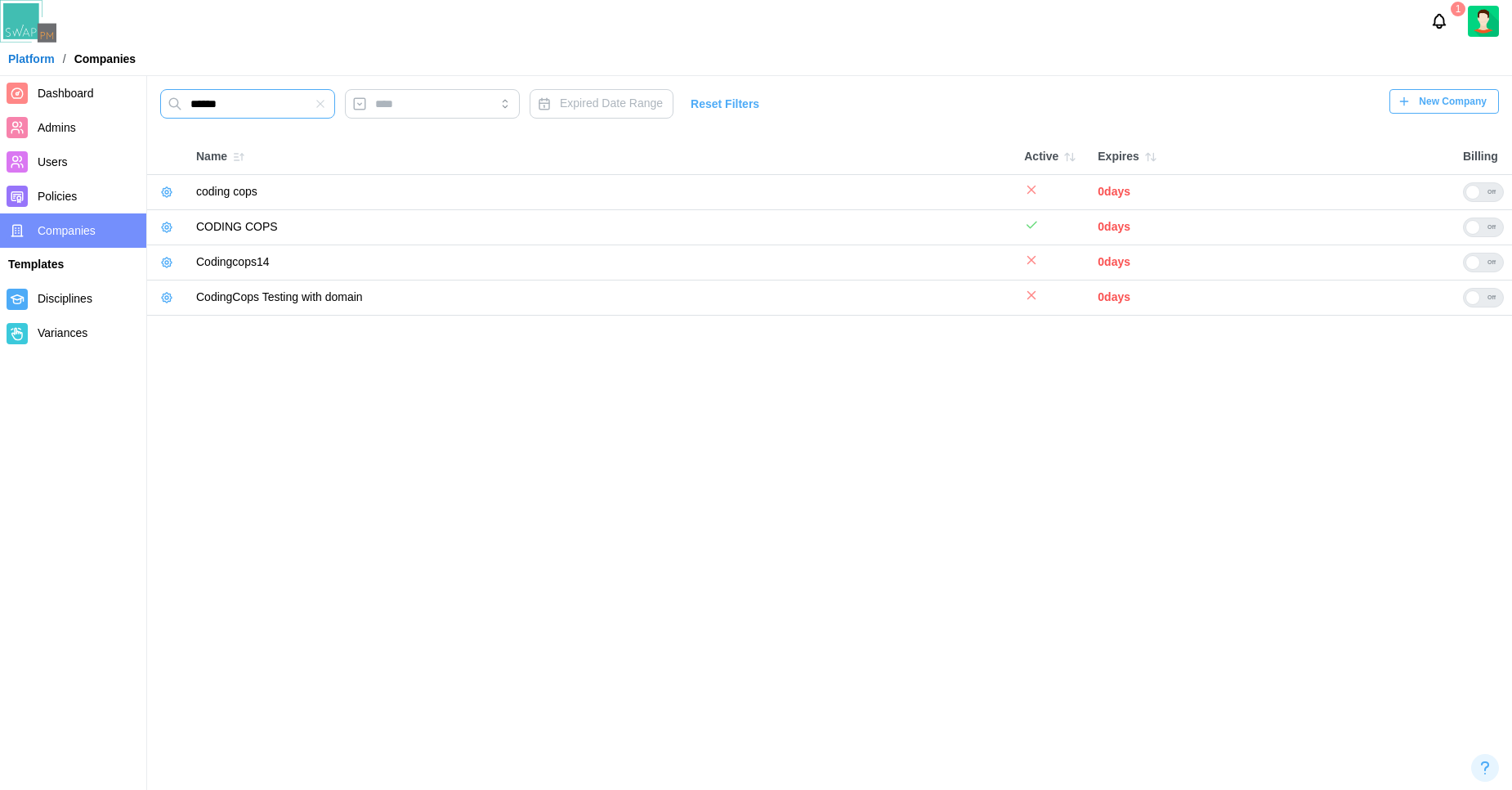
type input "******"
click at [172, 230] on icon "button" at bounding box center [167, 227] width 13 height 13
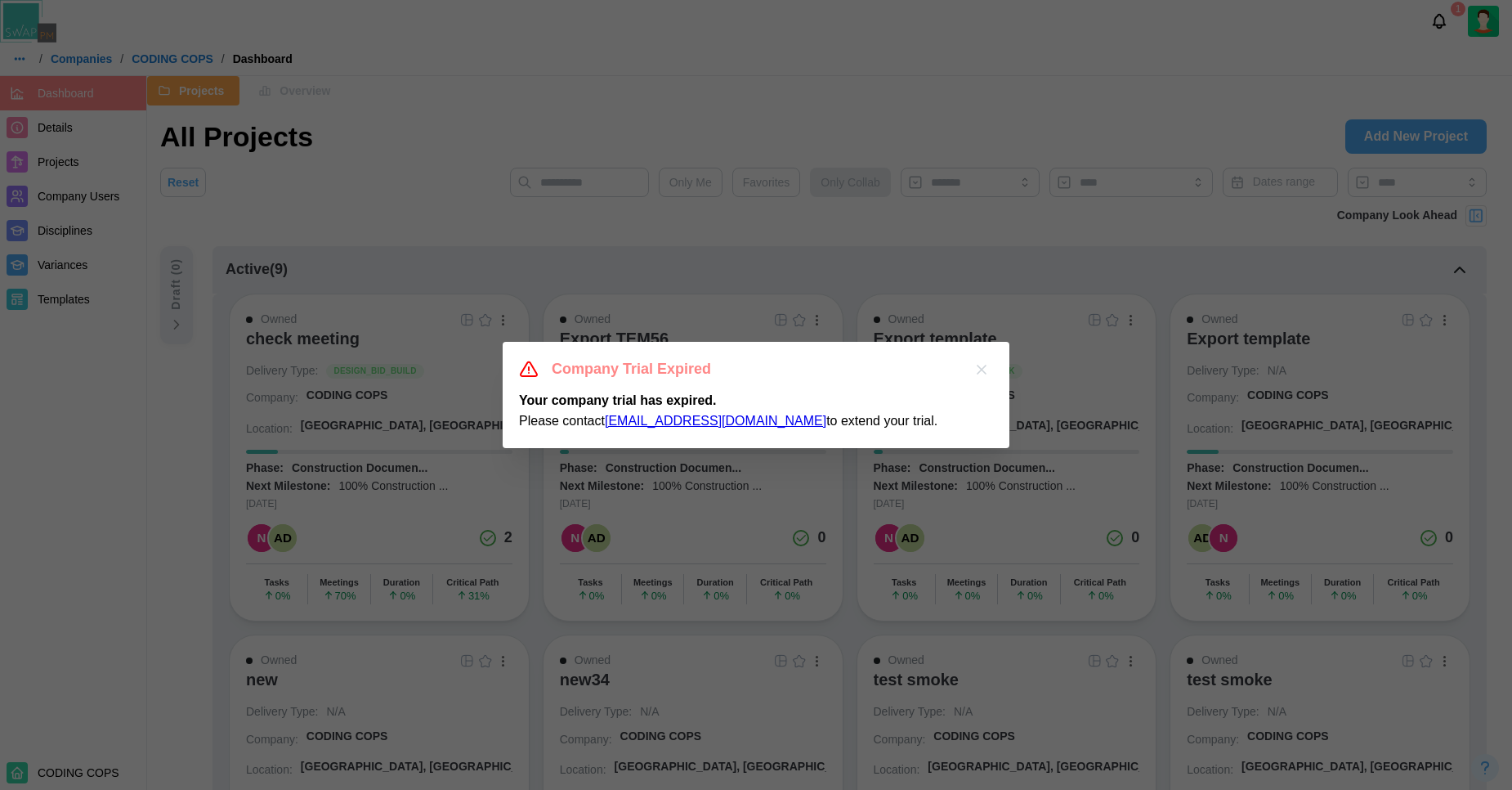
click at [984, 366] on icon "button" at bounding box center [982, 369] width 16 height 16
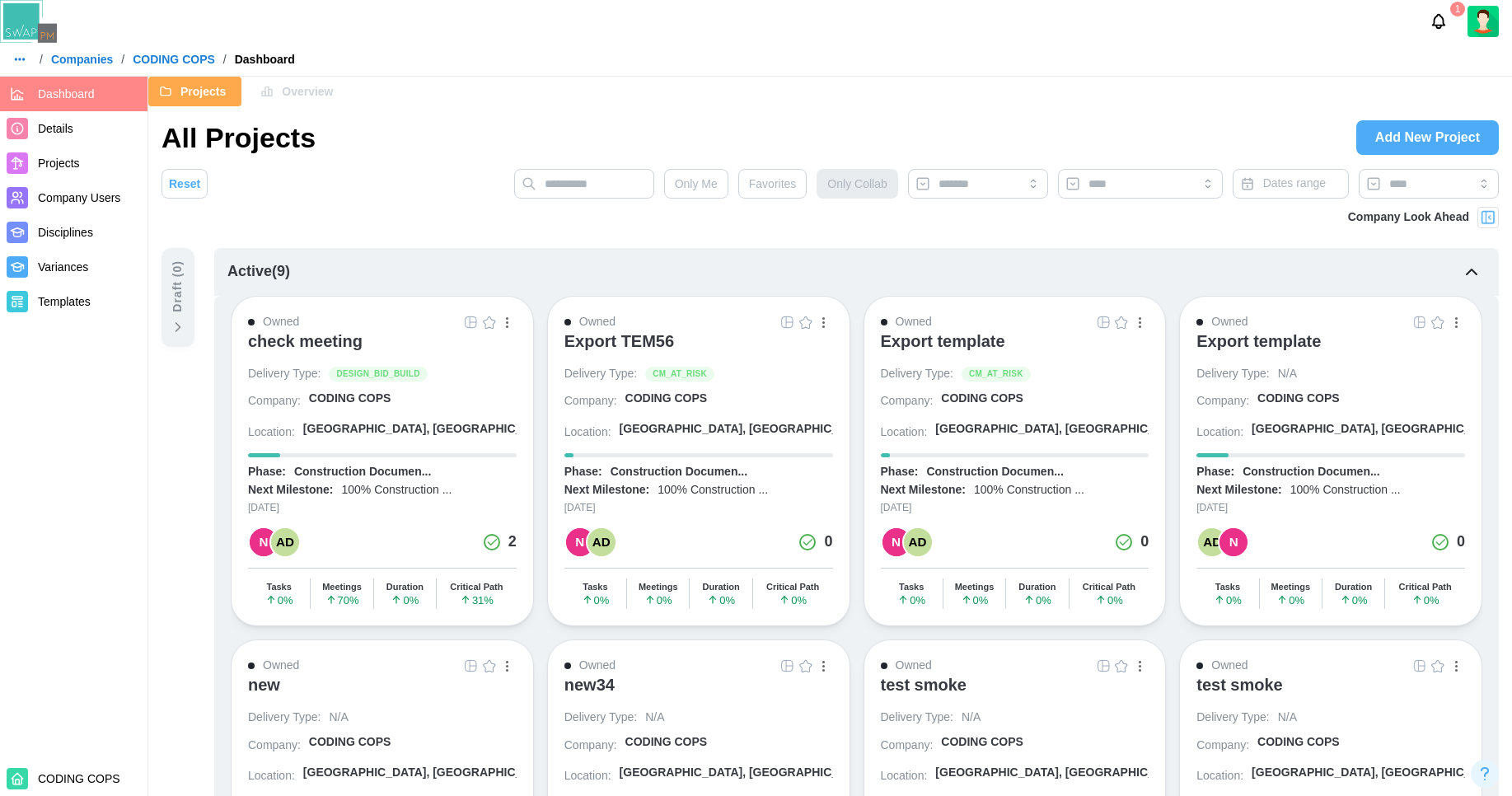
click at [76, 132] on span "Details" at bounding box center [89, 128] width 103 height 21
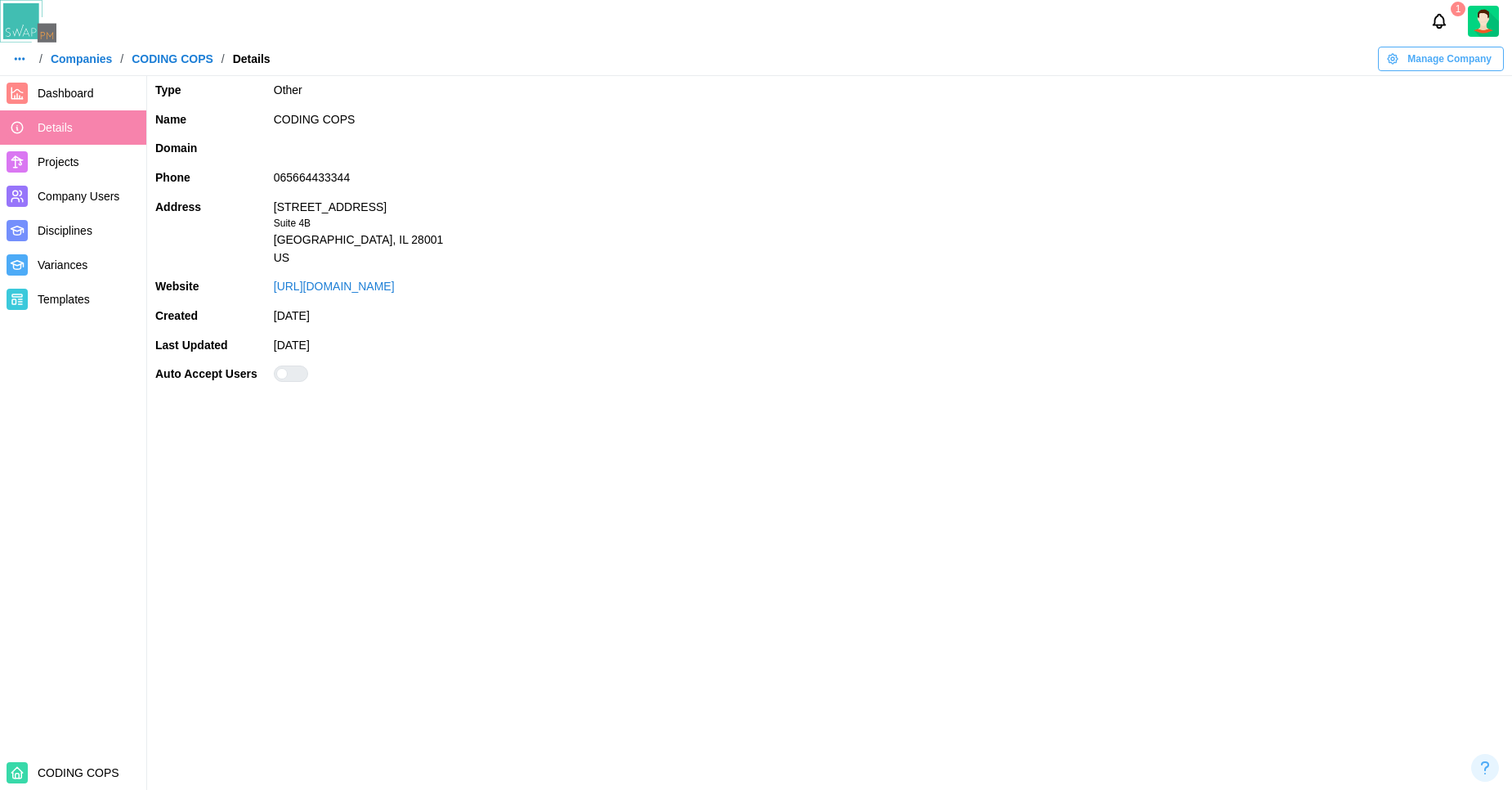
click at [290, 373] on div at bounding box center [298, 374] width 20 height 15
click at [1420, 54] on span "Manage Company" at bounding box center [1450, 59] width 84 height 23
click at [1393, 95] on icon "button" at bounding box center [1397, 92] width 12 height 12
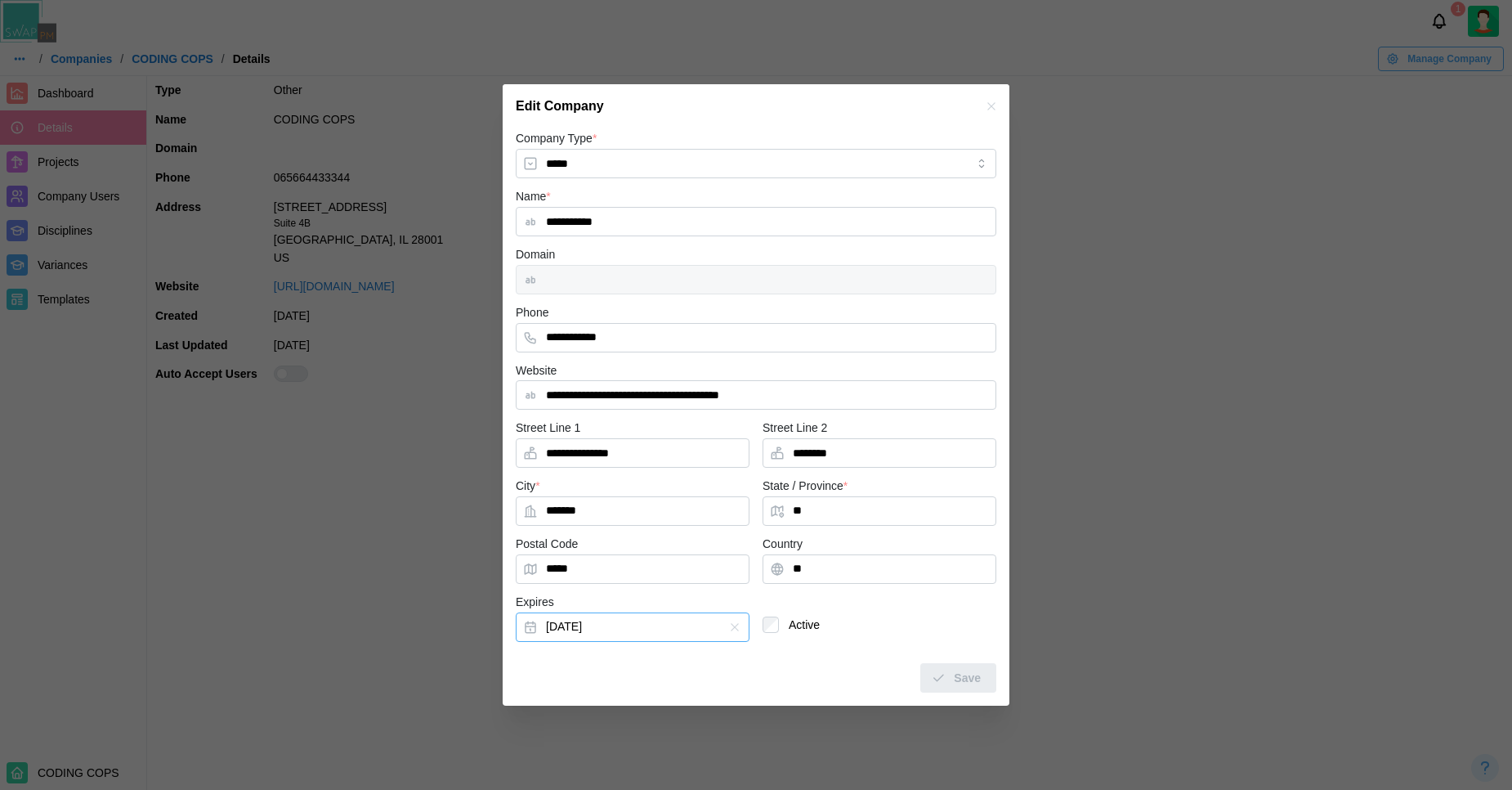
click at [637, 634] on button "[DATE]" at bounding box center [633, 627] width 234 height 29
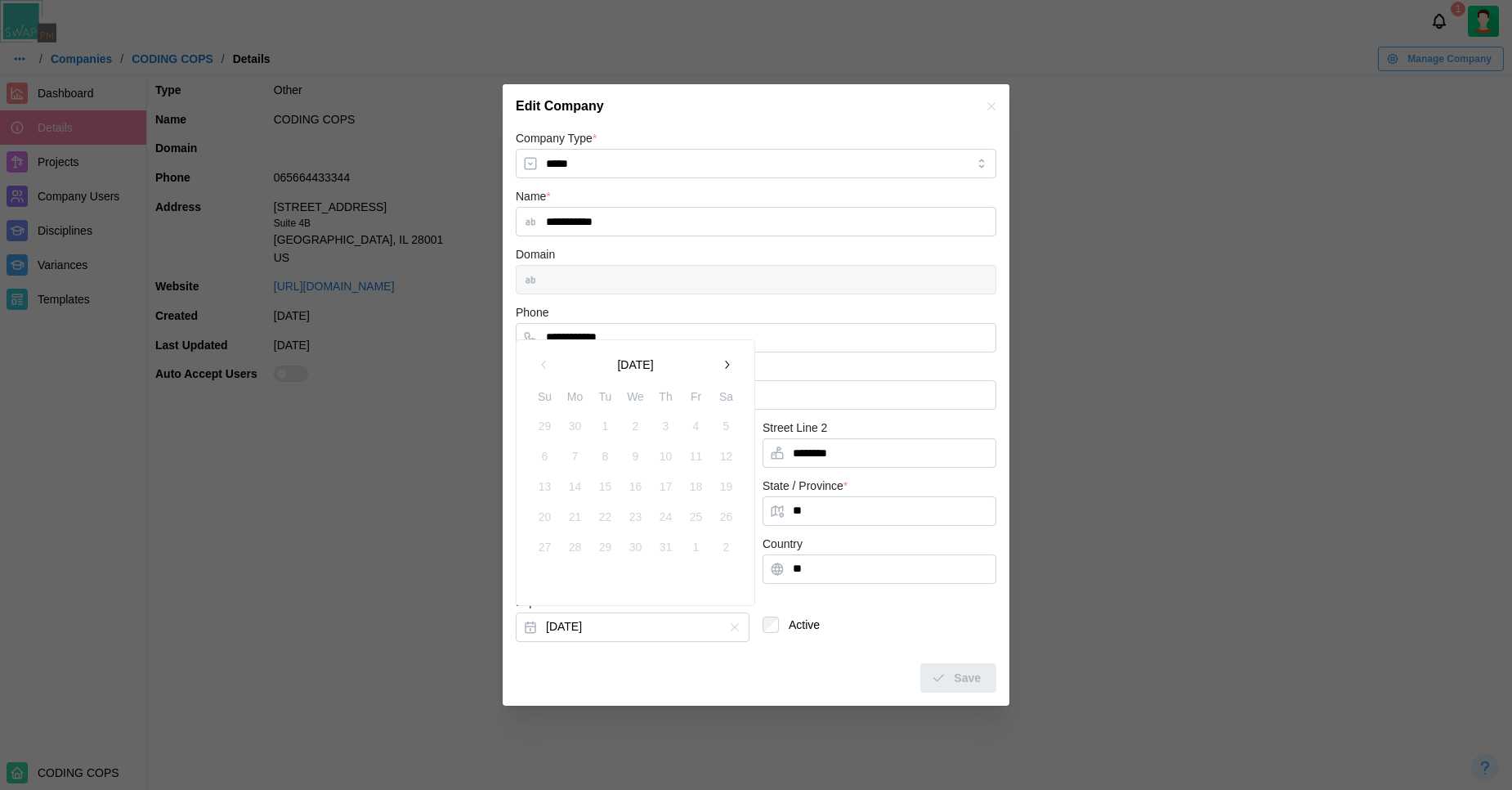
click at [733, 366] on button "button" at bounding box center [727, 364] width 29 height 29
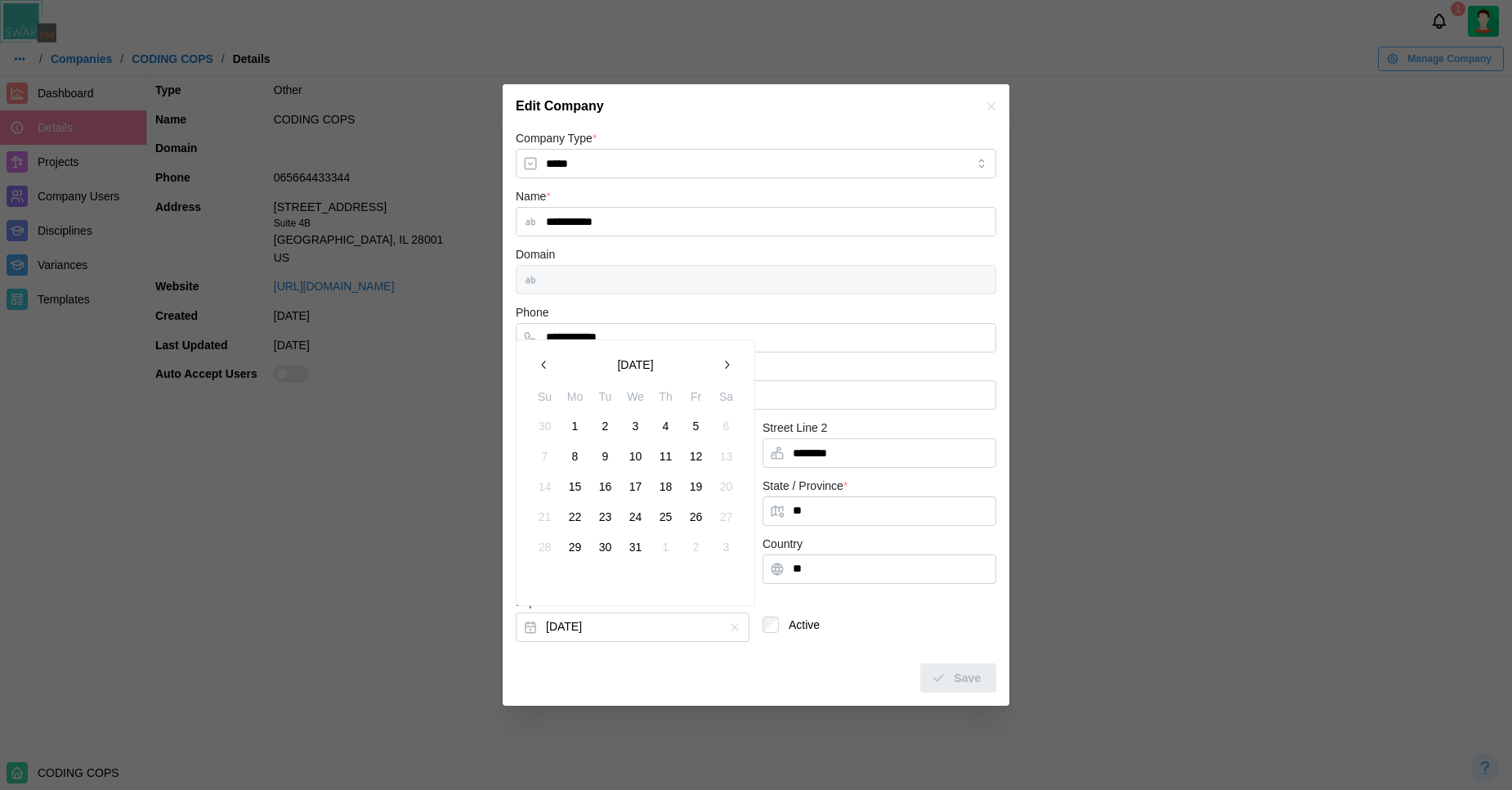
click at [733, 366] on button "button" at bounding box center [727, 364] width 29 height 29
click at [658, 359] on button "[DATE]" at bounding box center [635, 364] width 152 height 29
click at [636, 358] on button "2026" at bounding box center [635, 364] width 152 height 29
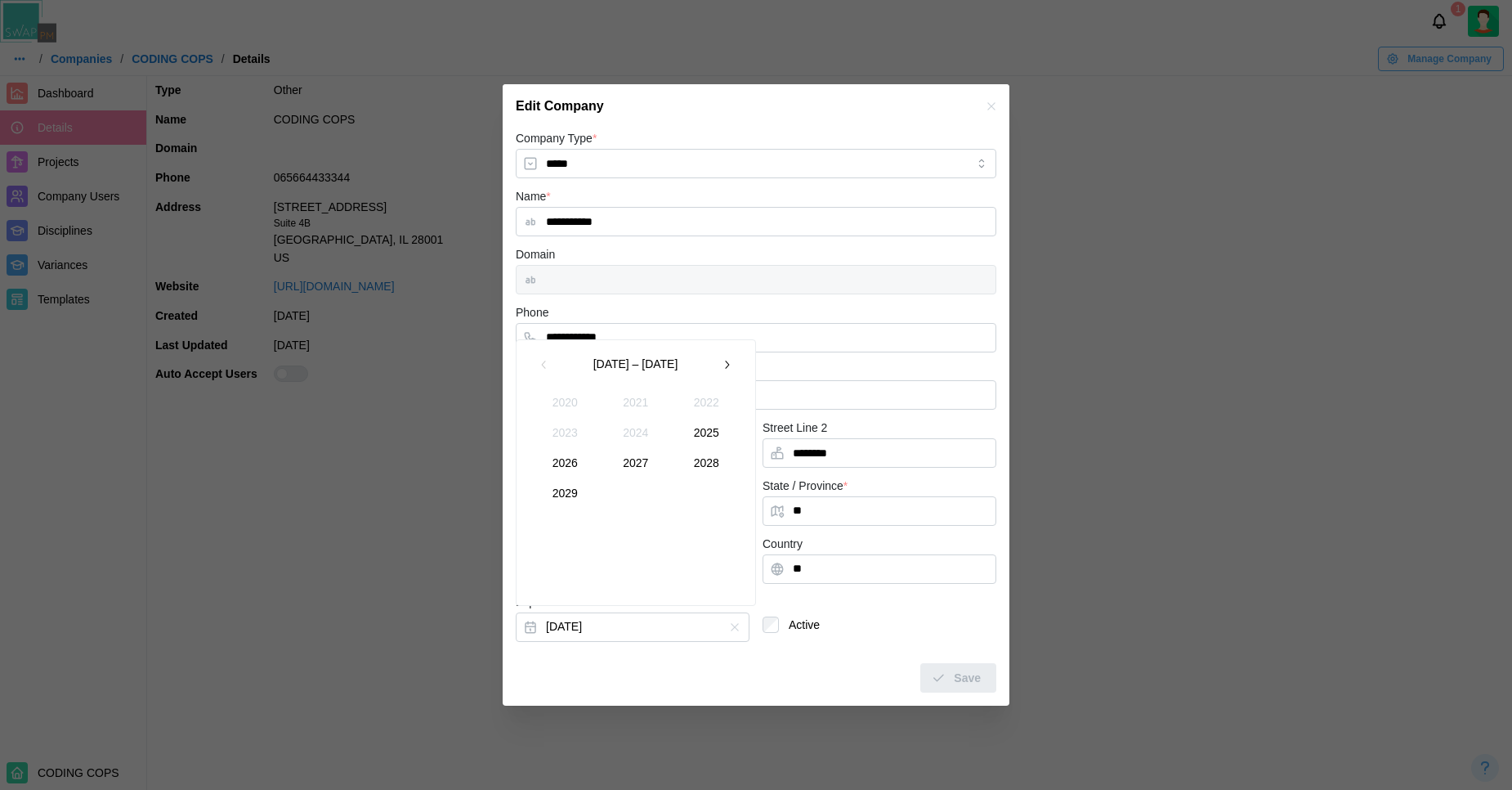
click at [571, 500] on button "2029" at bounding box center [565, 492] width 70 height 29
click at [698, 487] on button "Dec" at bounding box center [707, 492] width 70 height 29
click at [578, 579] on button "31" at bounding box center [575, 577] width 29 height 29
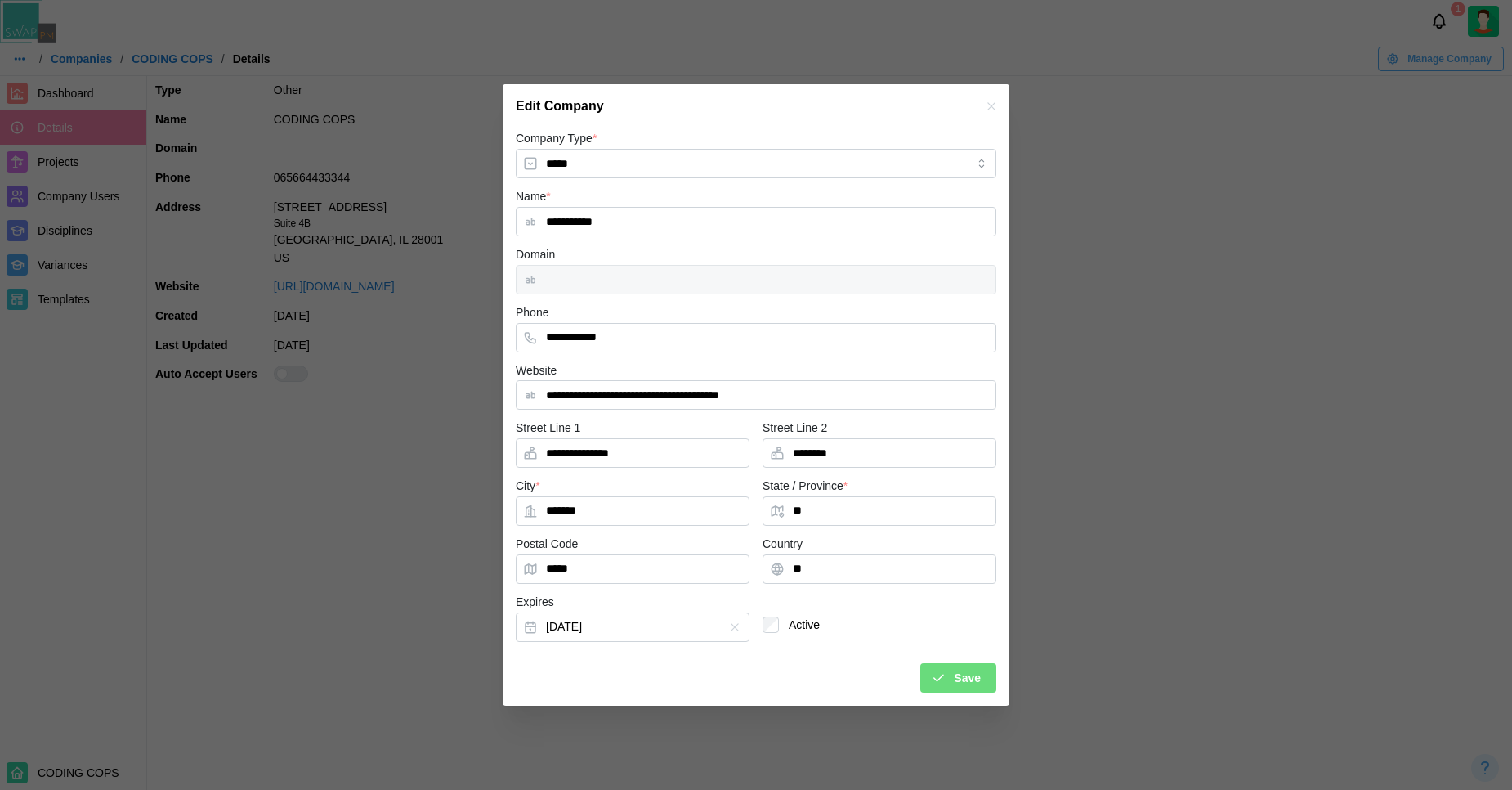
click at [947, 679] on div "Save" at bounding box center [956, 677] width 50 height 28
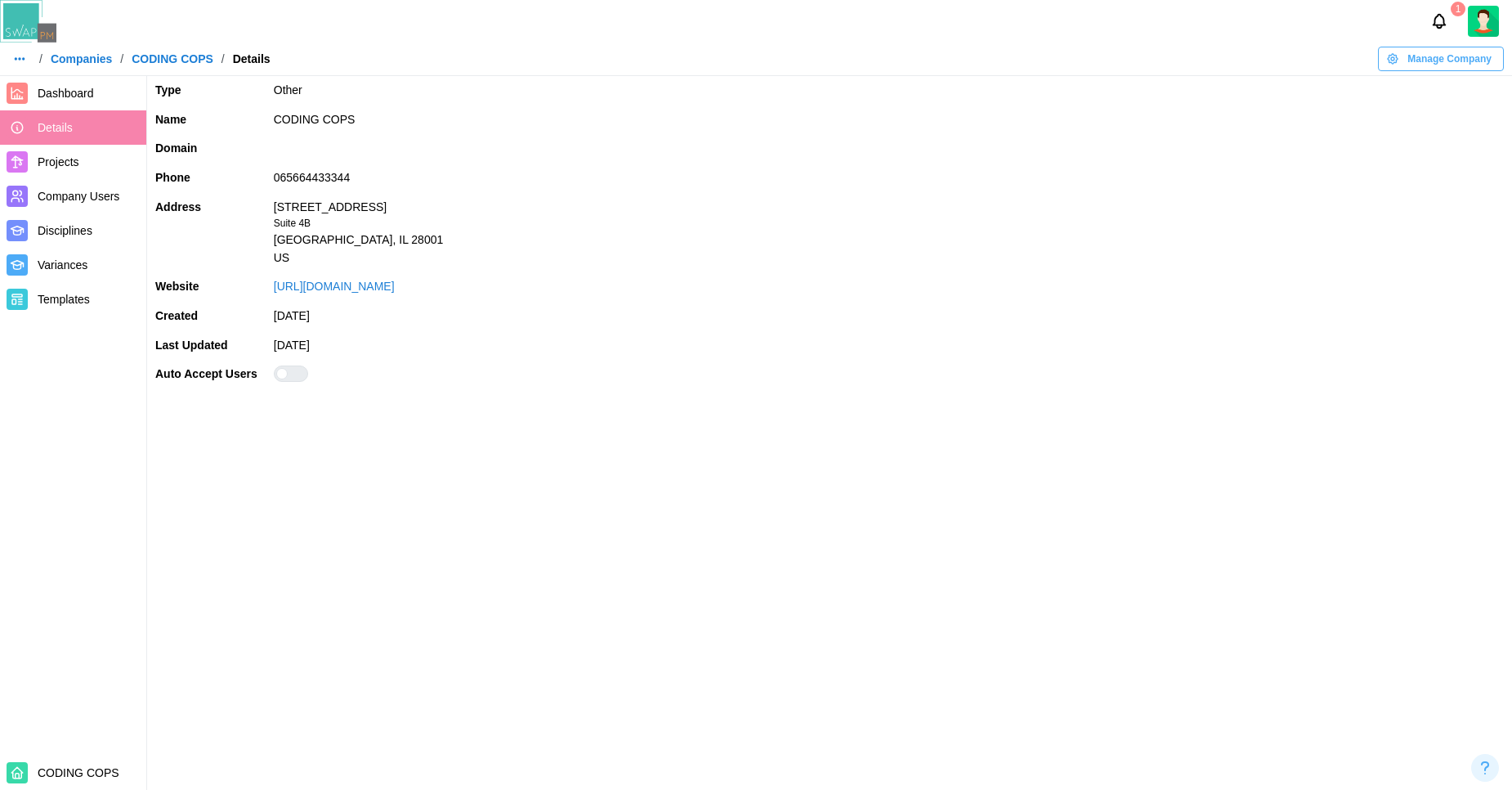
click at [1400, 59] on div "Manage Company" at bounding box center [1439, 59] width 105 height 23
click at [1394, 84] on button "Edit Company" at bounding box center [1443, 92] width 124 height 29
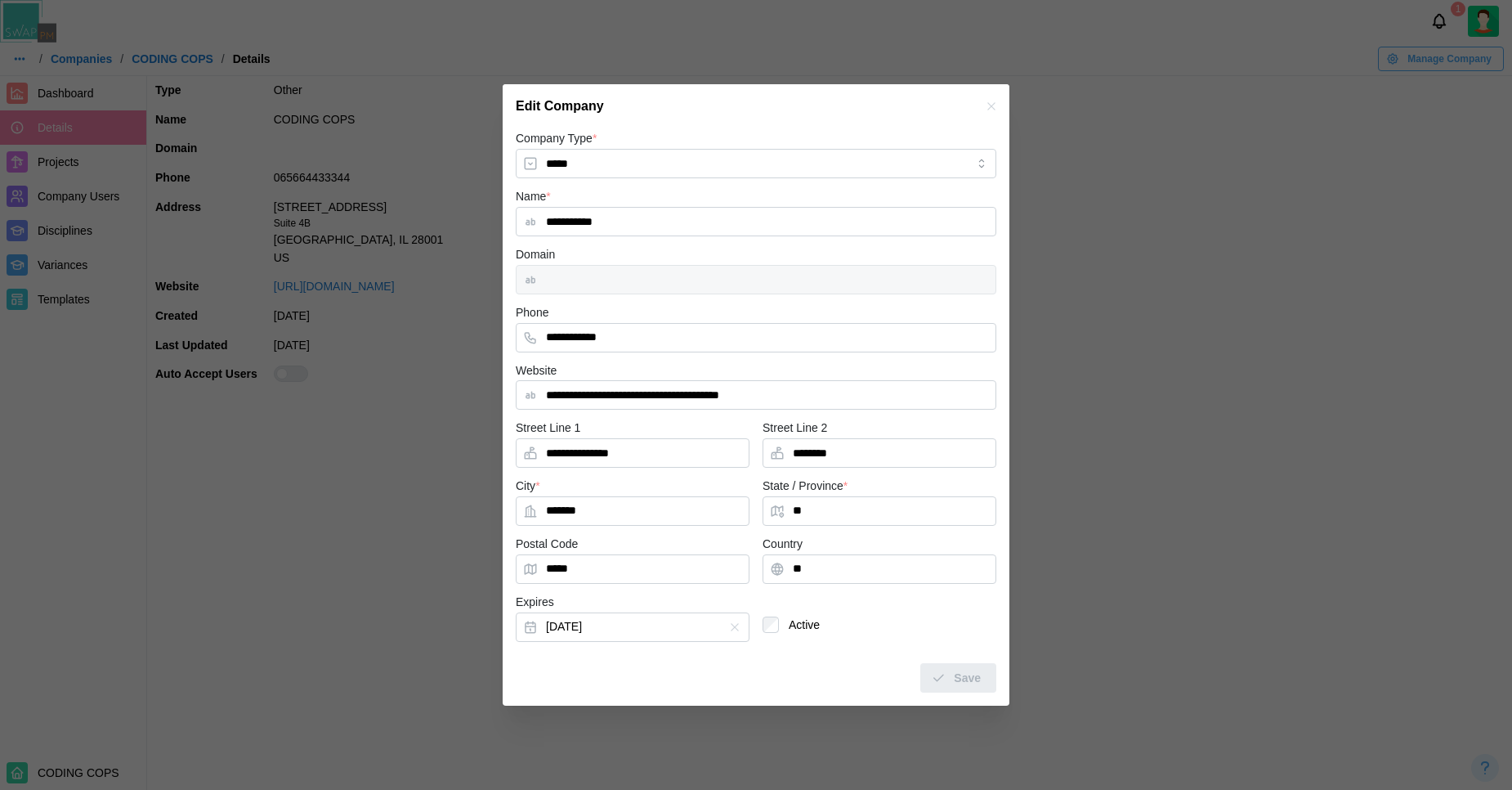
click at [576, 289] on div at bounding box center [756, 279] width 481 height 29
click at [994, 100] on icon "button" at bounding box center [991, 106] width 13 height 13
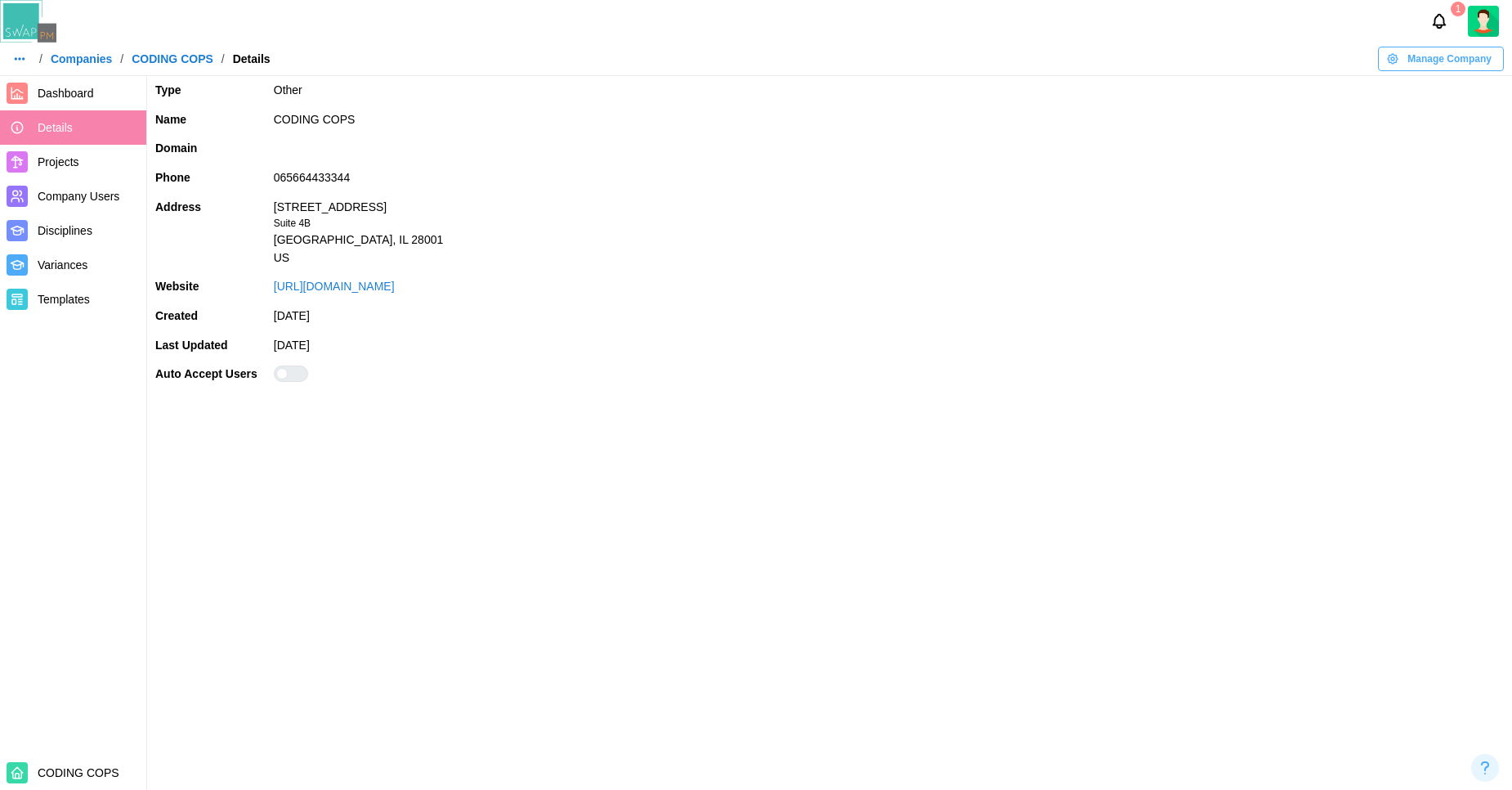
click at [90, 187] on span "Company Users" at bounding box center [88, 196] width 103 height 21
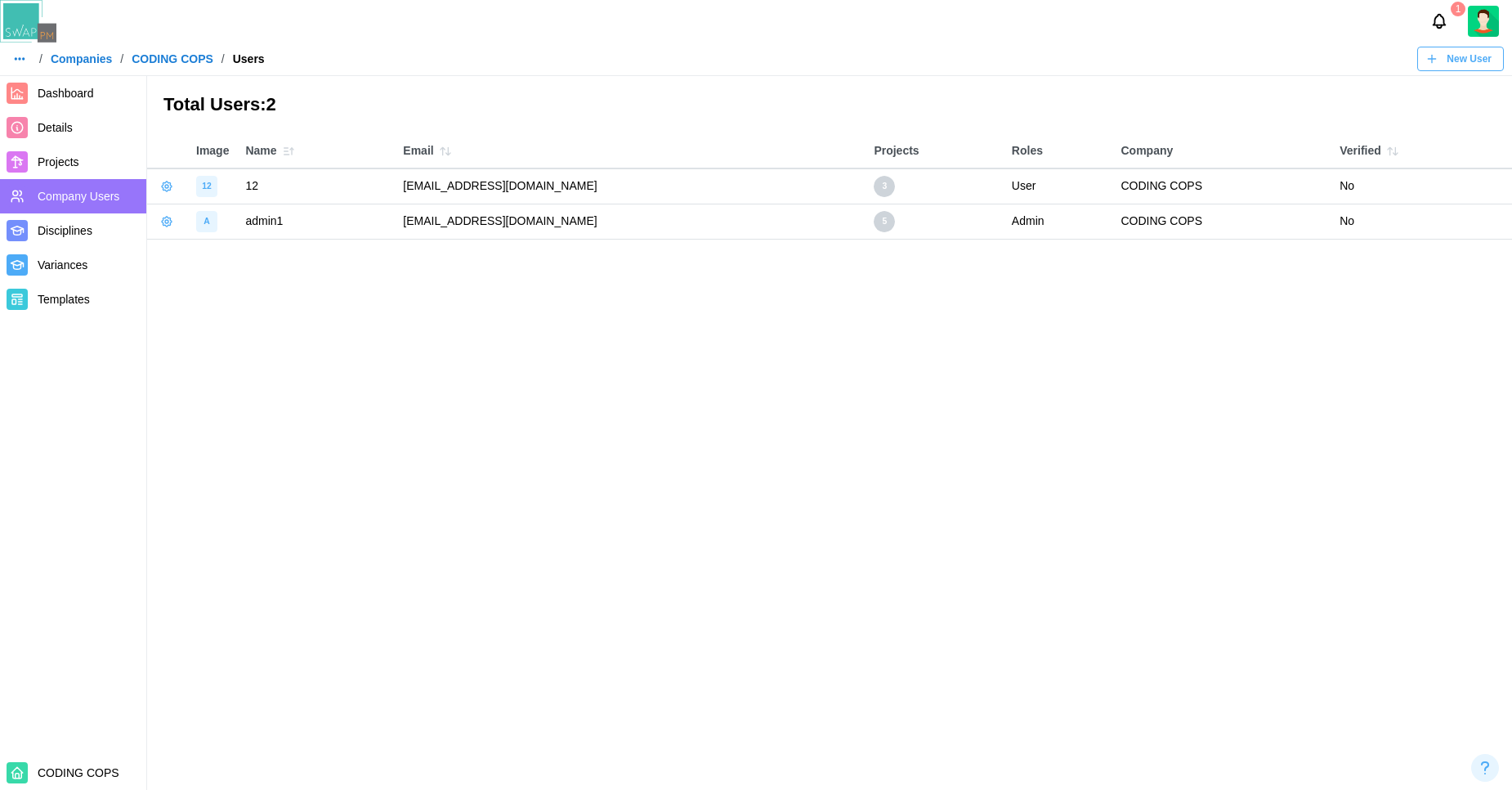
click at [72, 53] on link "Companies" at bounding box center [81, 59] width 62 height 12
